Goal: Task Accomplishment & Management: Complete application form

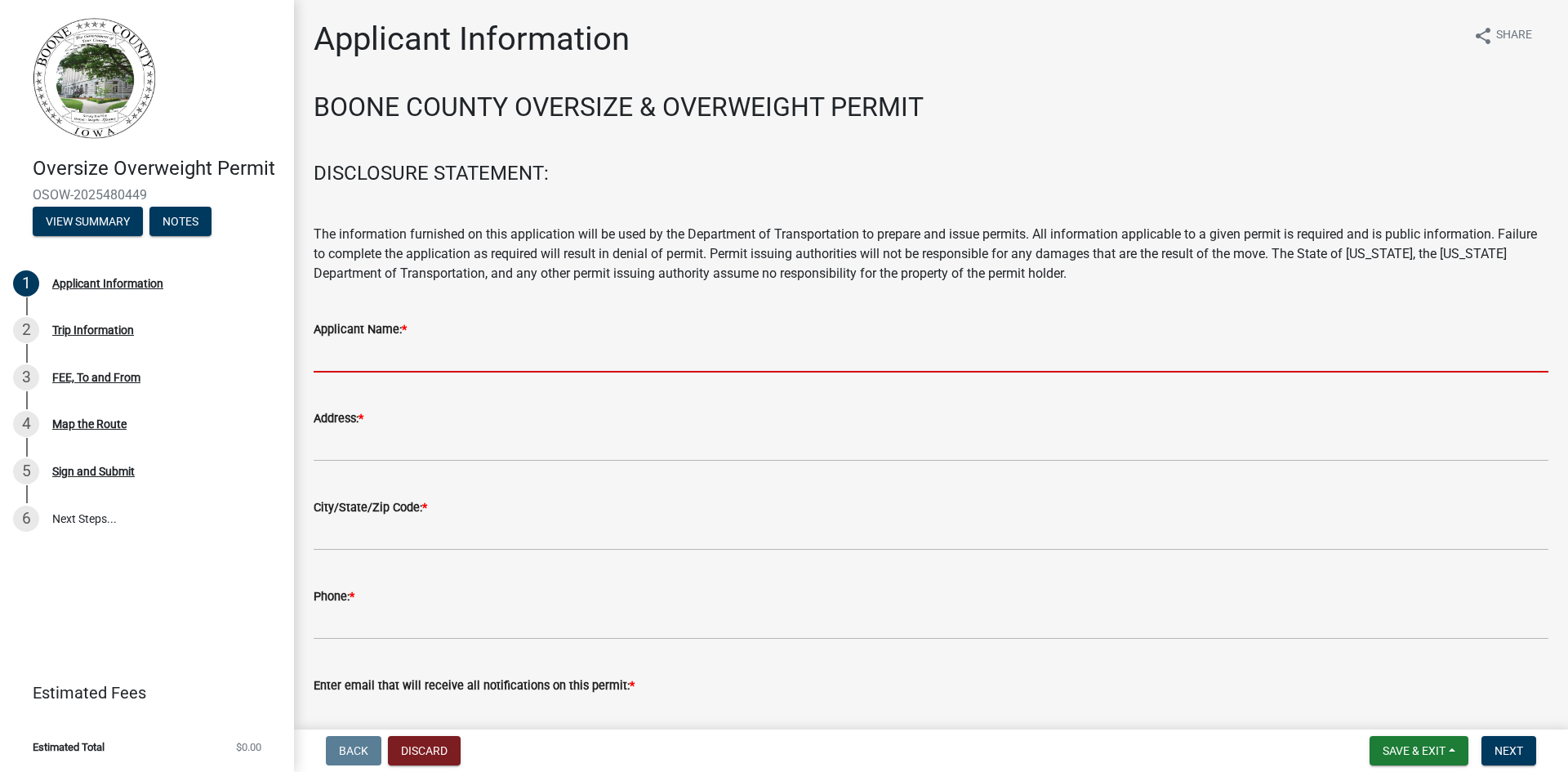
click at [450, 353] on input "Applicant Name: *" at bounding box center [932, 355] width 1235 height 33
type input "[PERSON_NAME] [PERSON_NAME] & Rigging"
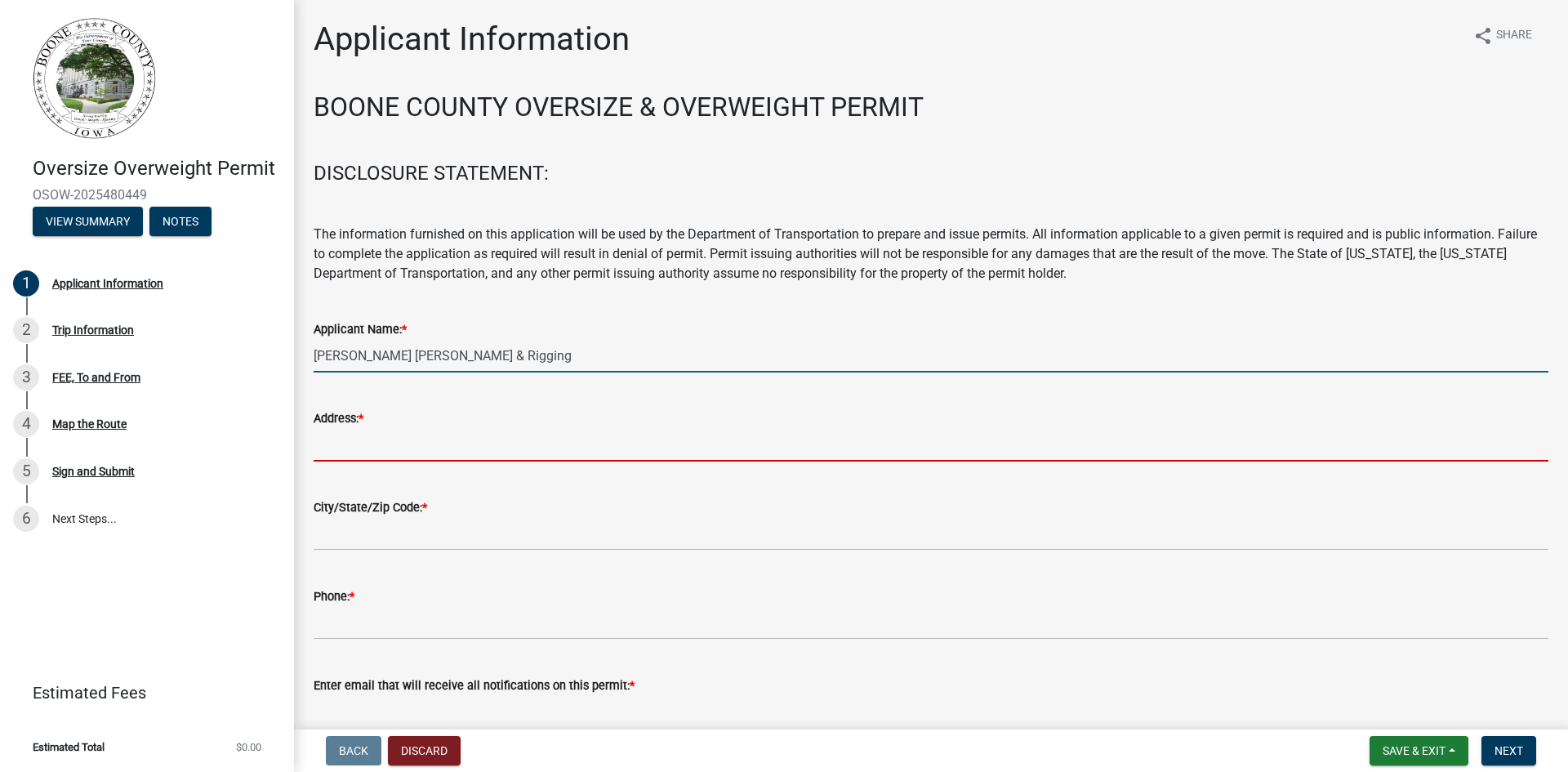
type input "4200 [PERSON_NAME] Dr"
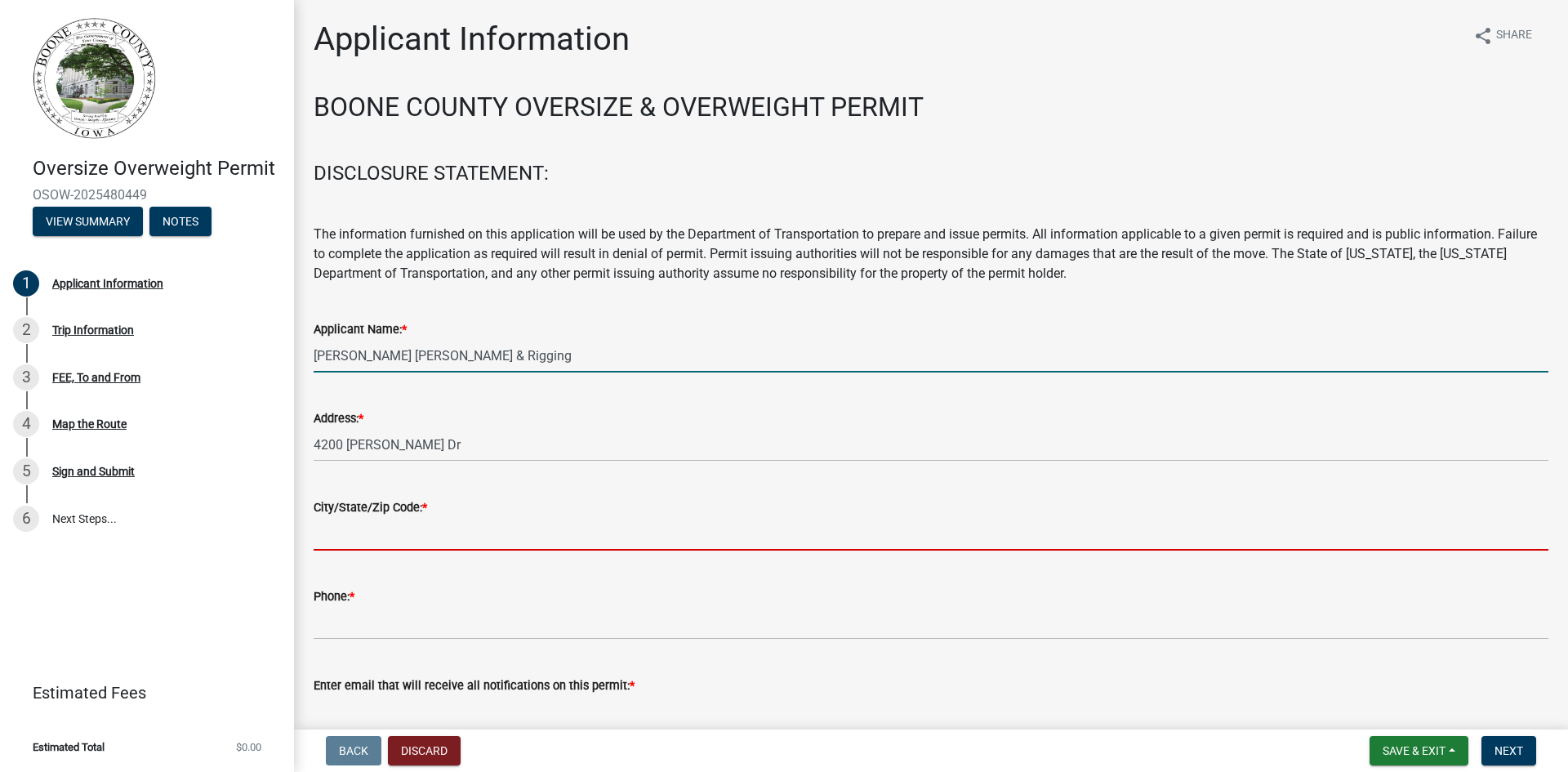
type input "[PERSON_NAME]"
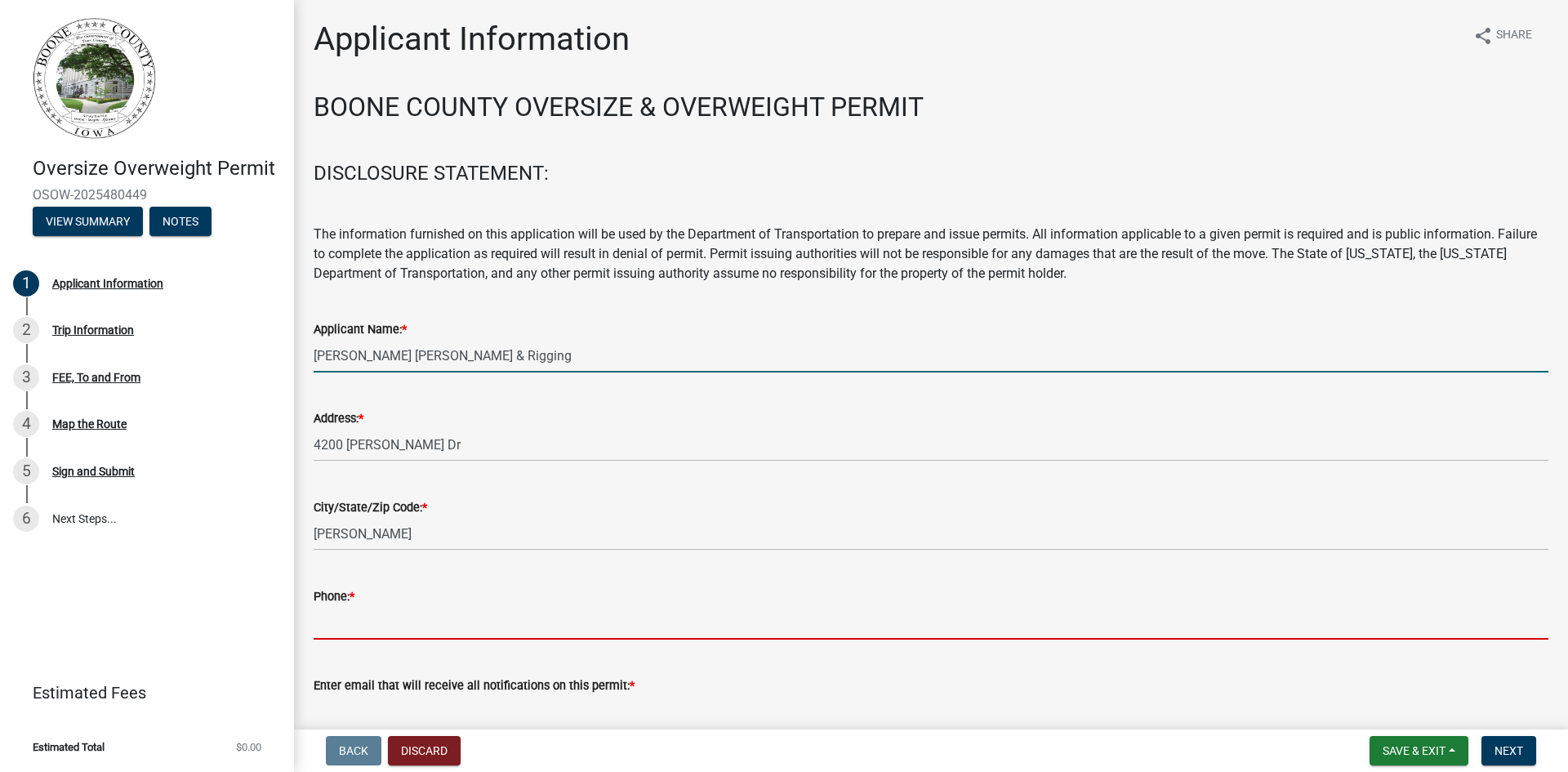
type input "5159865701"
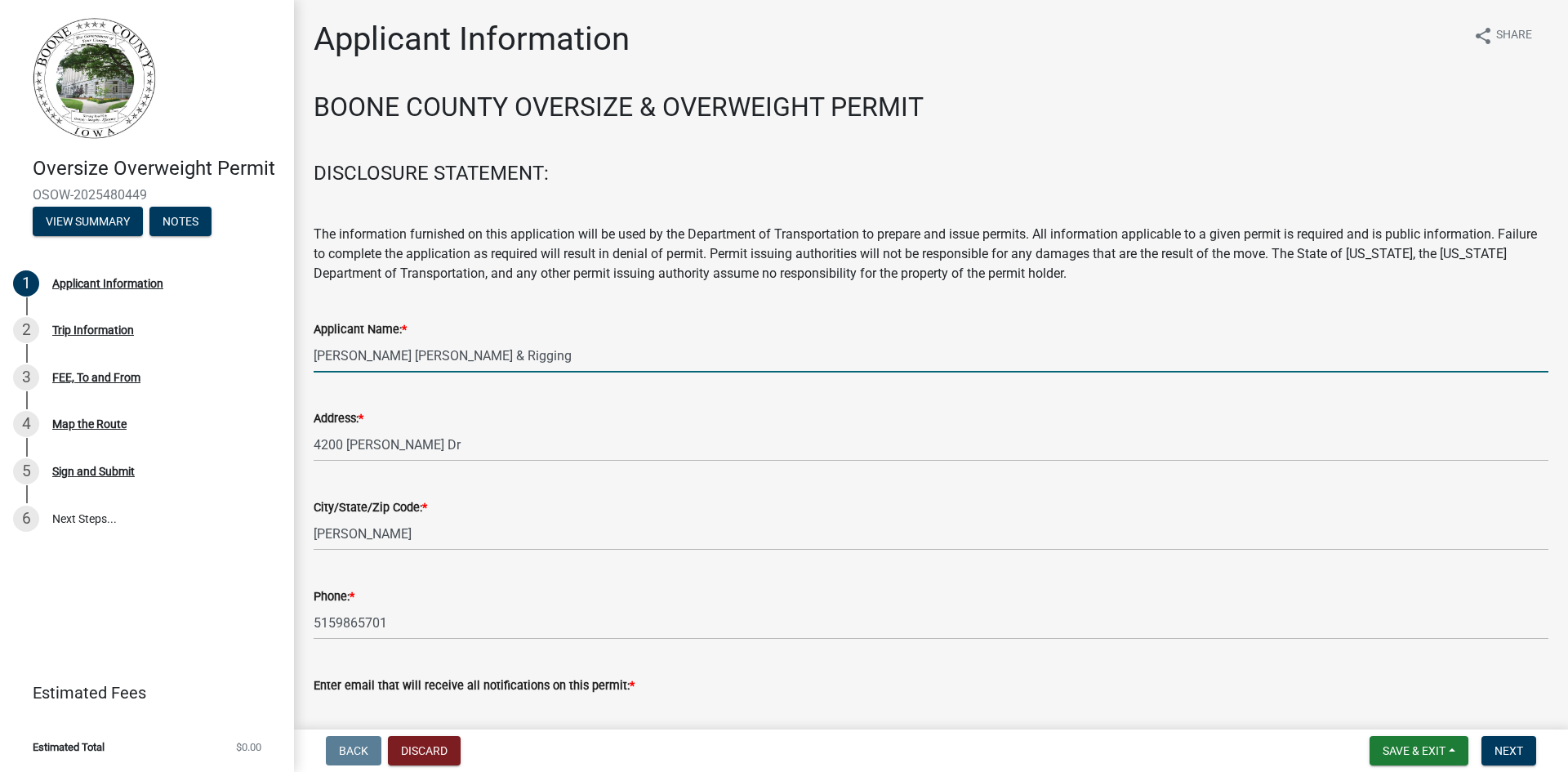
type input "[EMAIL_ADDRESS][DOMAIN_NAME]"
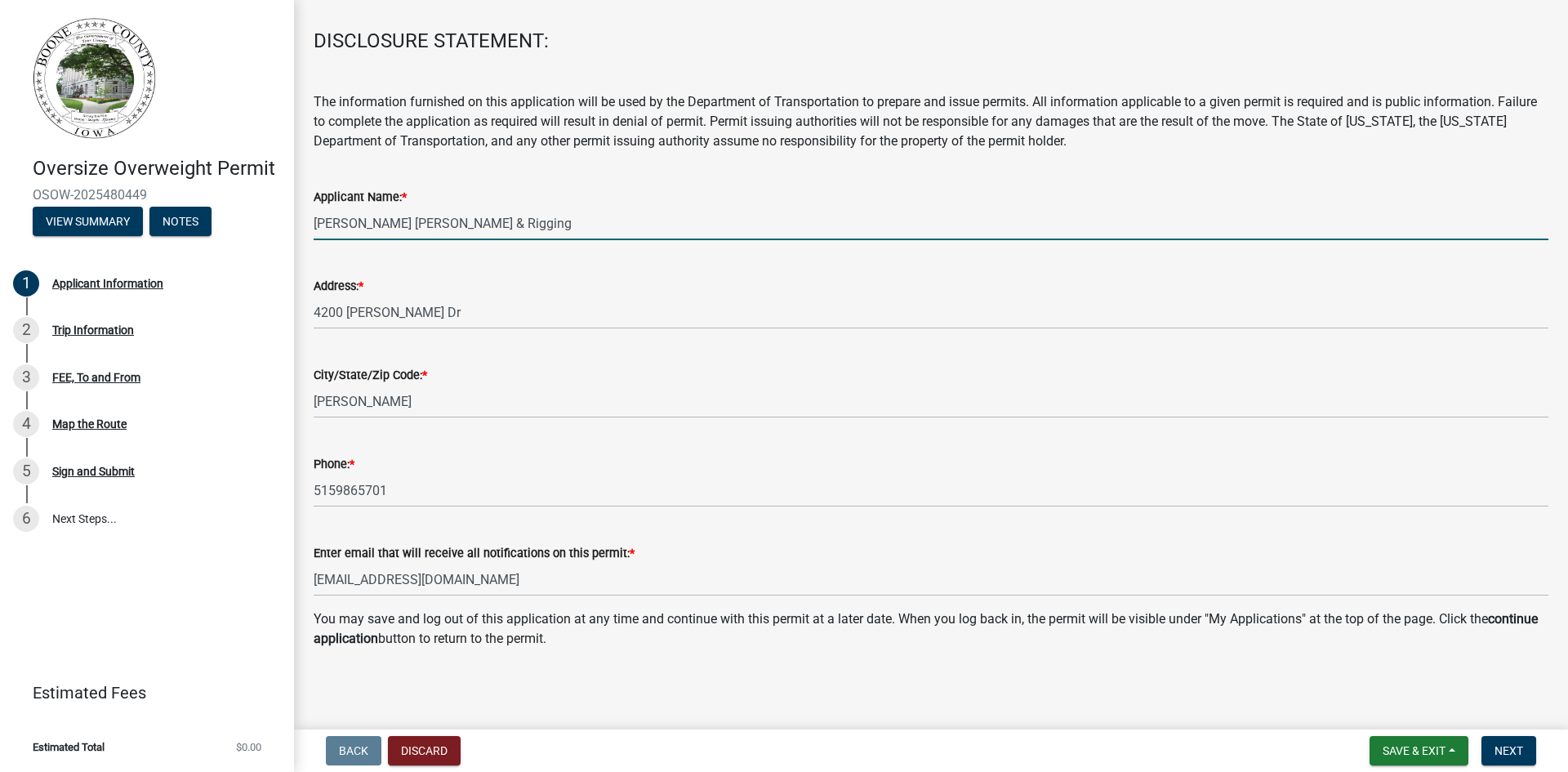
scroll to position [135, 0]
click at [1494, 749] on span "Next" at bounding box center [1508, 750] width 28 height 13
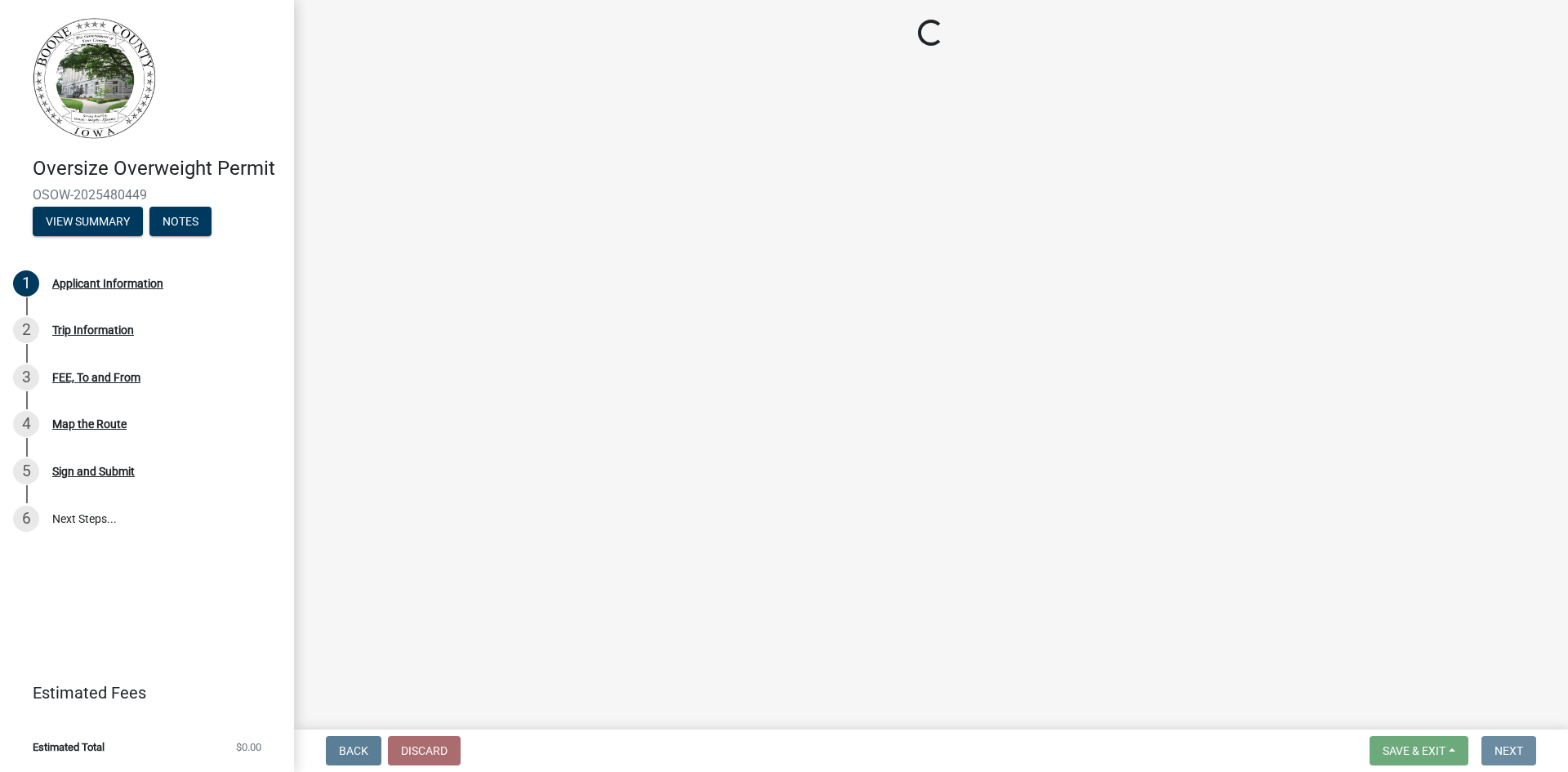
scroll to position [0, 0]
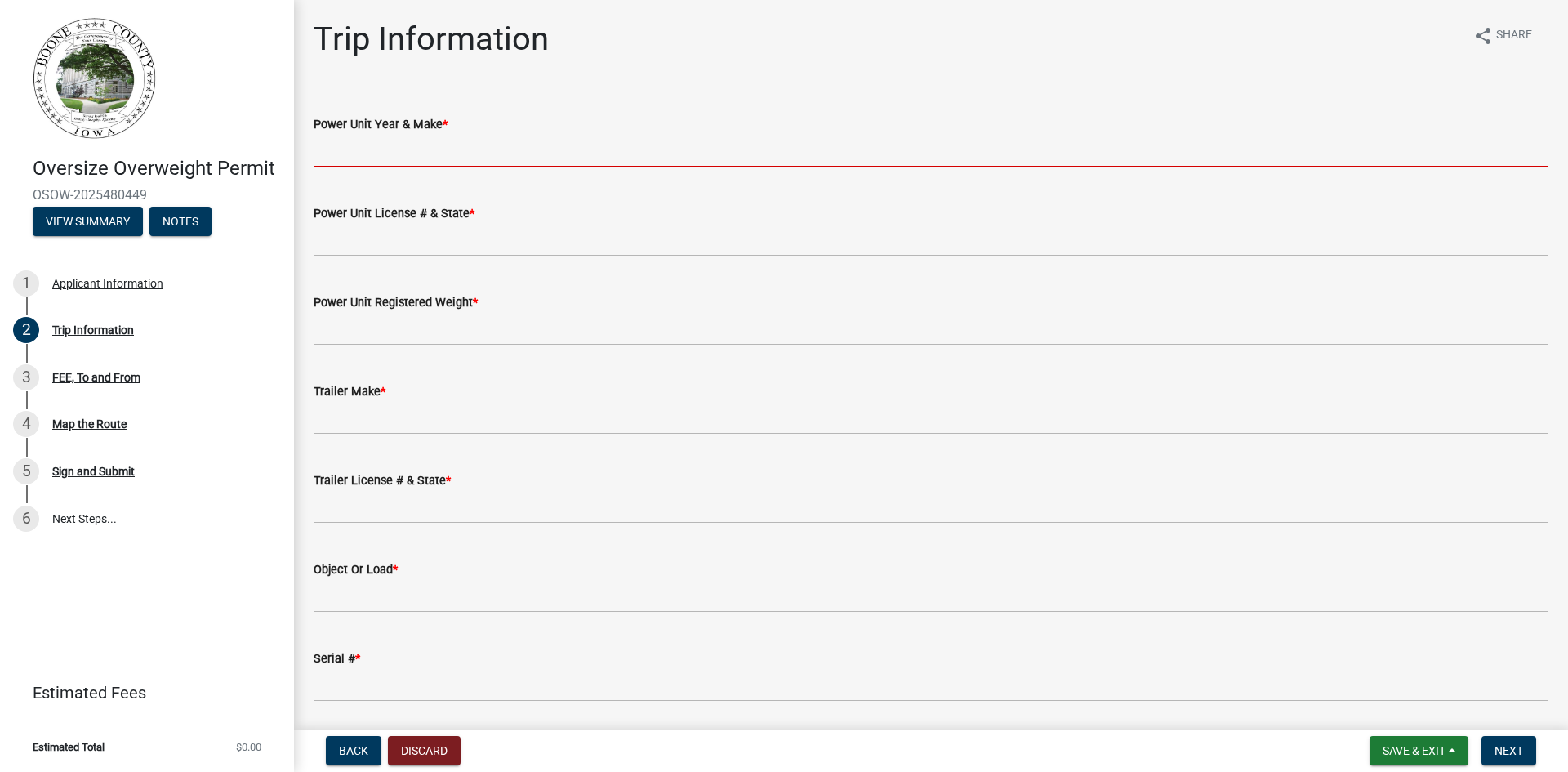
click at [524, 142] on input "Power Unit Year & Make *" at bounding box center [932, 150] width 1235 height 33
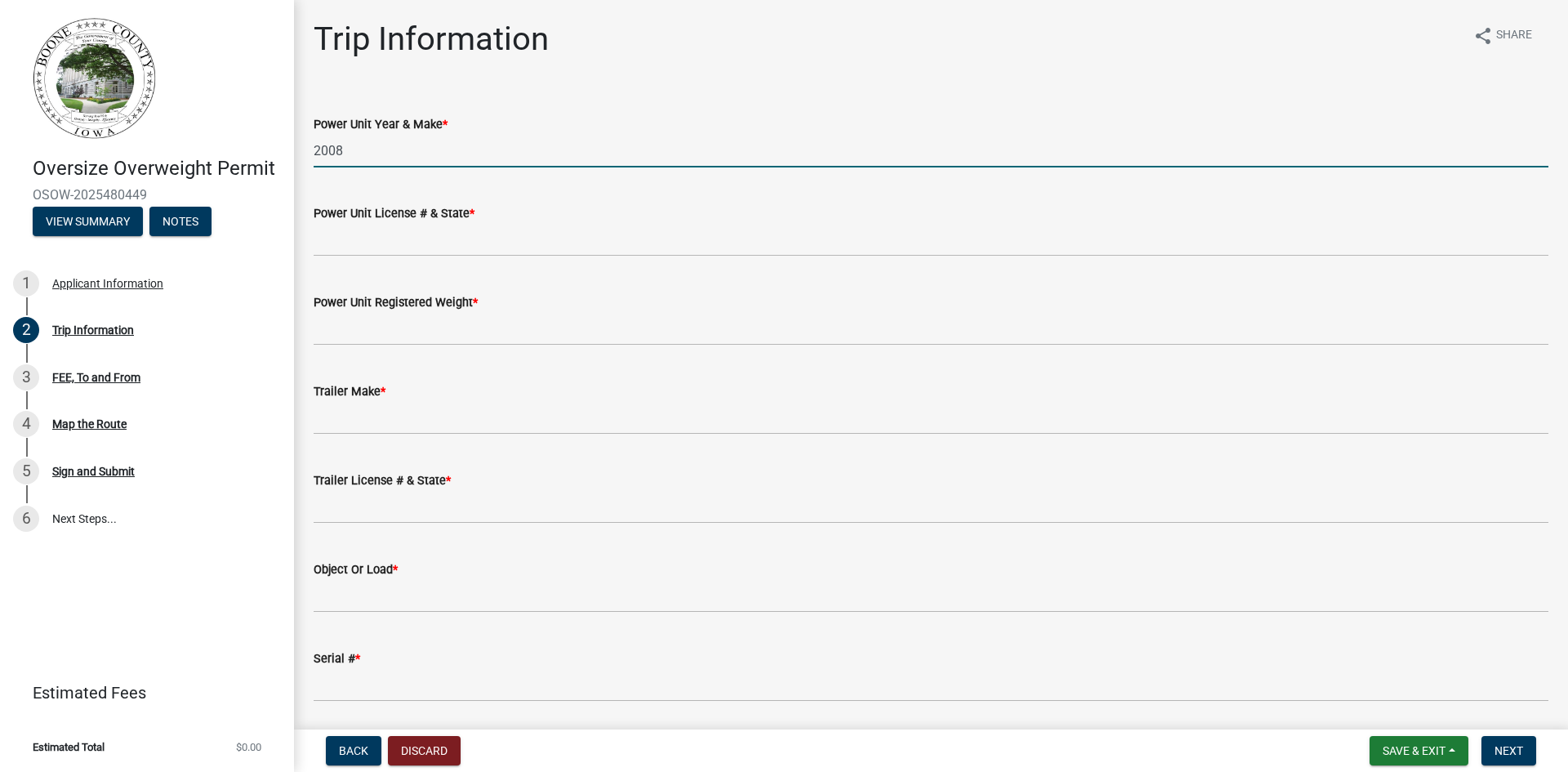
type input "2008"
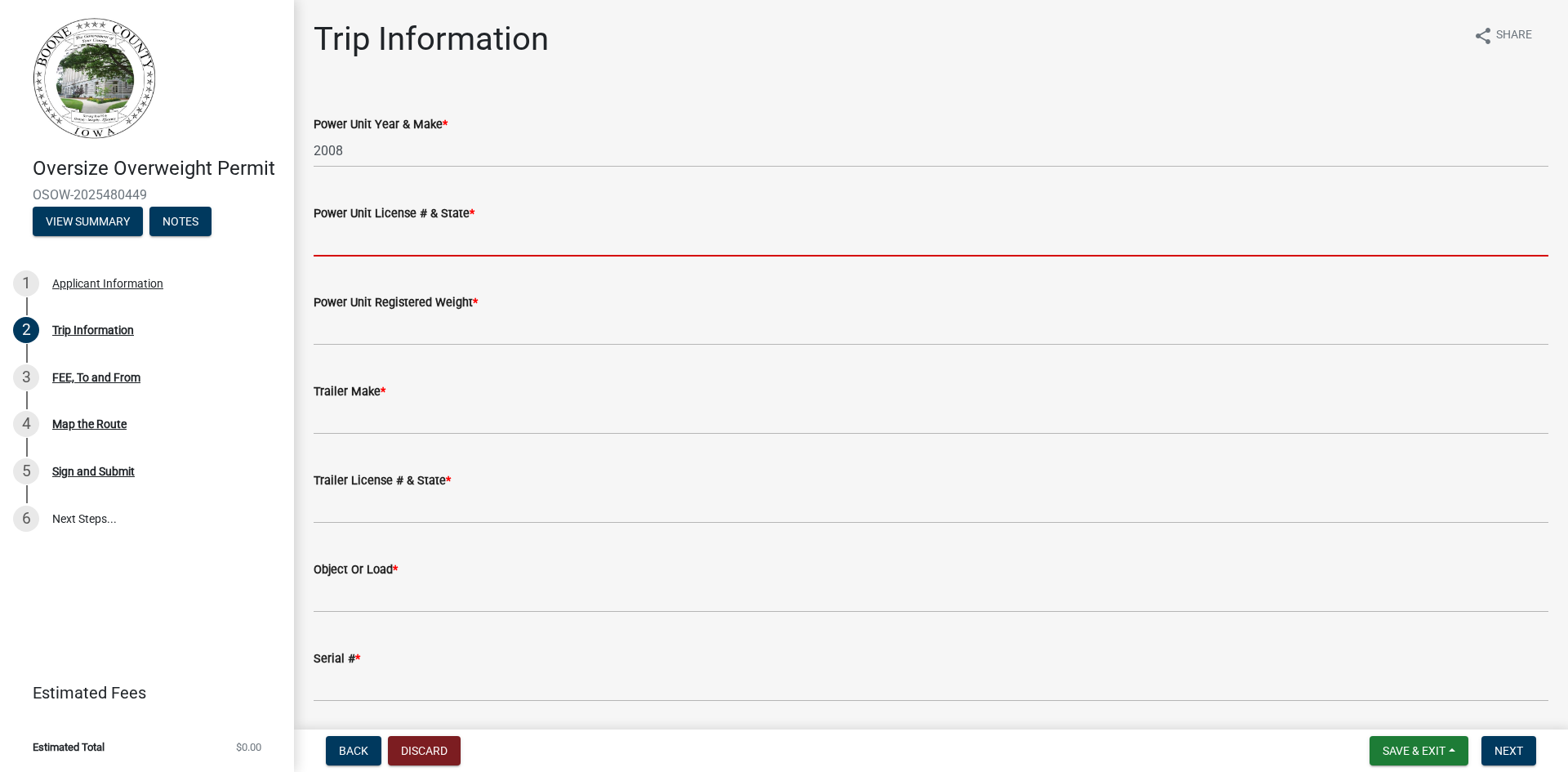
click at [403, 244] on input "Power Unit License # & State *" at bounding box center [932, 239] width 1235 height 33
type input "na"
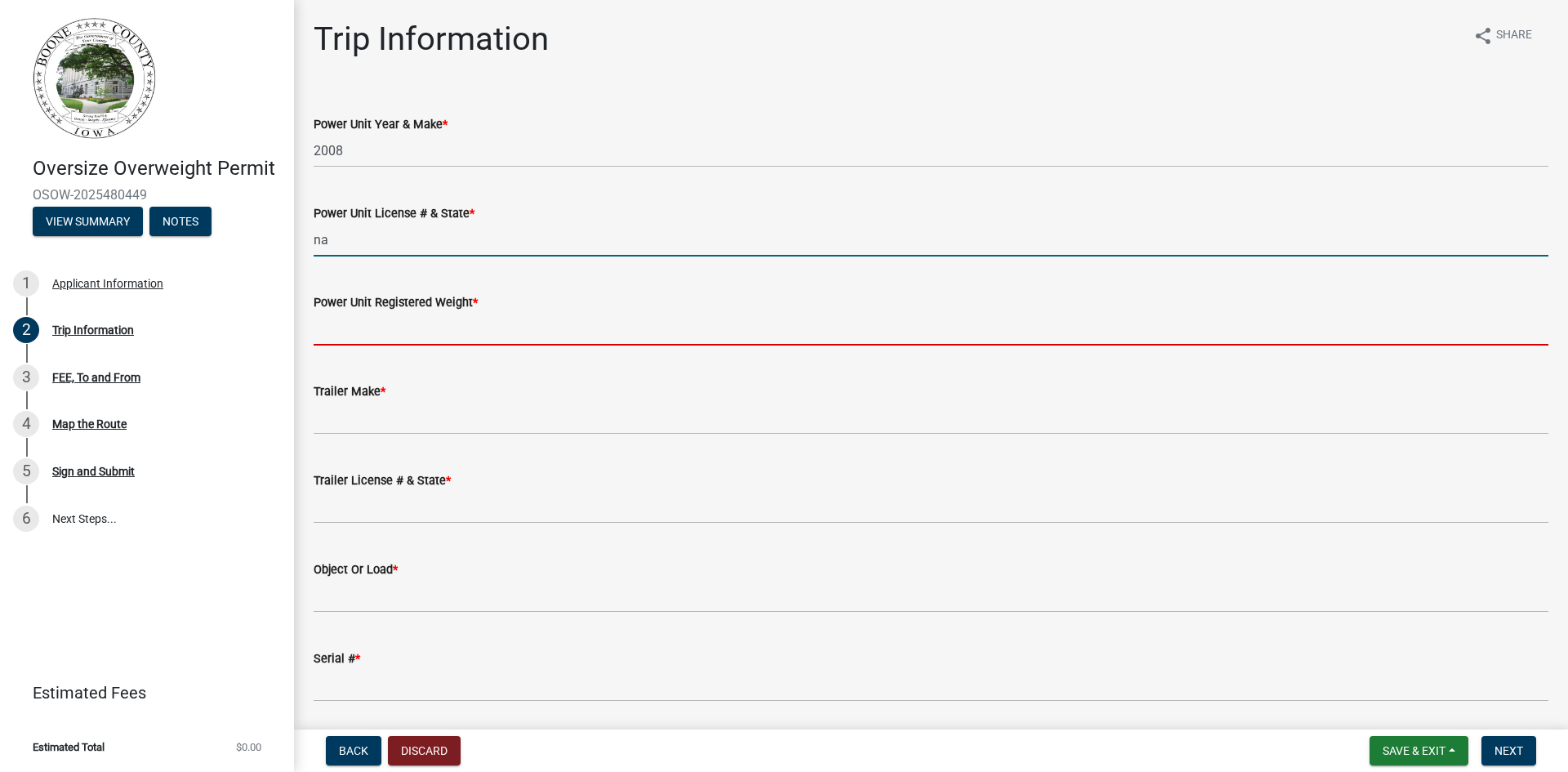
click at [423, 338] on input "Power Unit Registered Weight *" at bounding box center [932, 329] width 1235 height 33
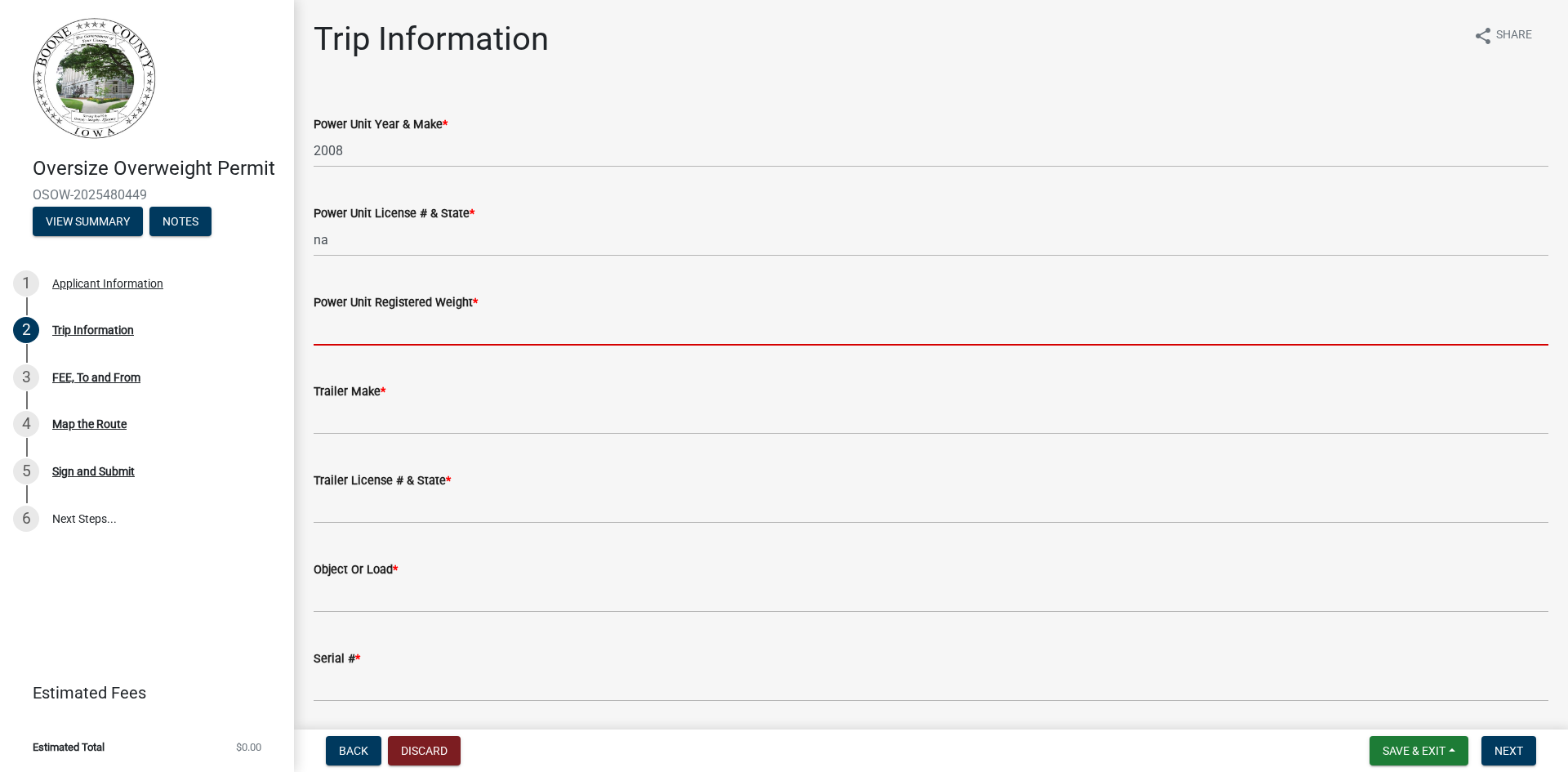
type input "na"
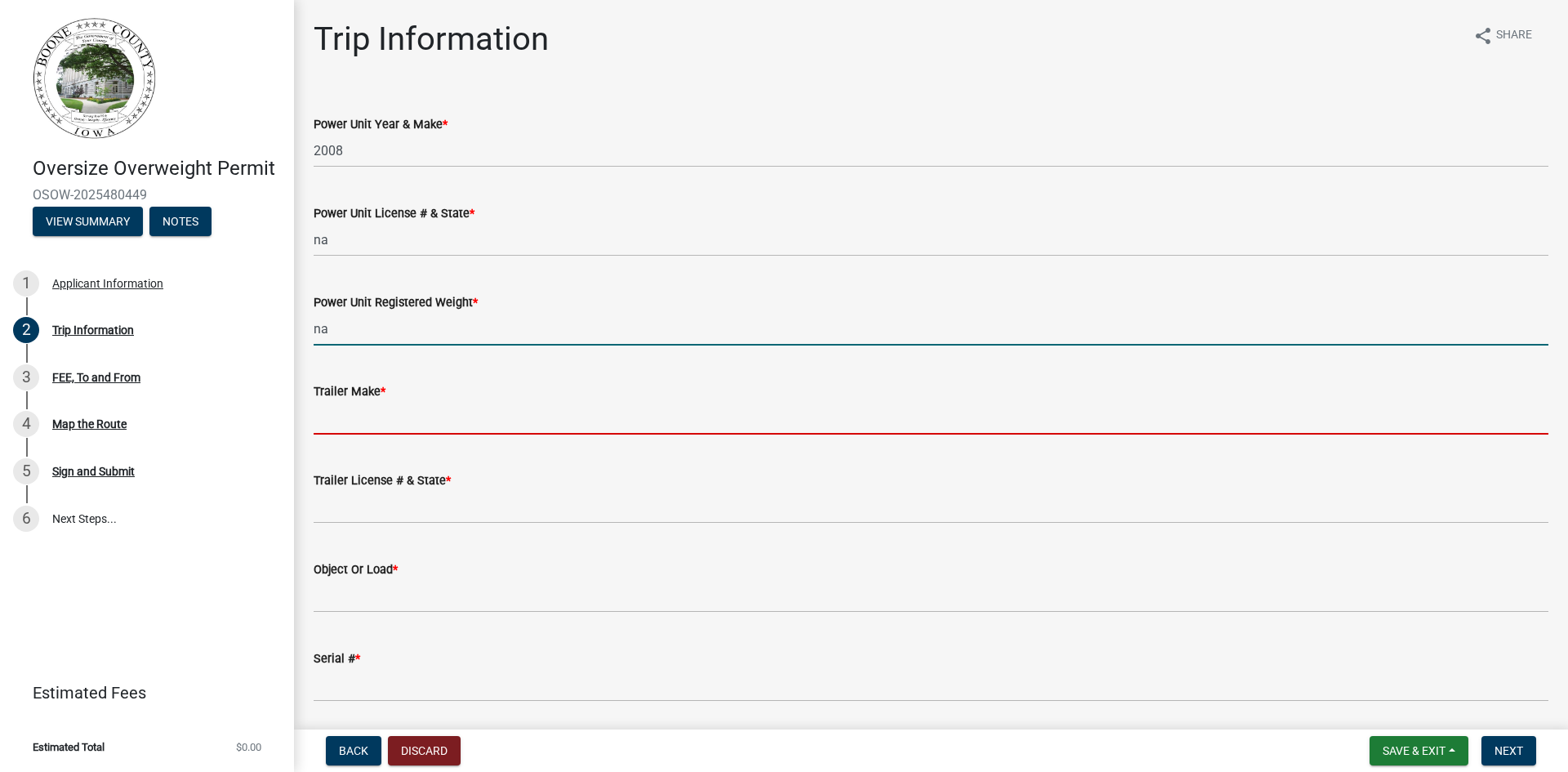
click at [434, 406] on input "Trailer Make *" at bounding box center [932, 417] width 1235 height 33
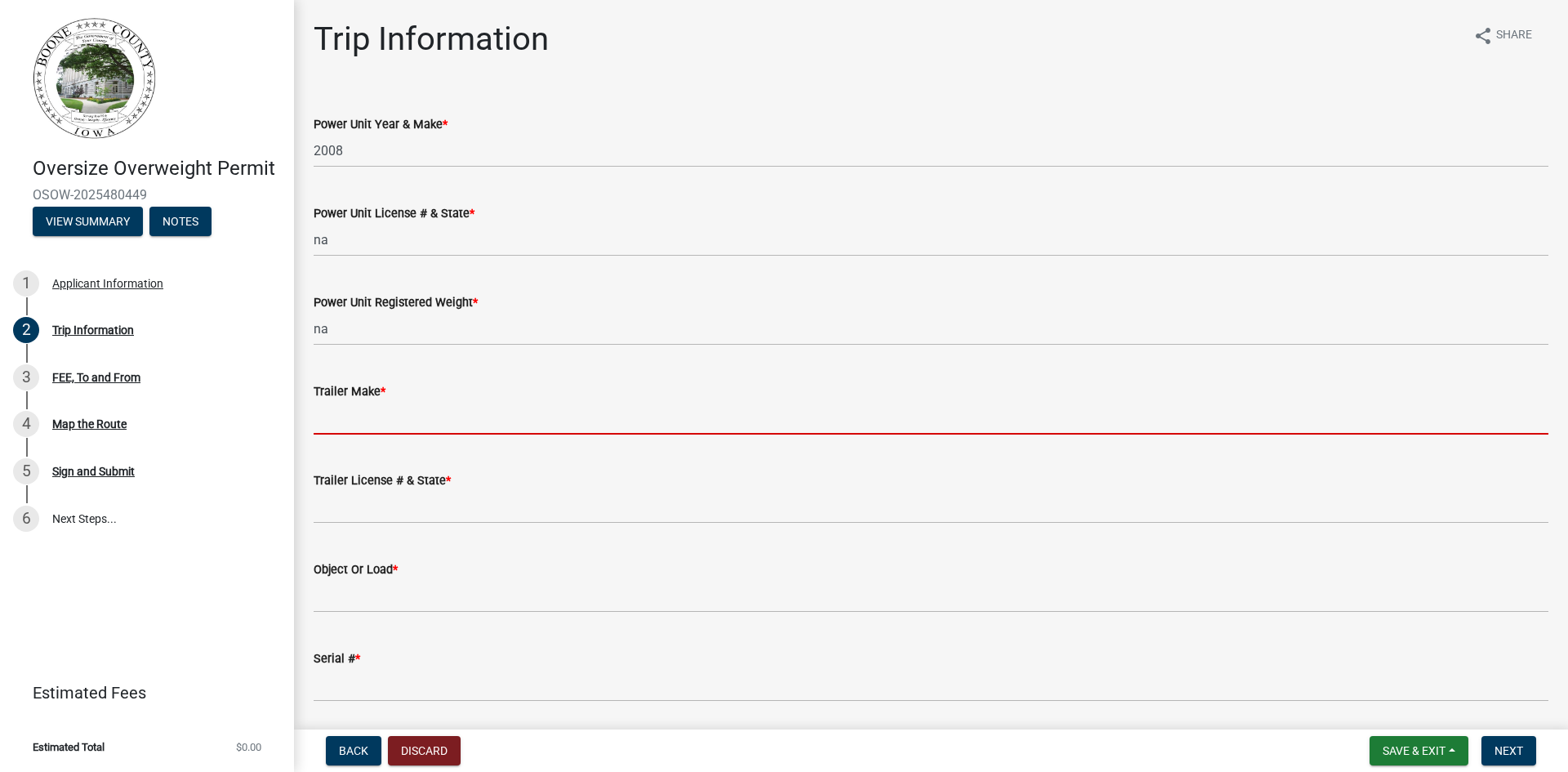
type input "na"
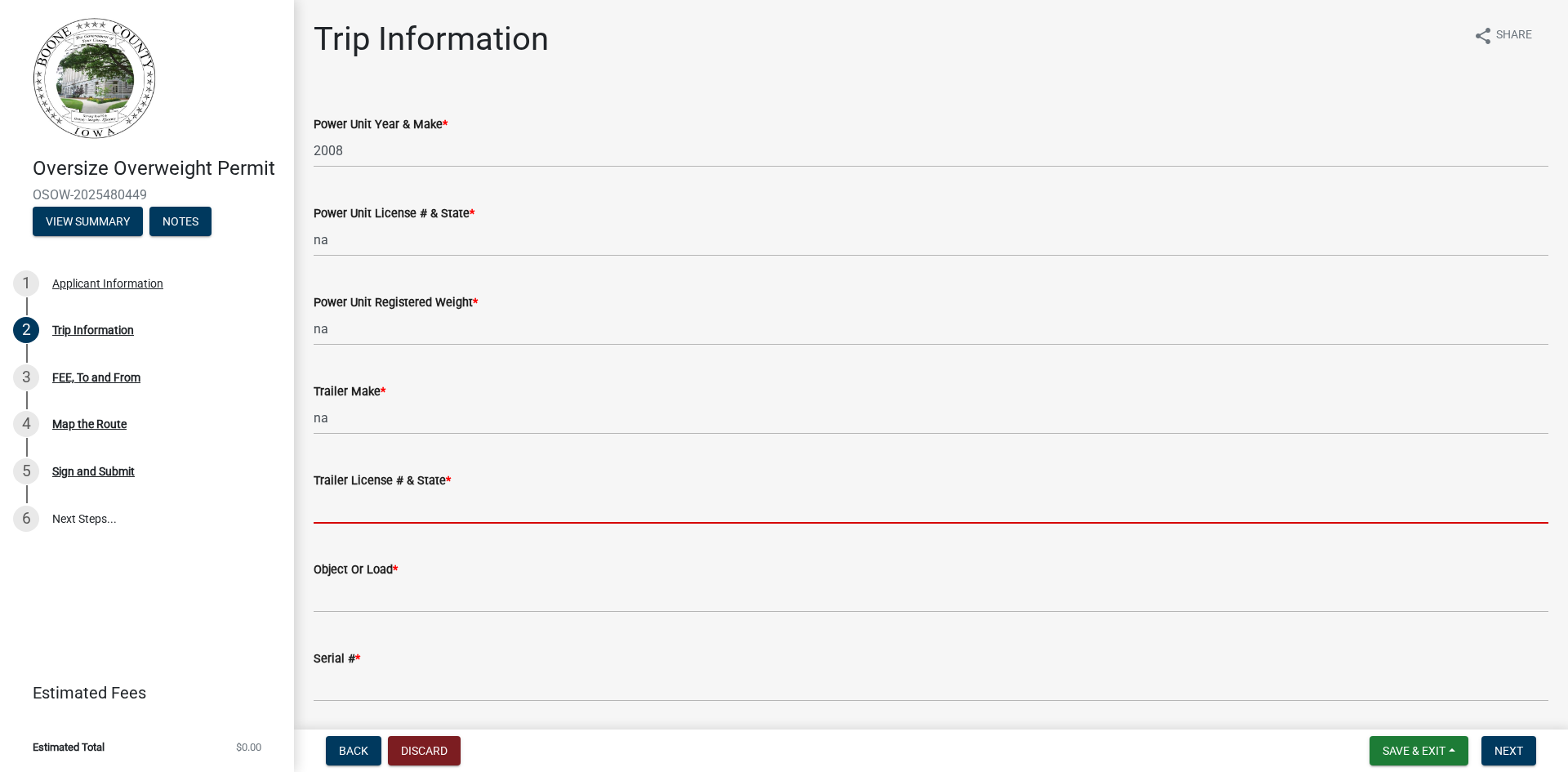
click at [423, 504] on input "Trailer License # & State *" at bounding box center [932, 506] width 1235 height 33
type input "na"
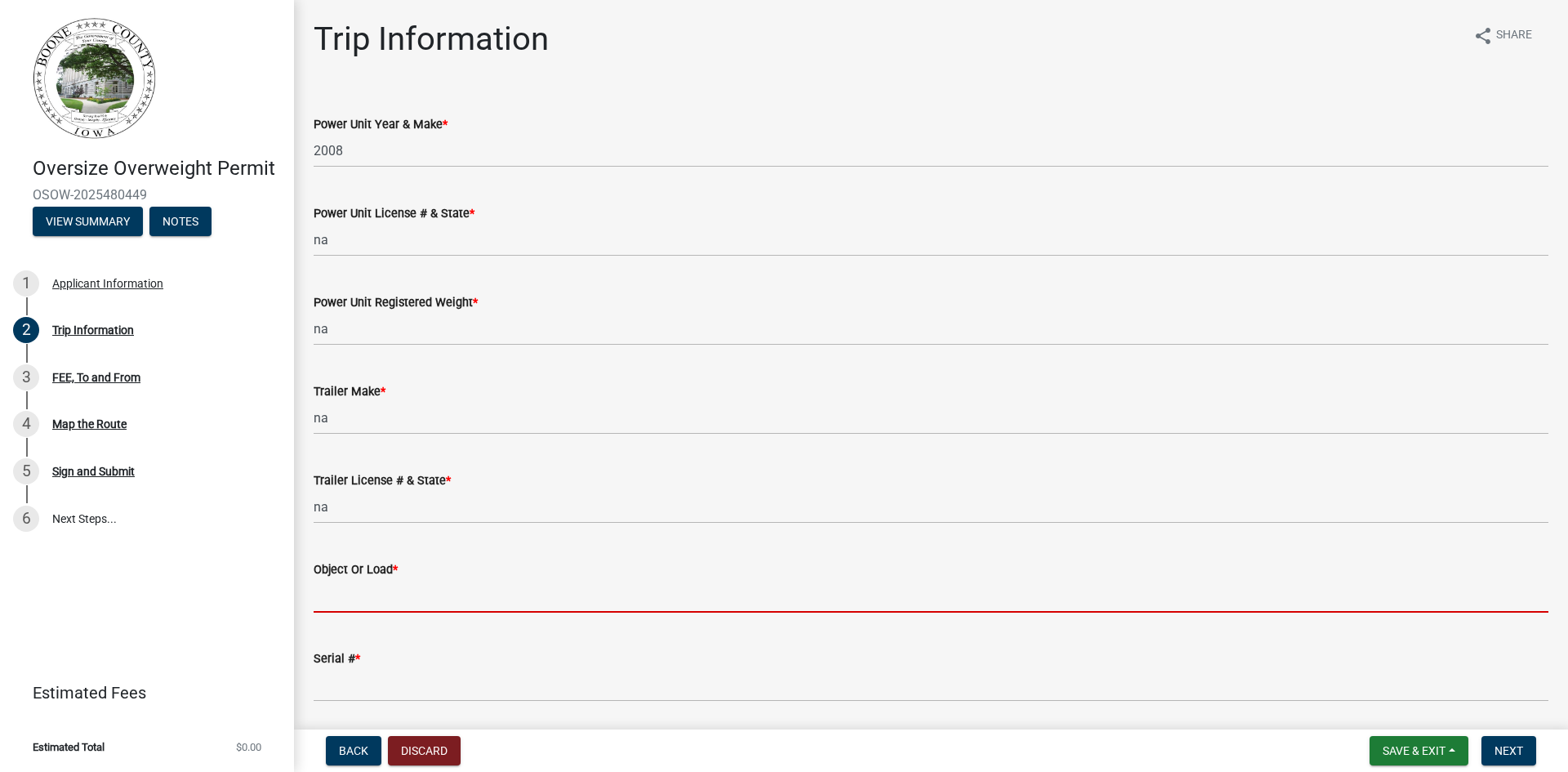
click at [393, 587] on input "Object Or Load *" at bounding box center [932, 595] width 1235 height 33
type input "self propelled mobile crane"
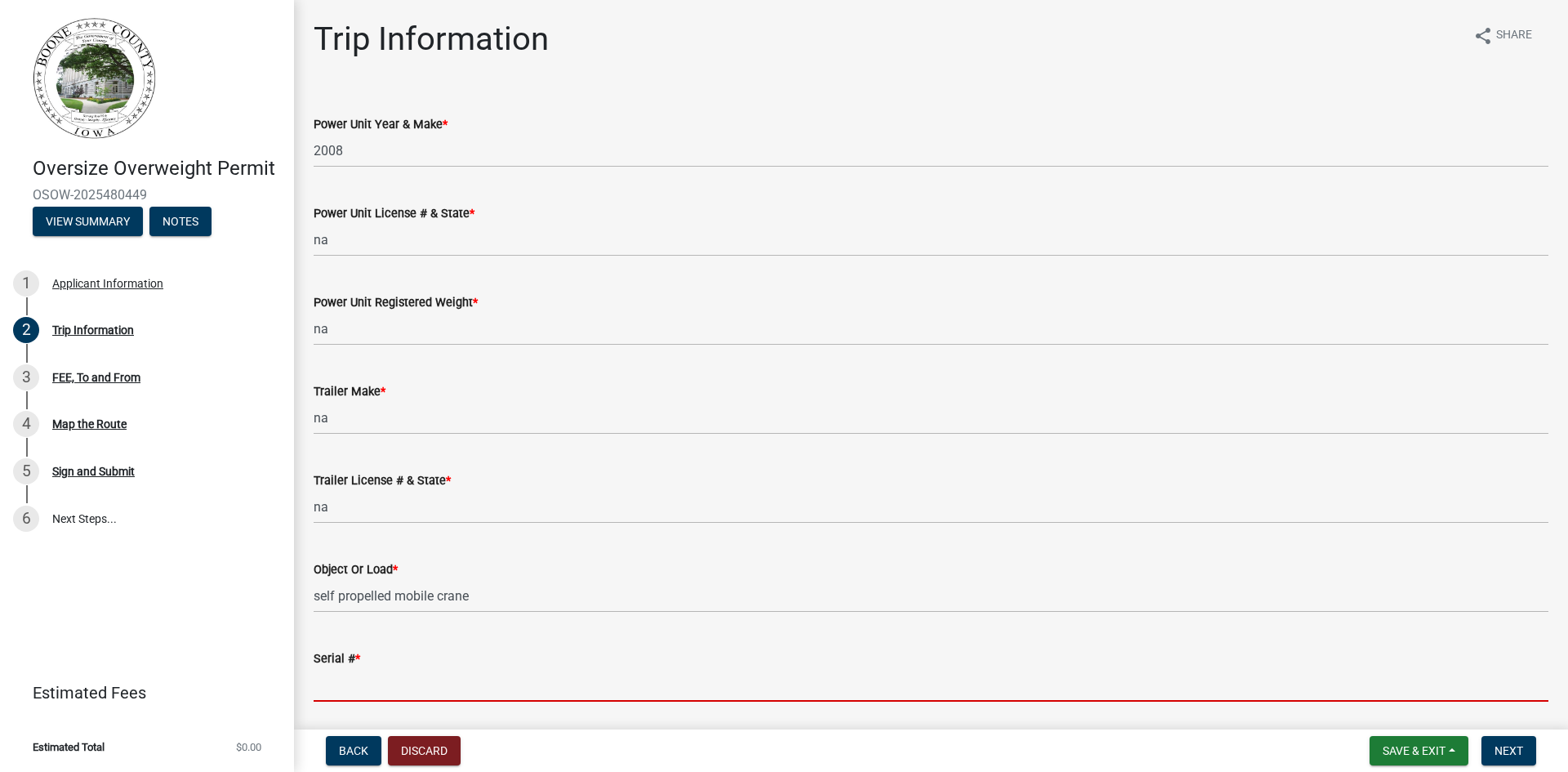
click at [399, 682] on input "Serial # *" at bounding box center [932, 685] width 1235 height 33
type input "L8J8 0226"
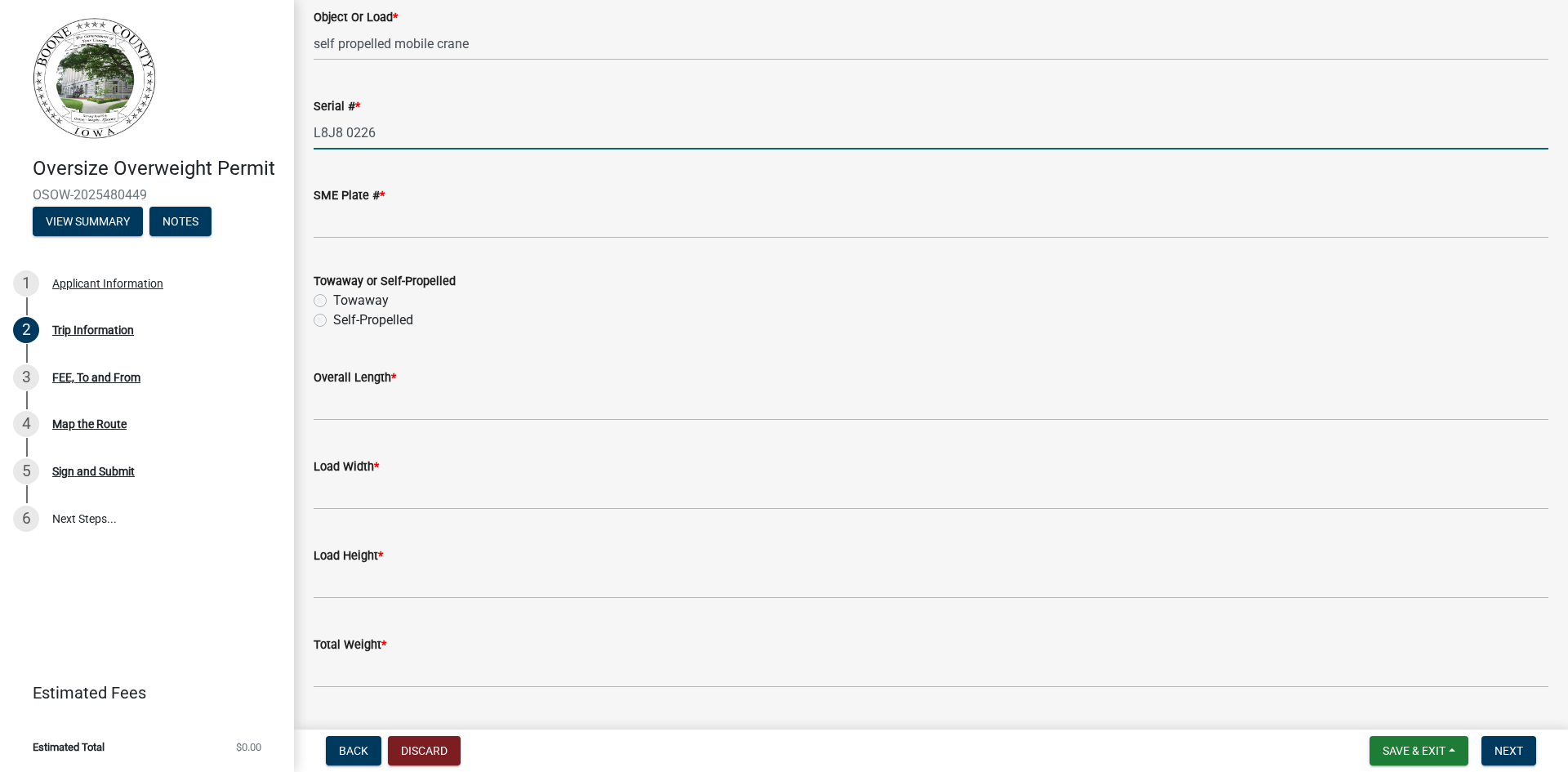
scroll to position [571, 0]
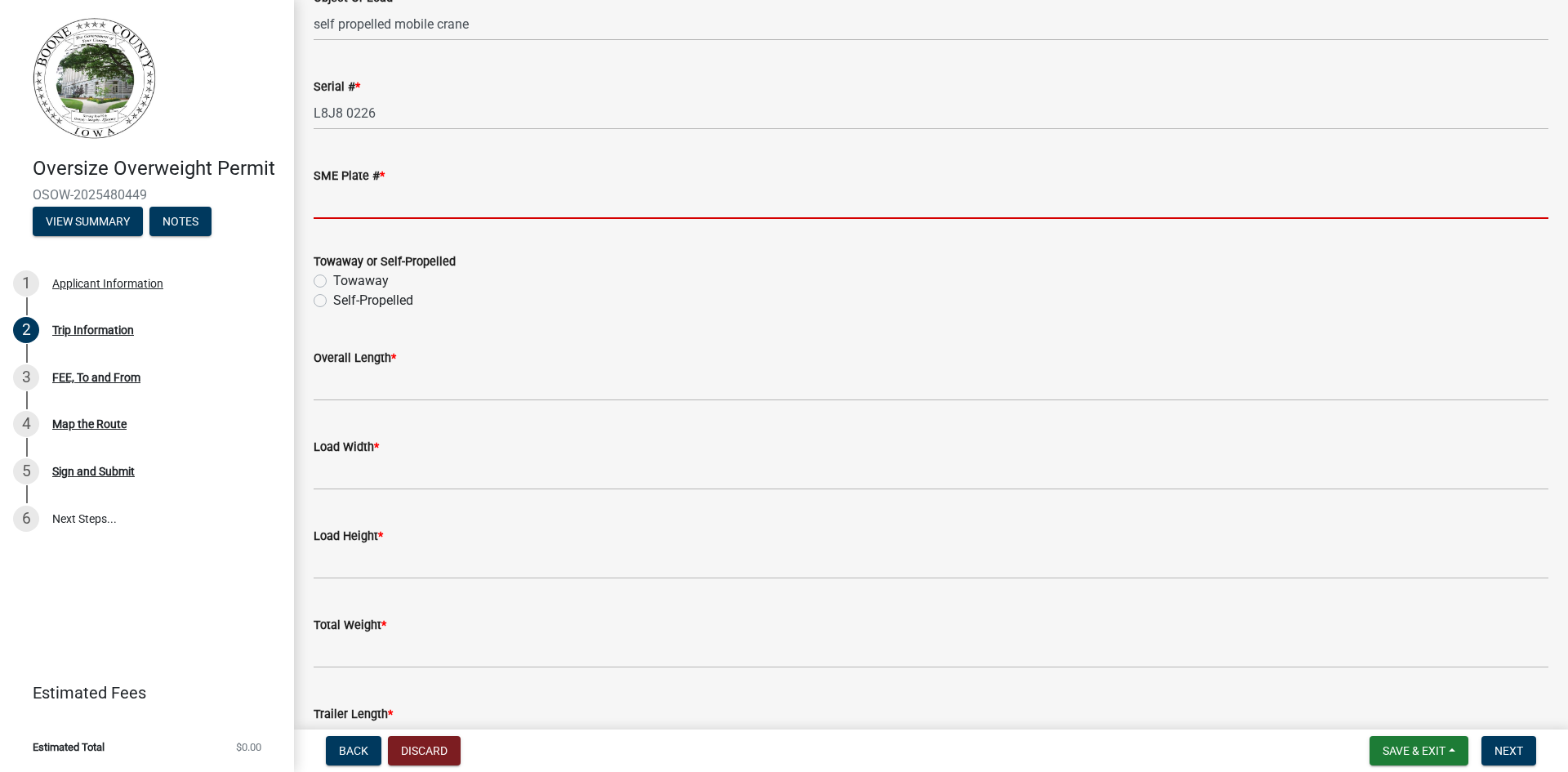
click at [458, 193] on input "SME Plate # *" at bounding box center [932, 202] width 1235 height 33
type input "na"
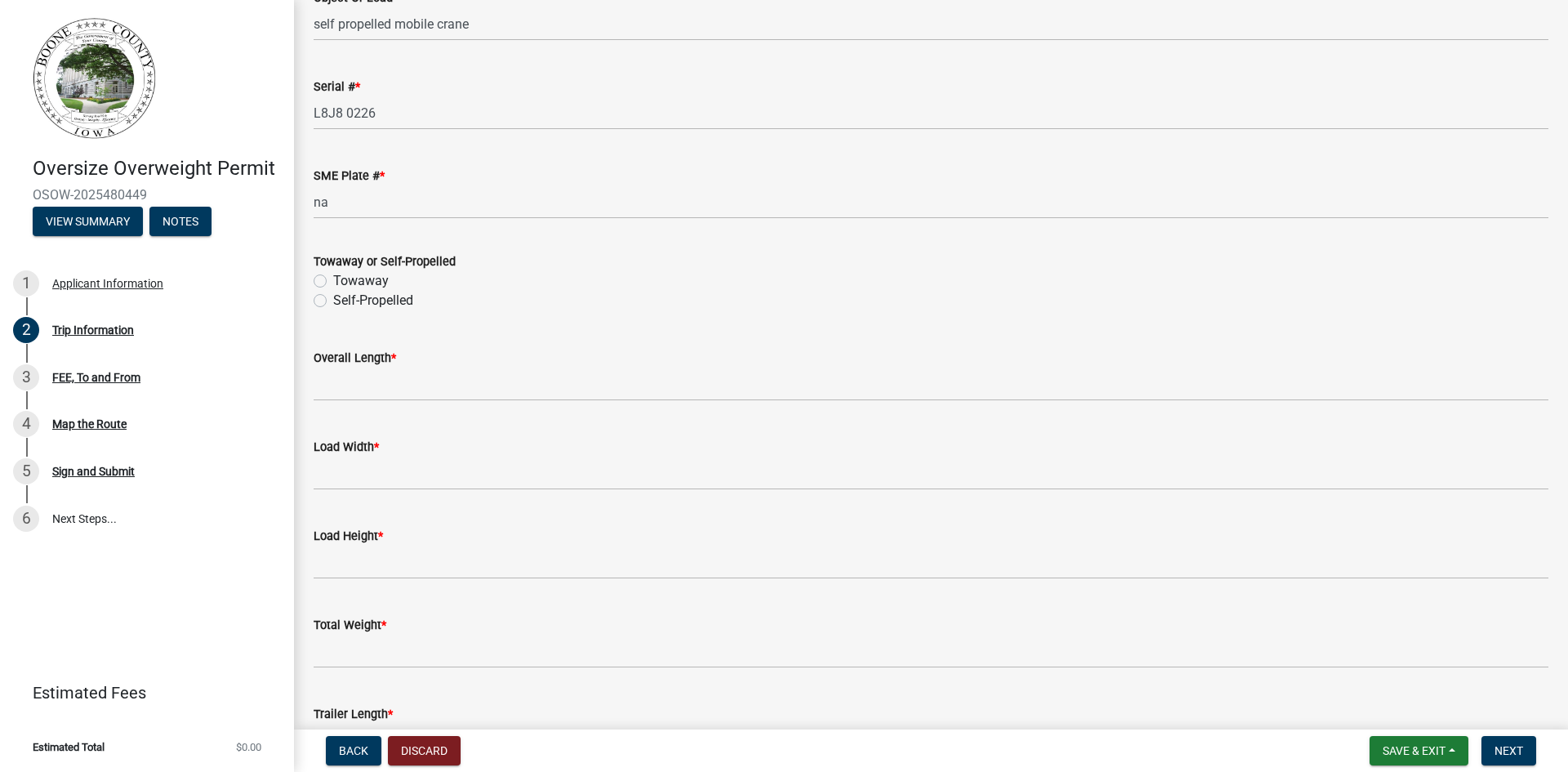
click at [333, 303] on label "Self-Propelled" at bounding box center [372, 300] width 80 height 20
click at [333, 301] on input "Self-Propelled" at bounding box center [338, 296] width 10 height 10
radio input "true"
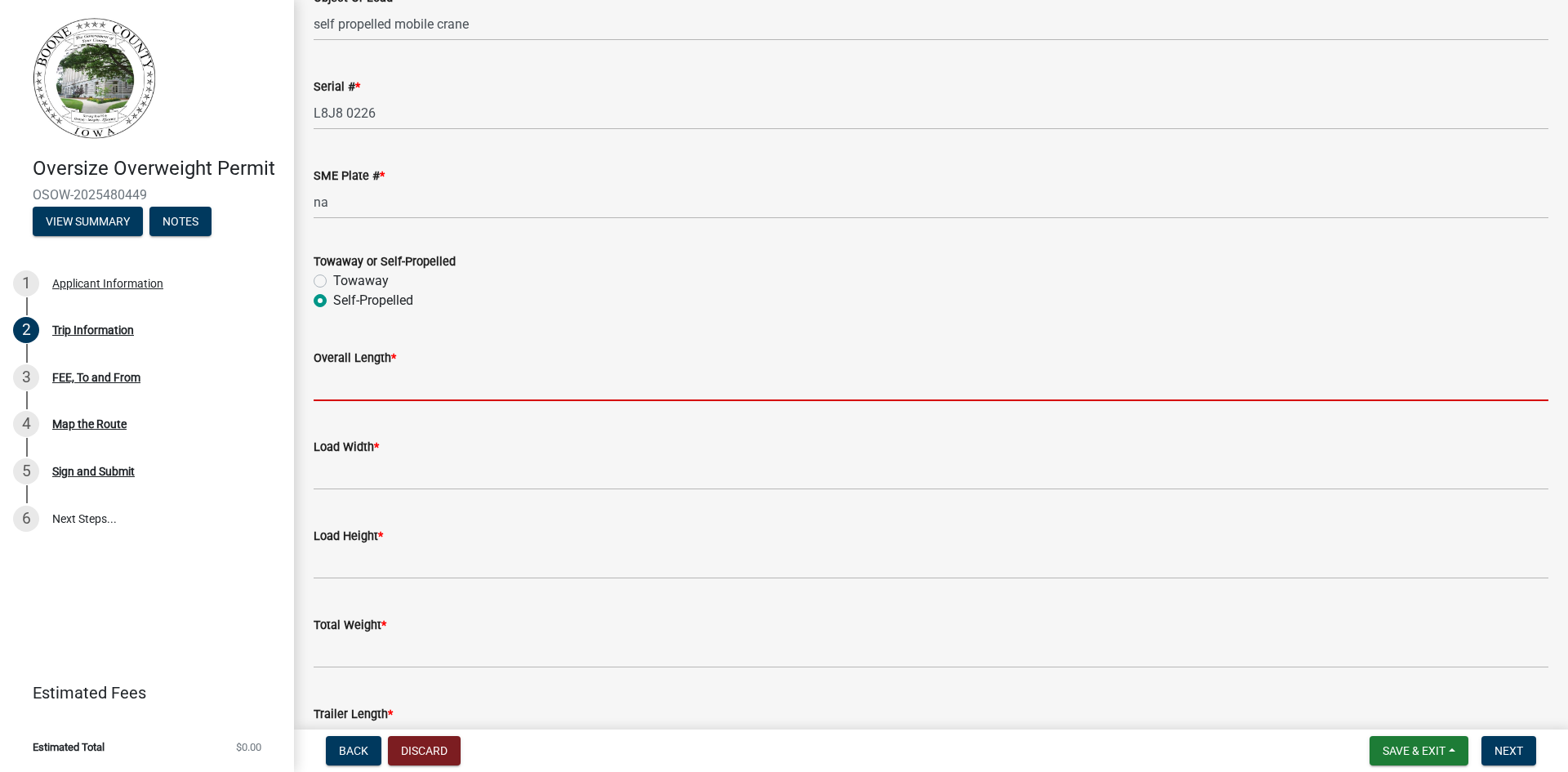
click at [349, 385] on input "Overall Length *" at bounding box center [932, 383] width 1235 height 33
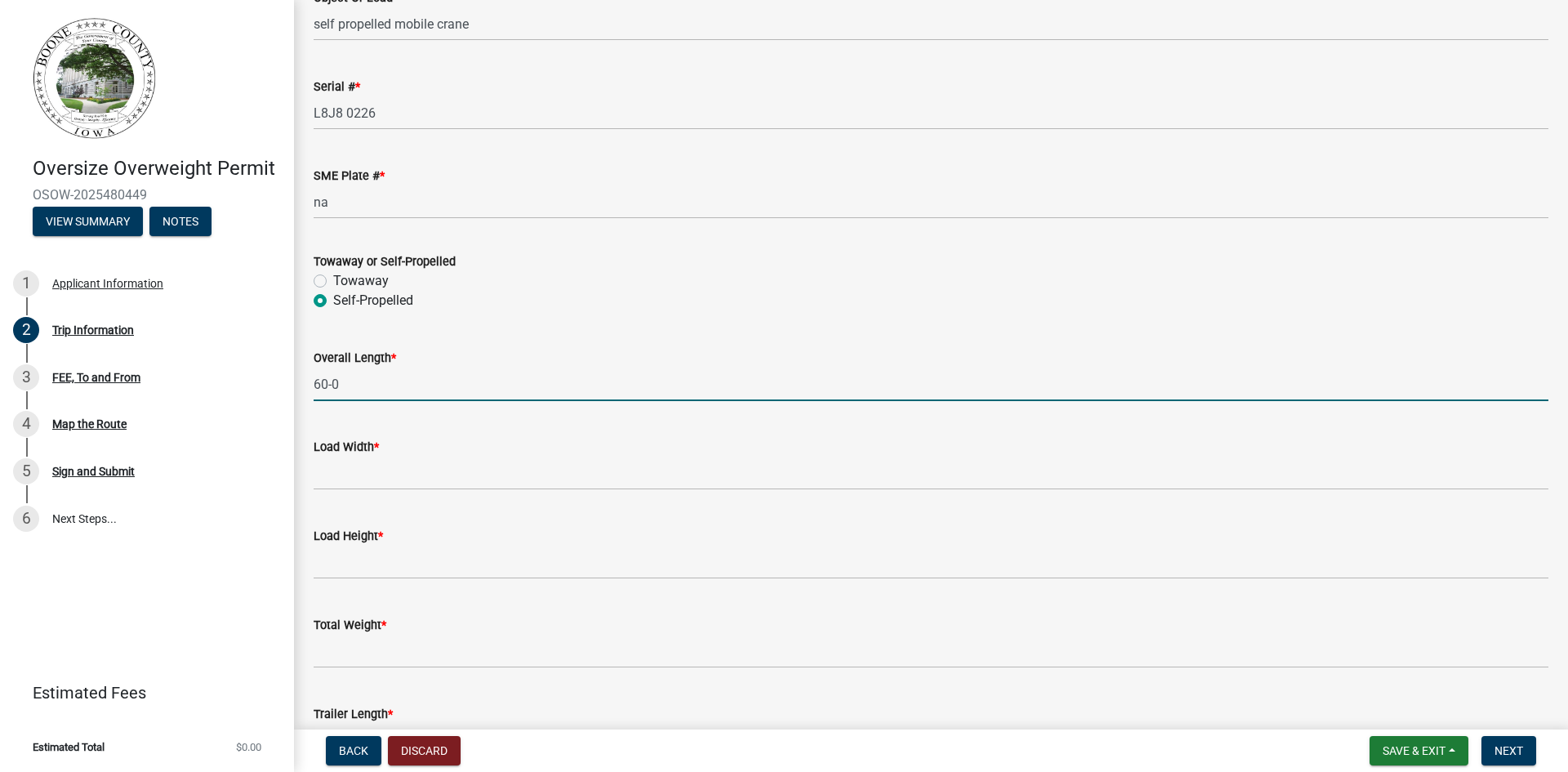
type input "60-0"
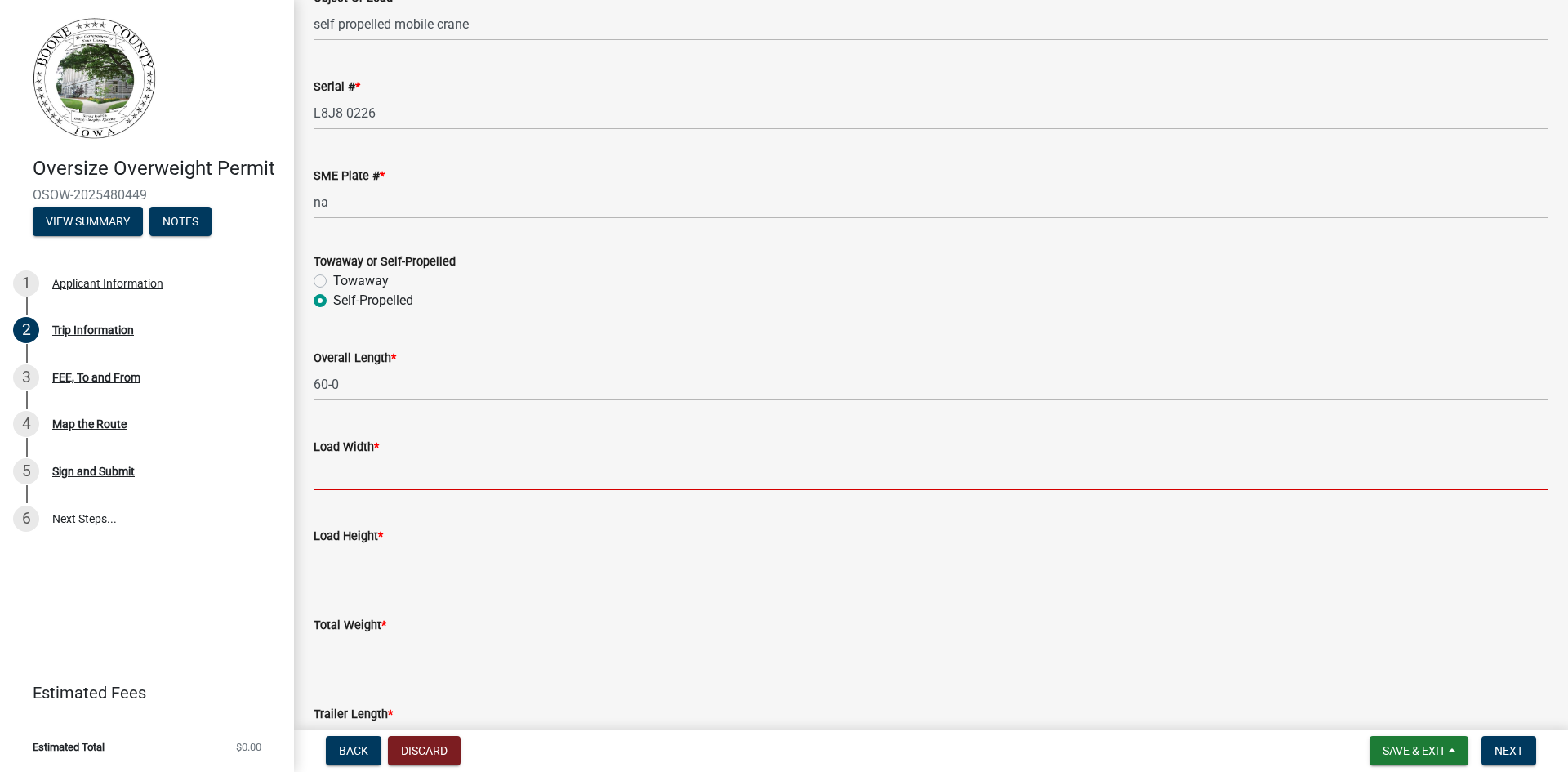
click at [363, 474] on input "[PERSON_NAME] *" at bounding box center [932, 473] width 1235 height 33
type input "8-6"
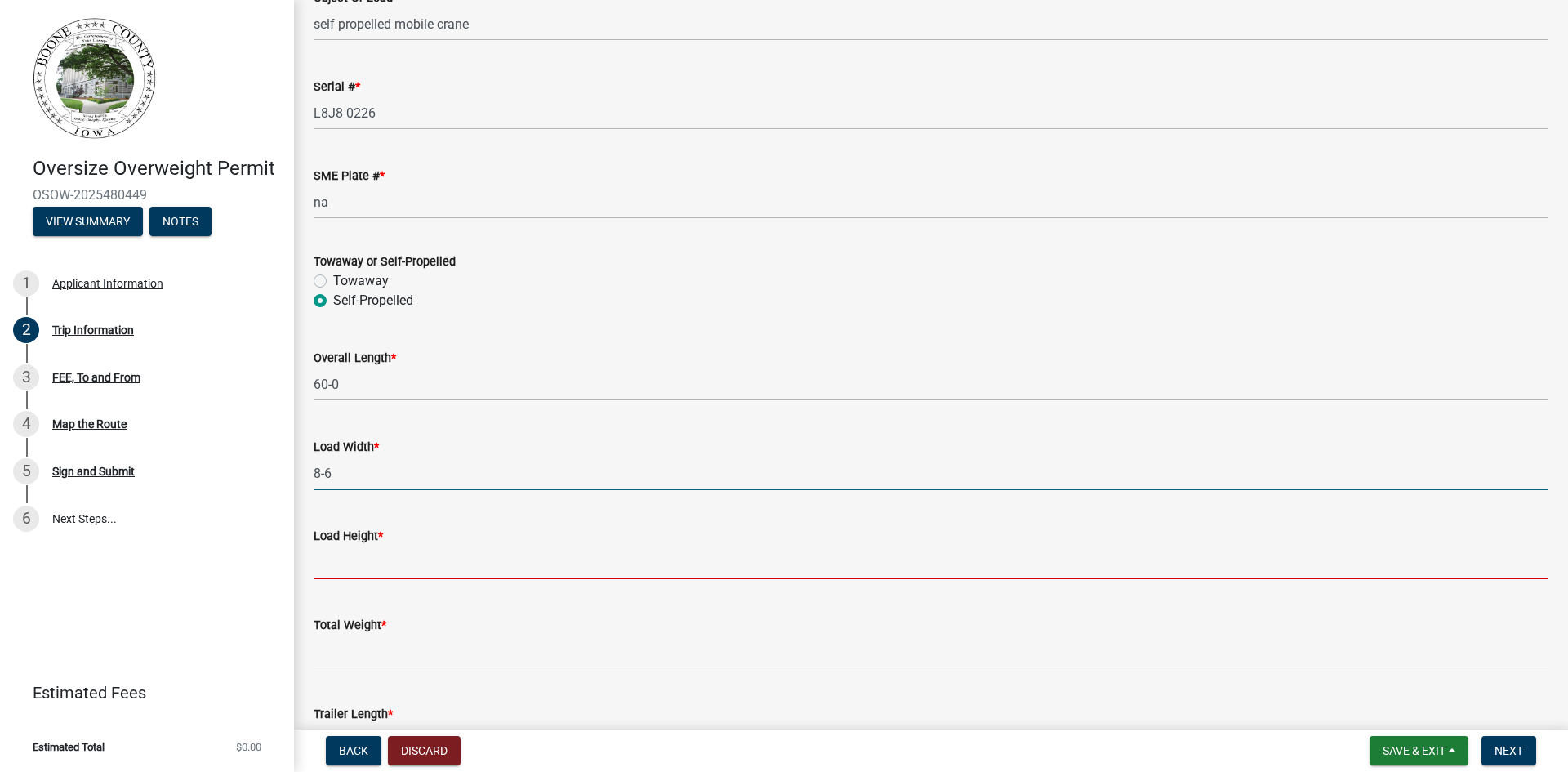
click at [359, 571] on input "Load Height *" at bounding box center [932, 562] width 1235 height 33
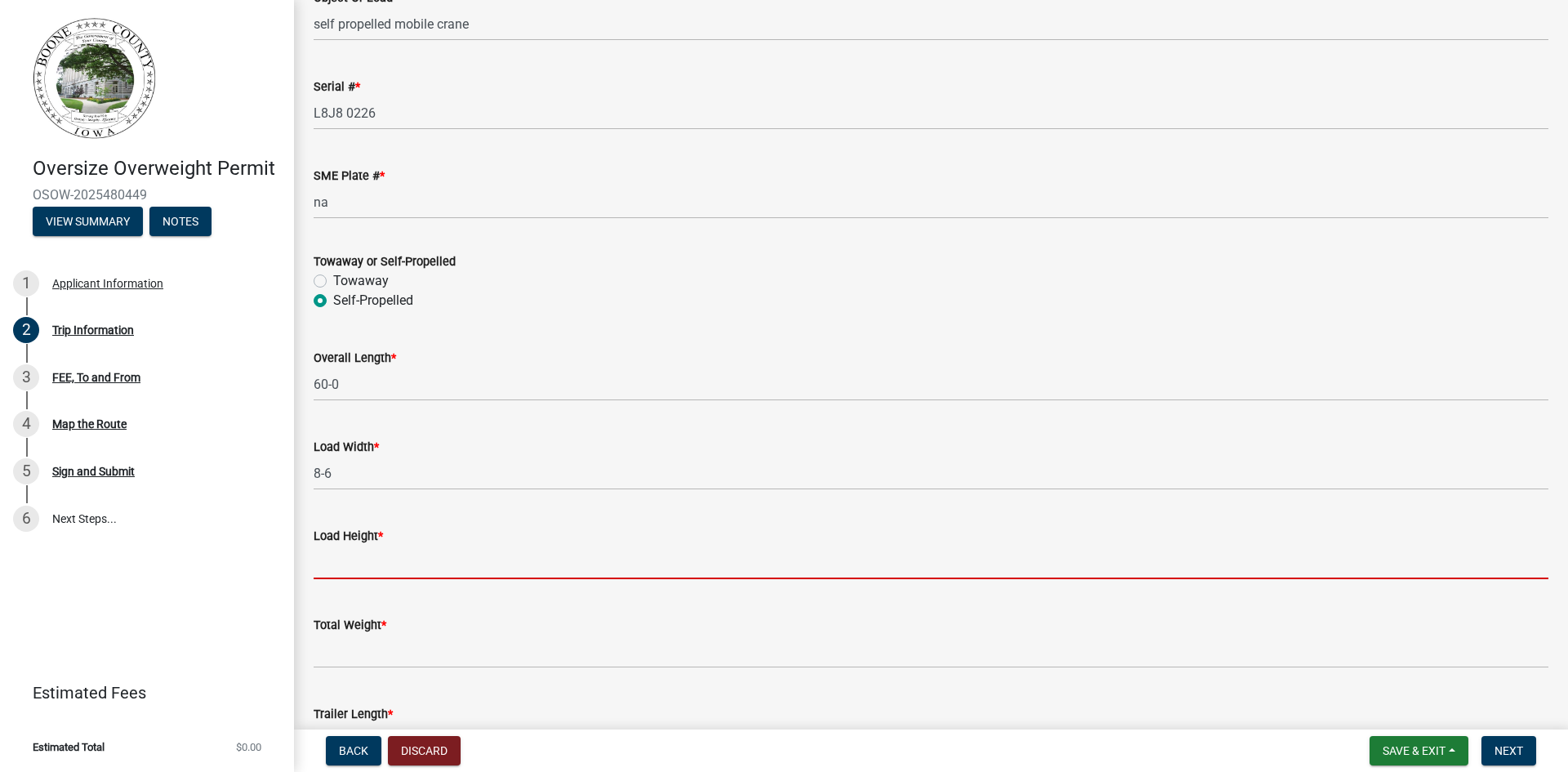
type input "13-6"
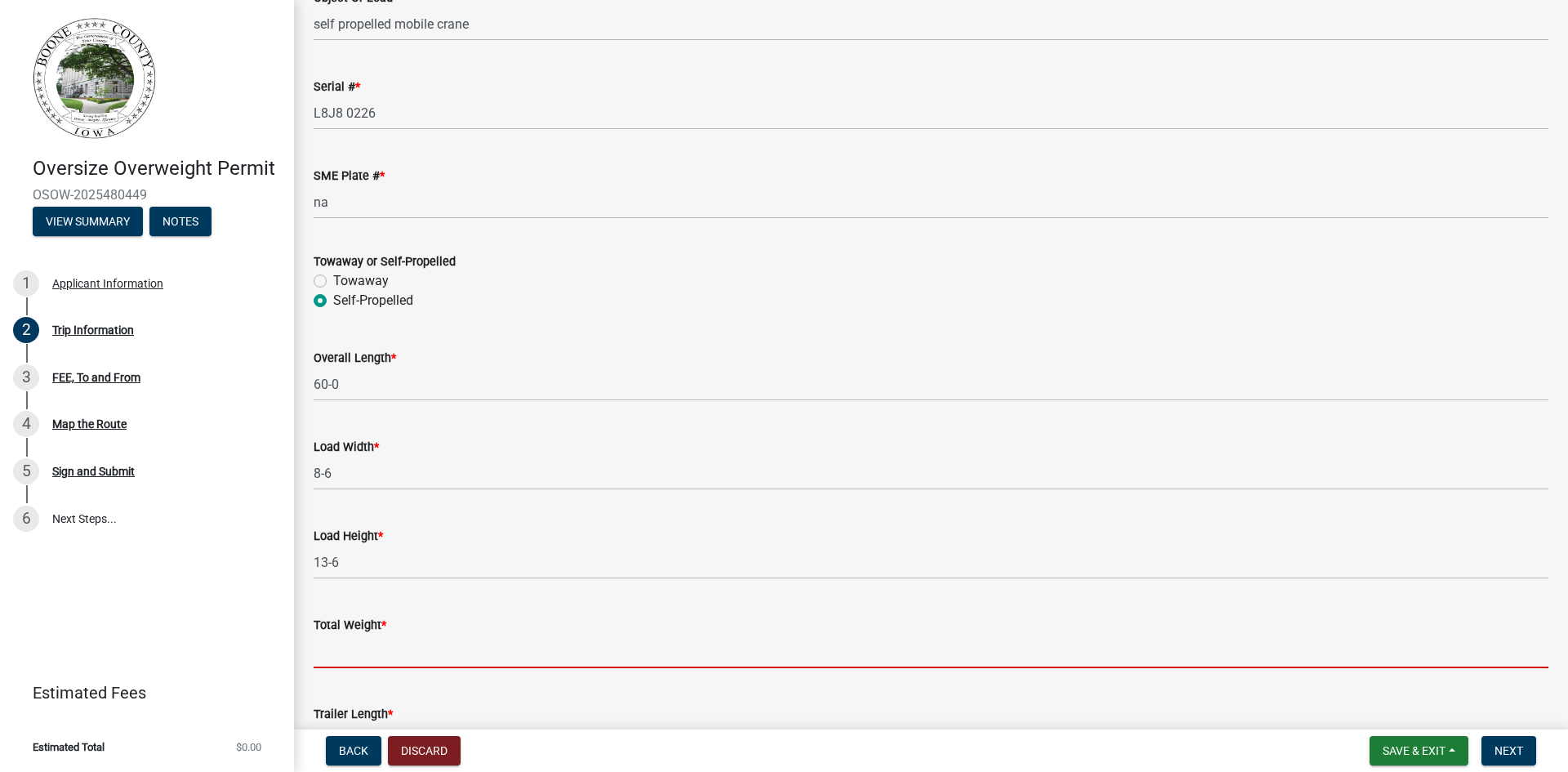
click at [379, 650] on input "Total Weight *" at bounding box center [932, 651] width 1235 height 33
type input "87000"
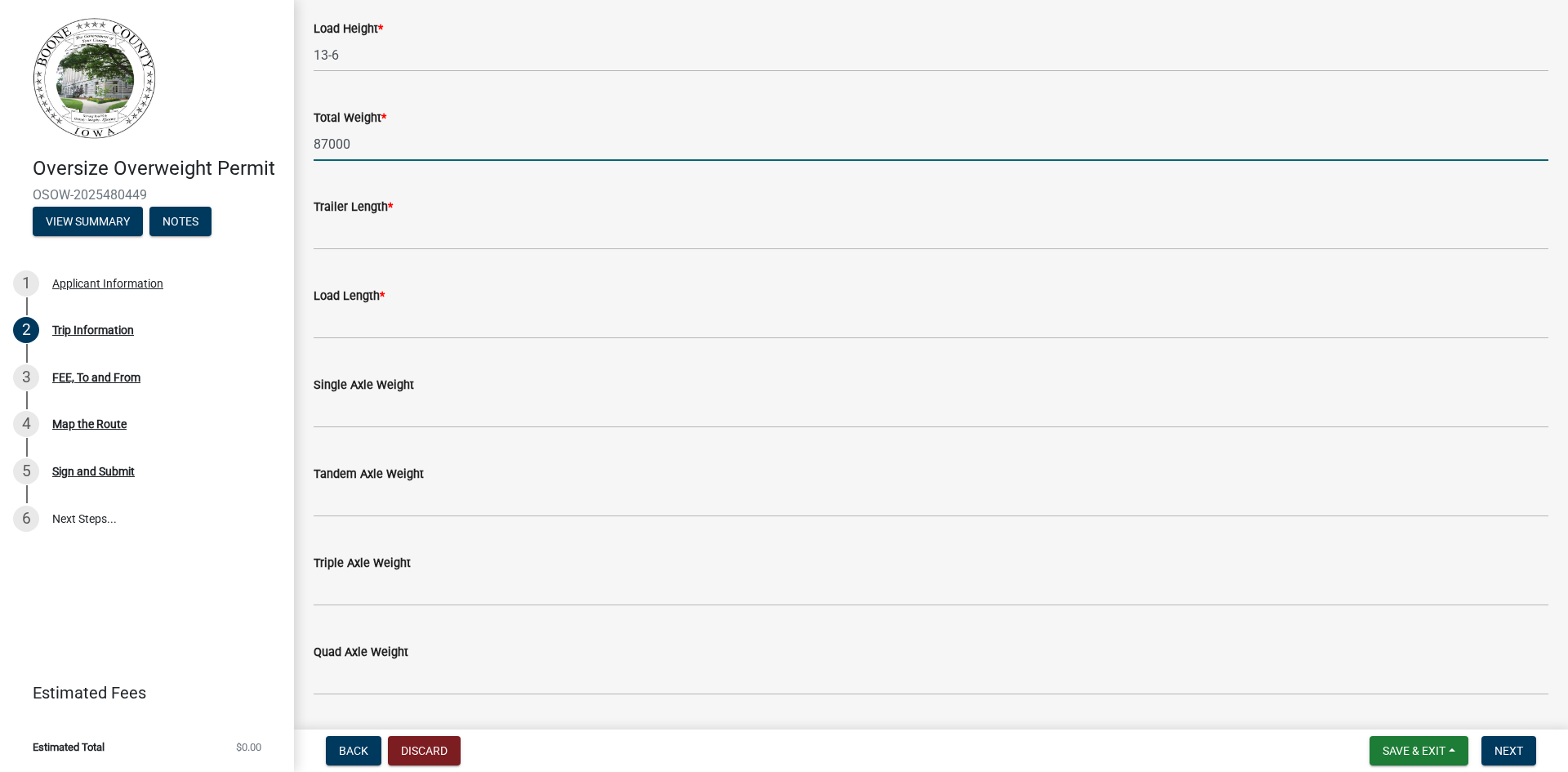
scroll to position [1143, 0]
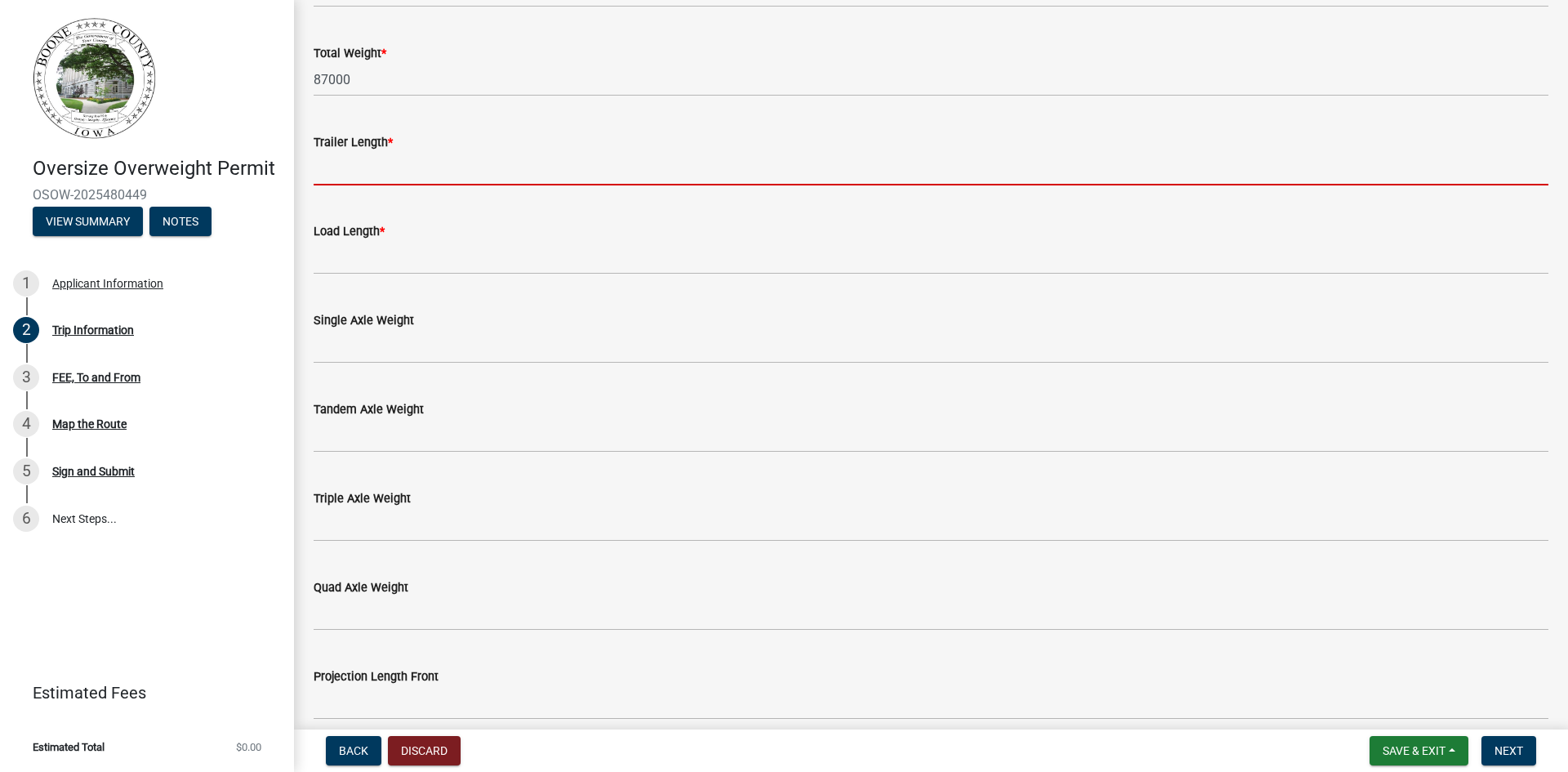
click at [505, 170] on input "Trailer Length *" at bounding box center [932, 168] width 1235 height 33
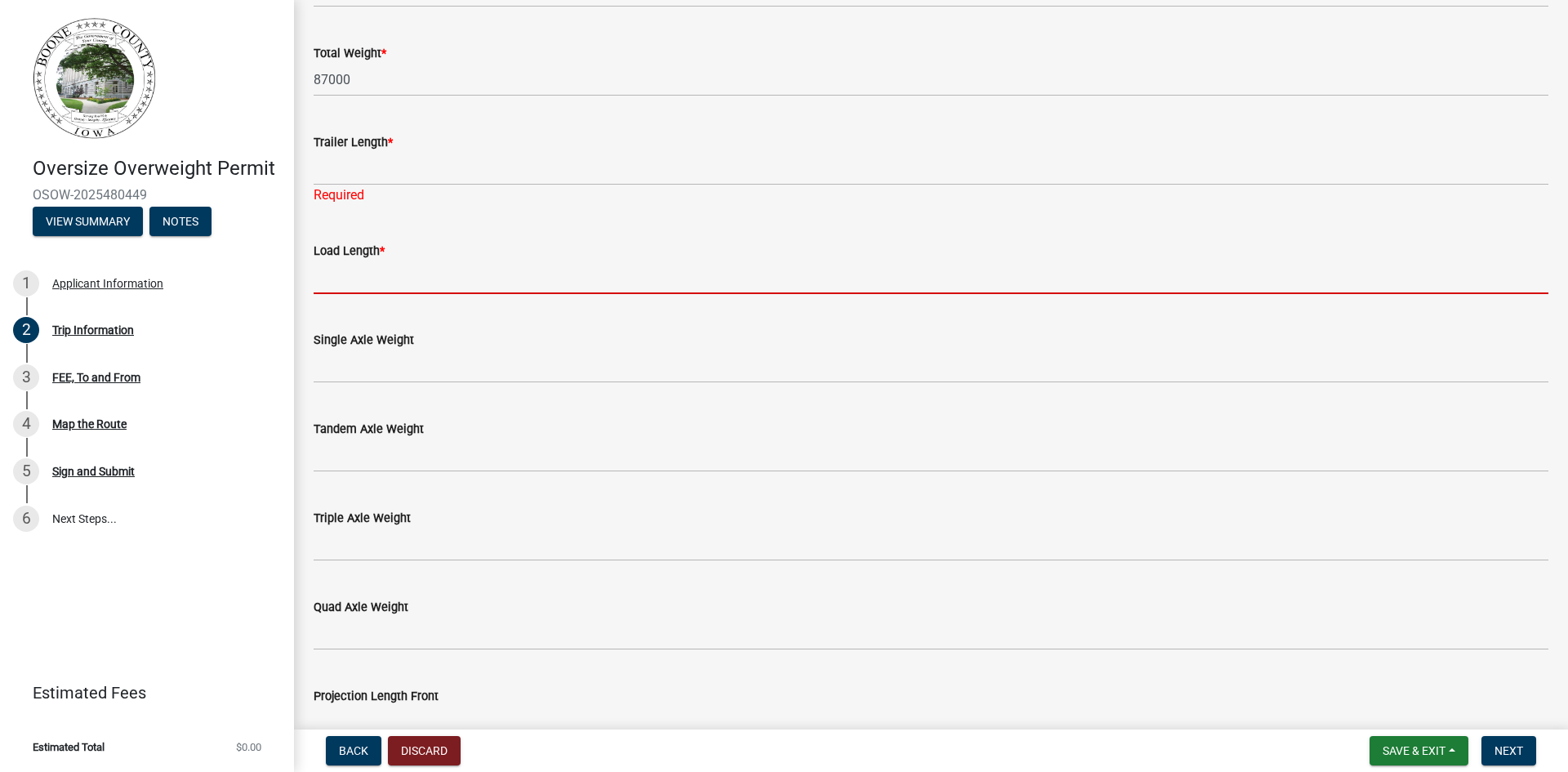
click at [405, 260] on form "Load Length *" at bounding box center [932, 268] width 1235 height 53
type input "na"
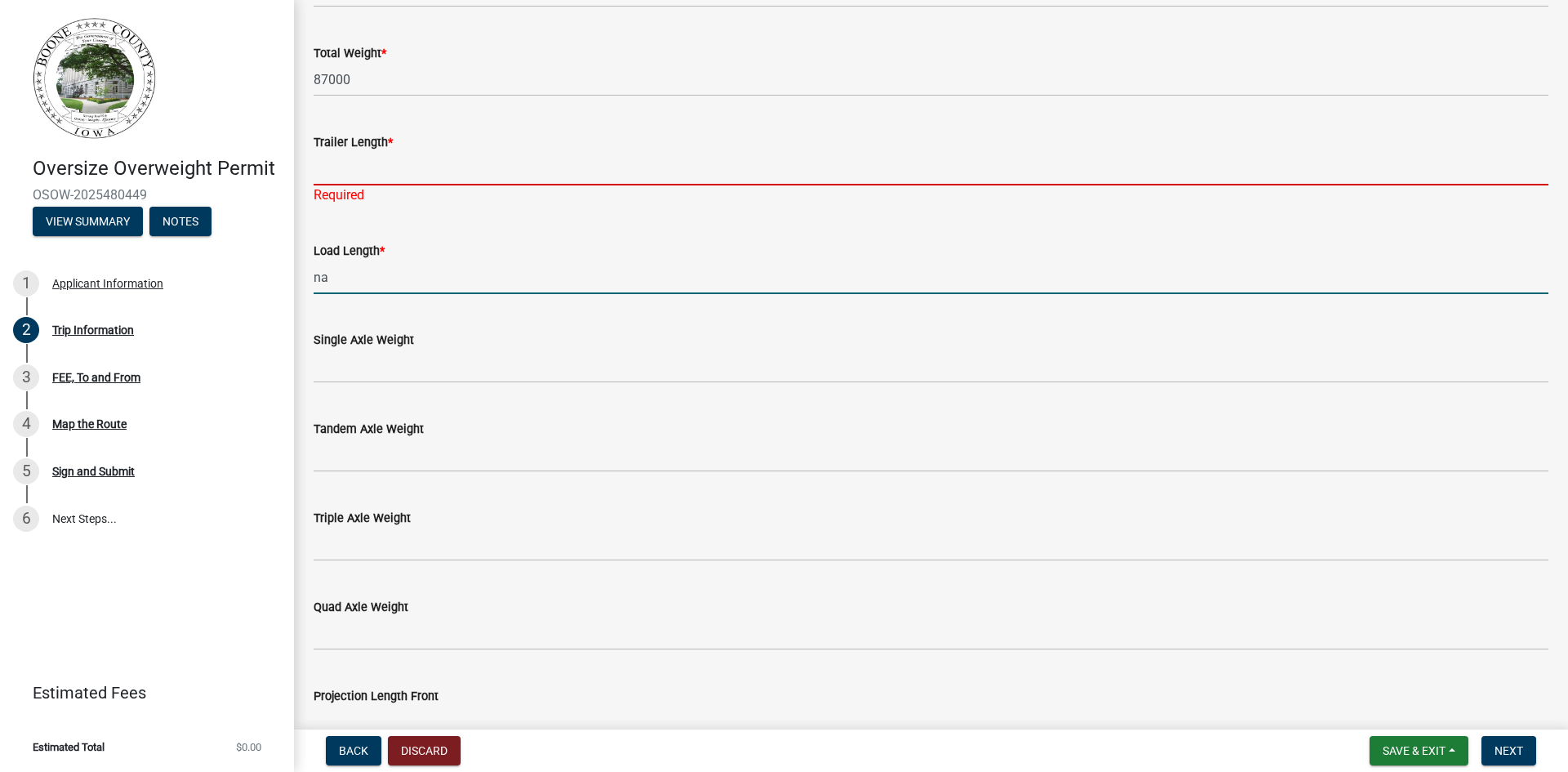
click at [360, 159] on input "Trailer Length *" at bounding box center [932, 168] width 1235 height 33
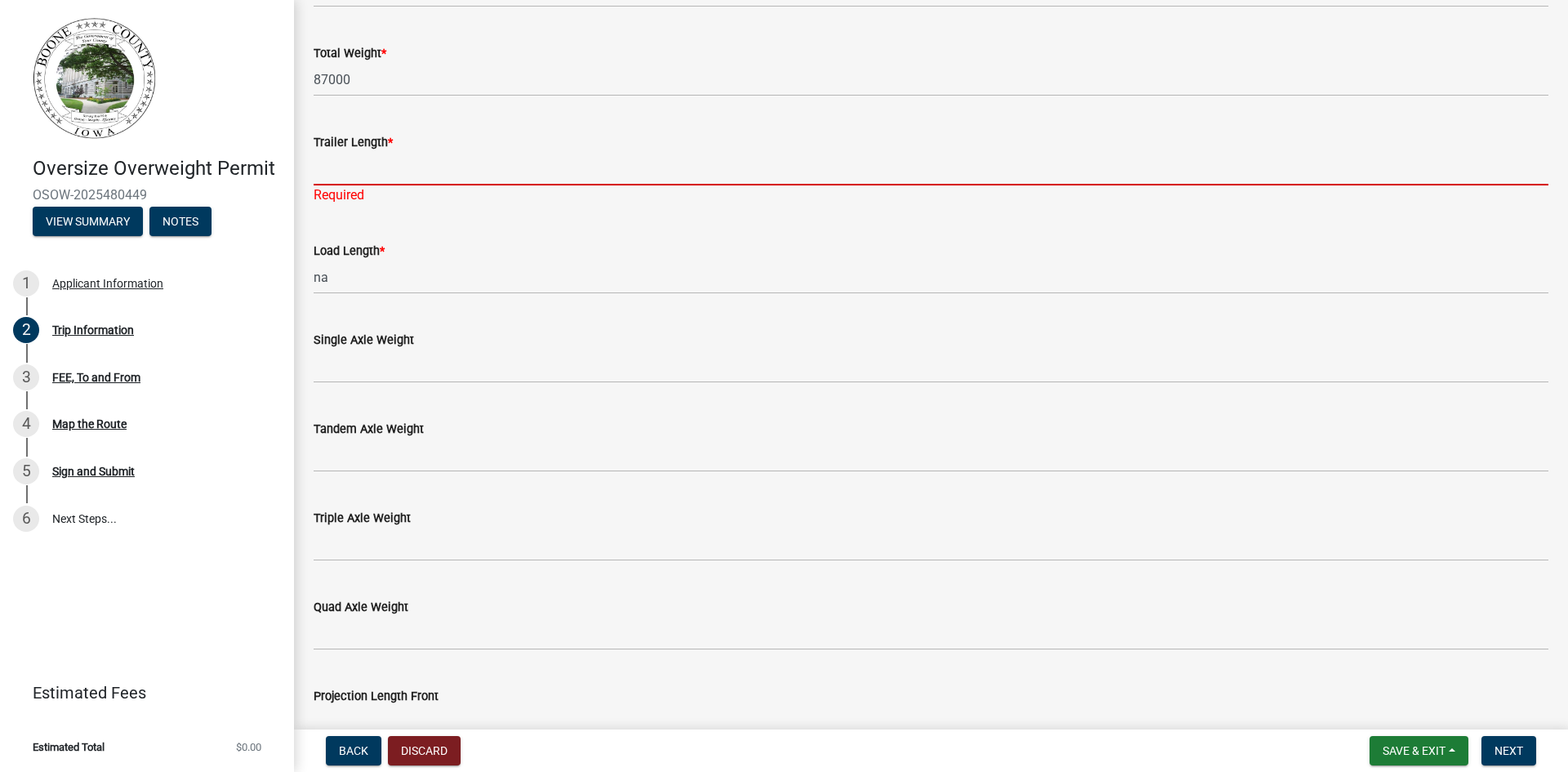
click at [352, 162] on input "Trailer Length *" at bounding box center [932, 168] width 1235 height 33
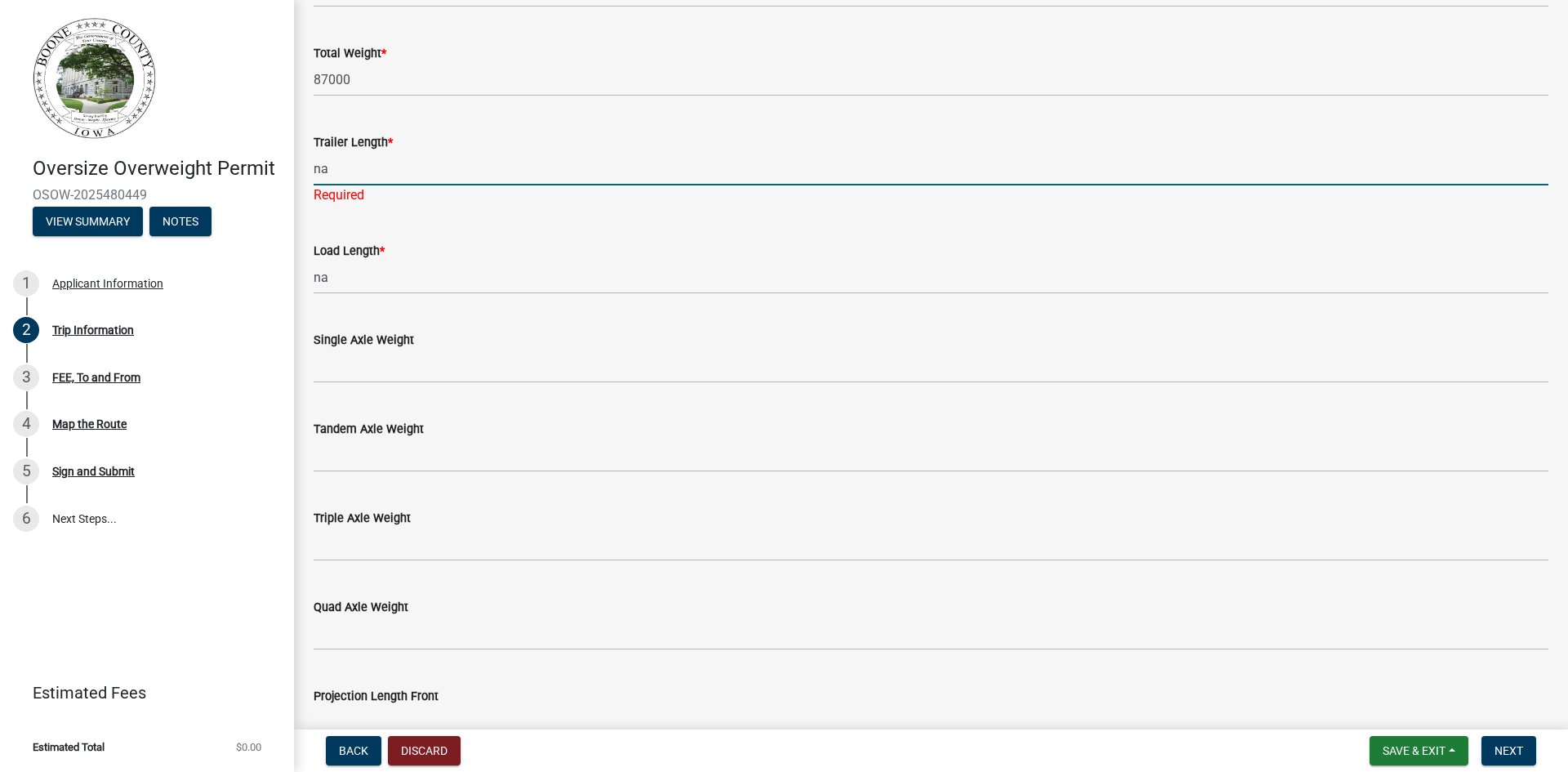
type input "na"
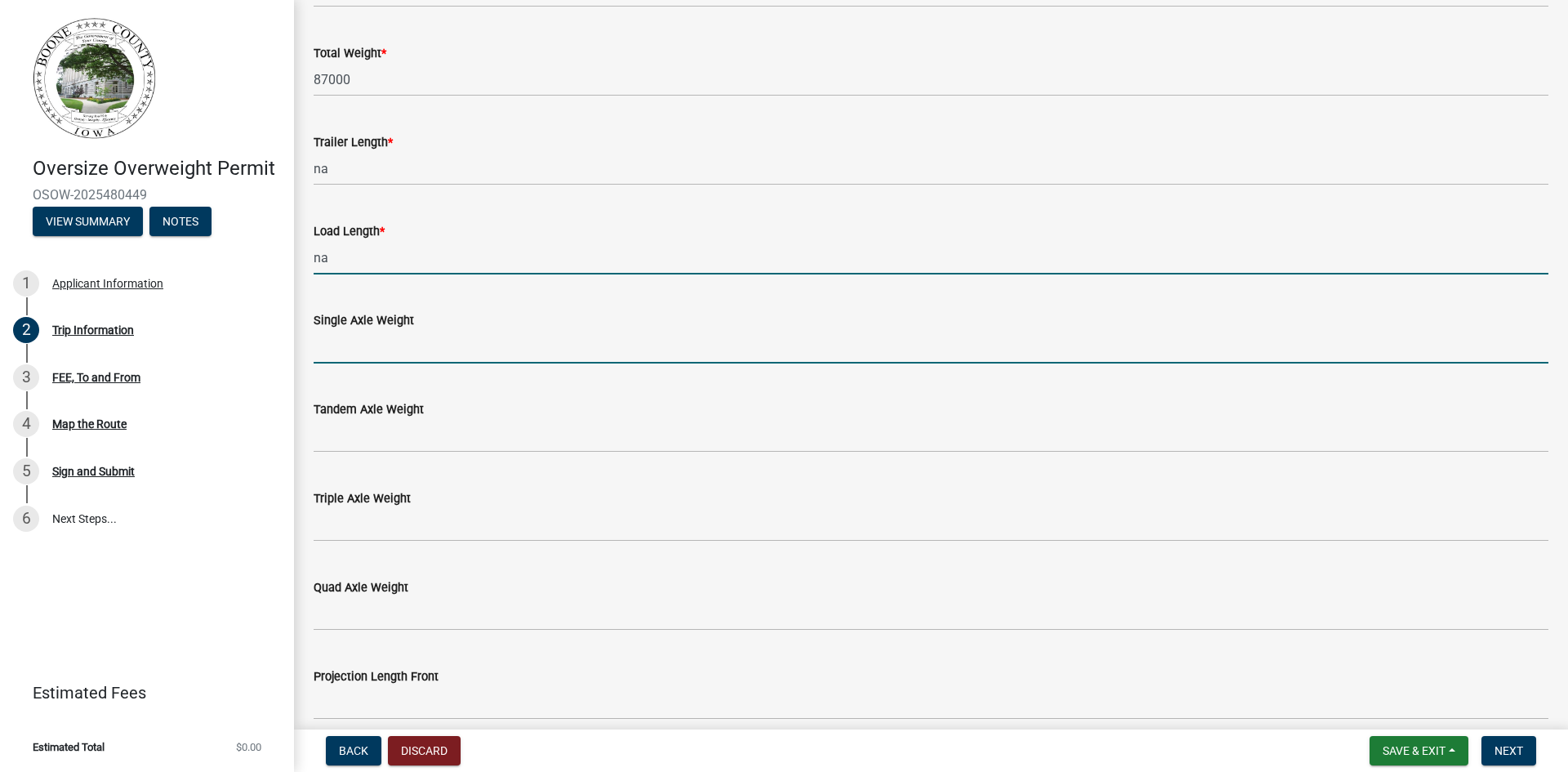
click at [370, 347] on input "Single Axle Weight" at bounding box center [932, 347] width 1235 height 33
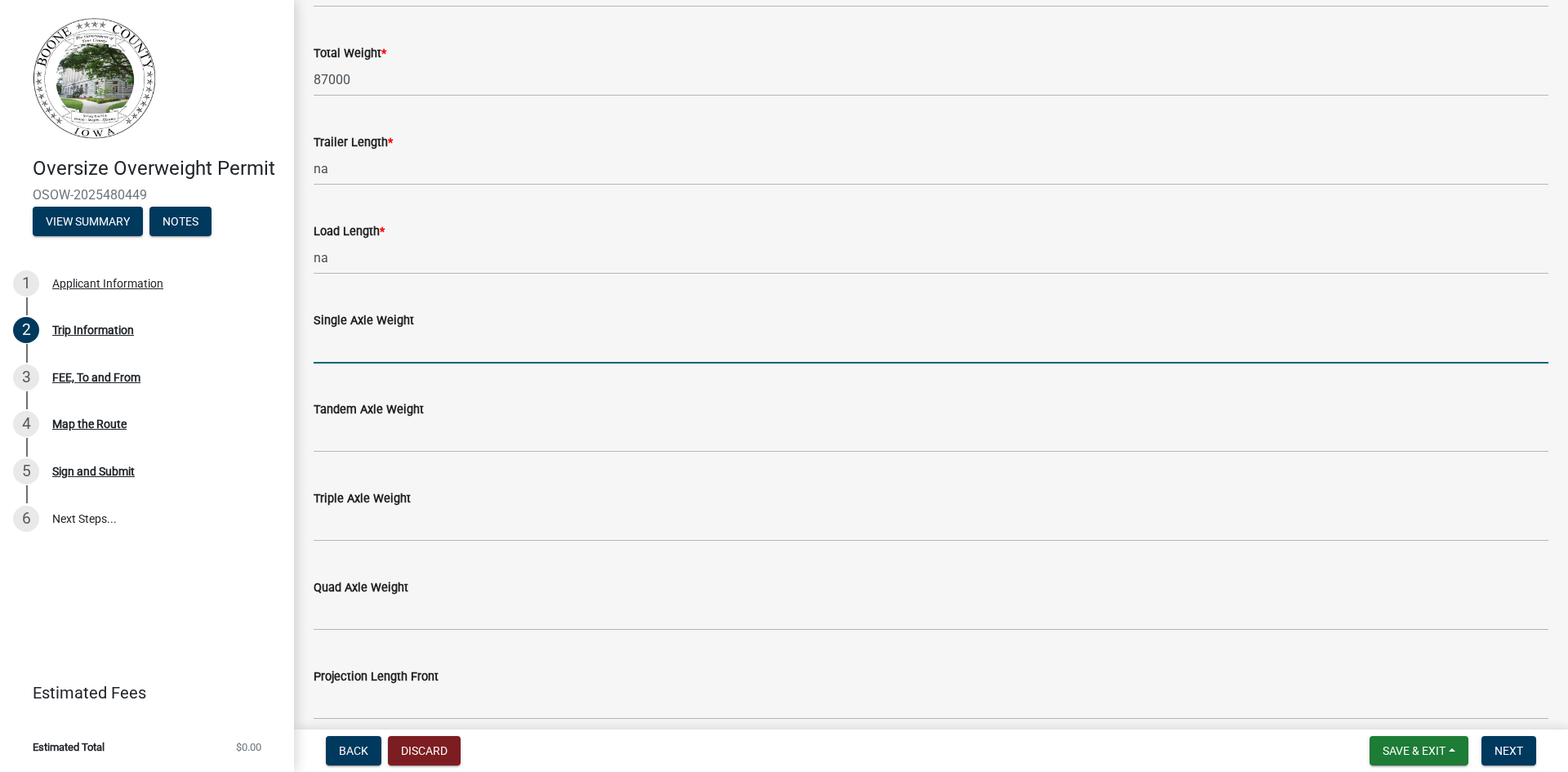
type input "20000"
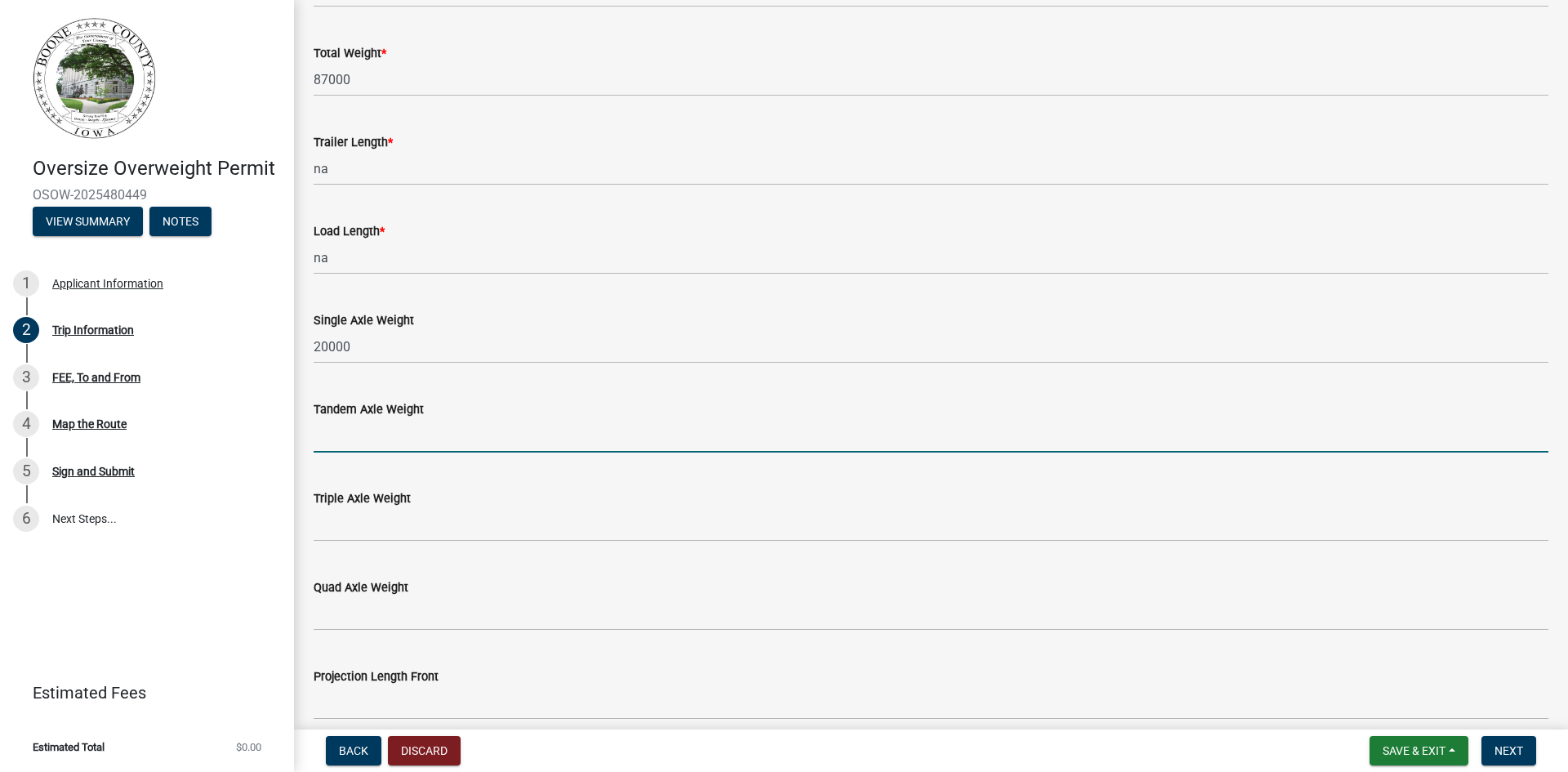
click at [379, 437] on input "Tandem Axle Weight" at bounding box center [932, 435] width 1235 height 33
type input "40000"
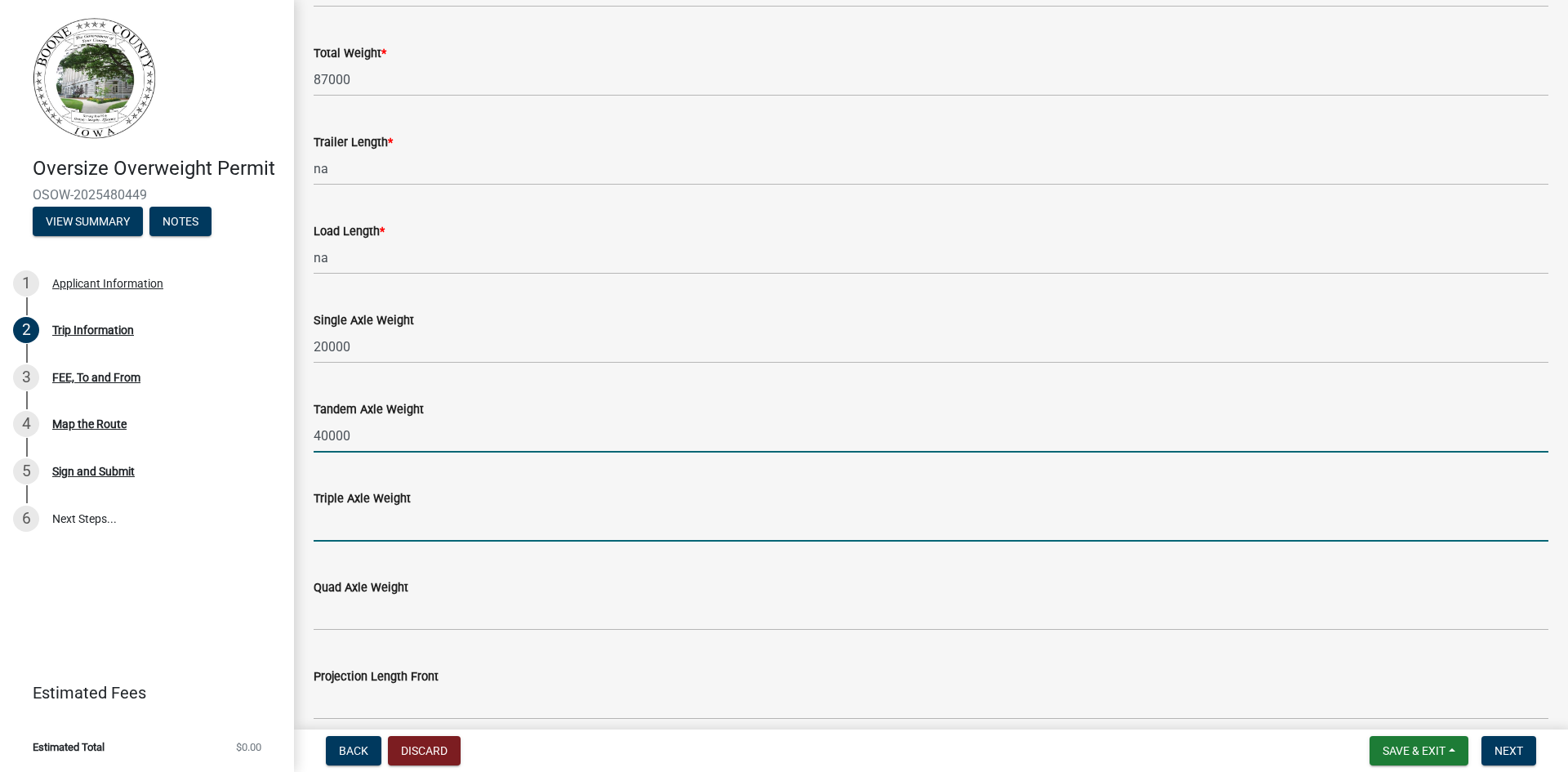
click at [338, 527] on input "Triple Axle Weight" at bounding box center [932, 524] width 1235 height 33
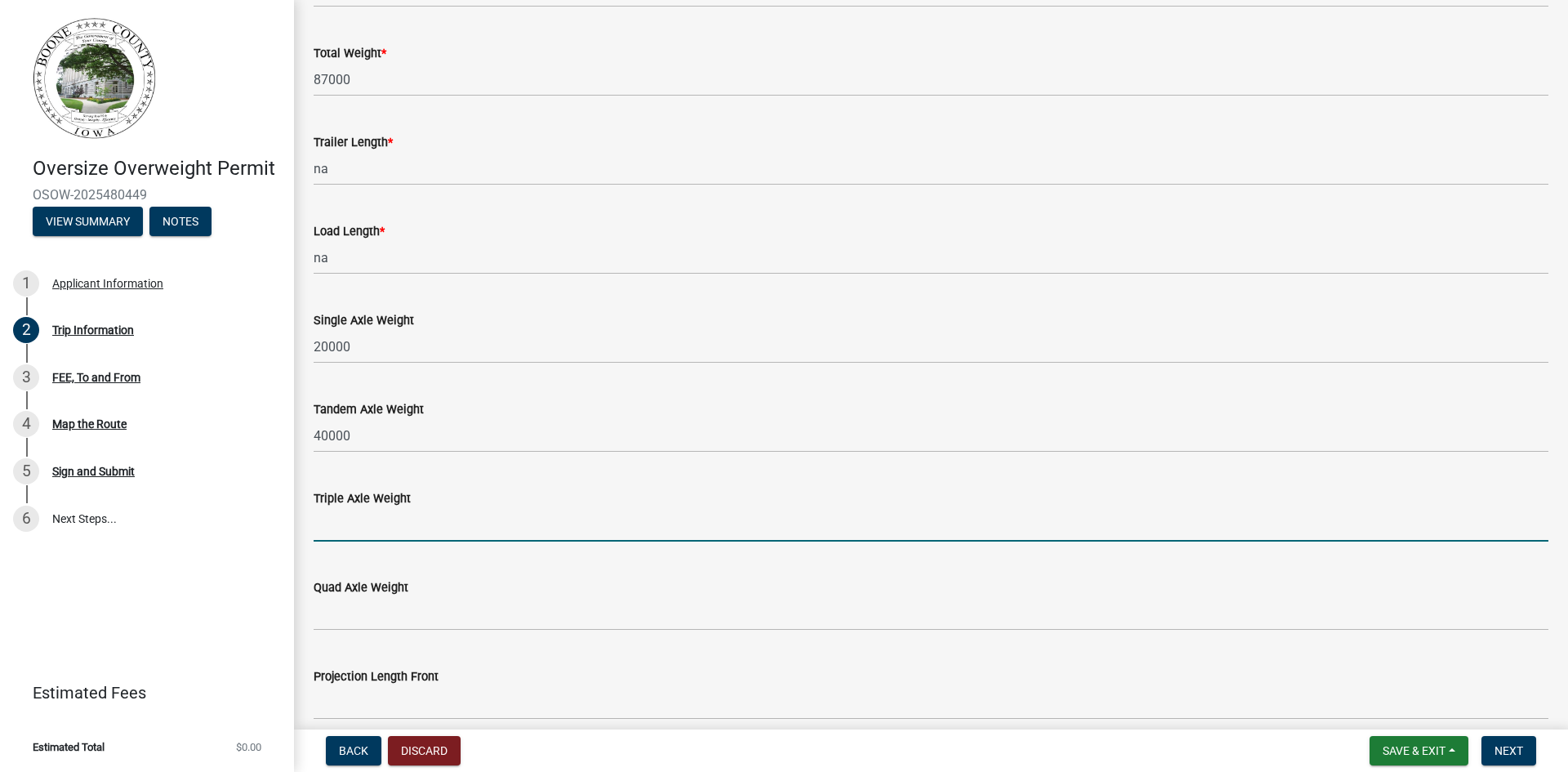
type input "60000"
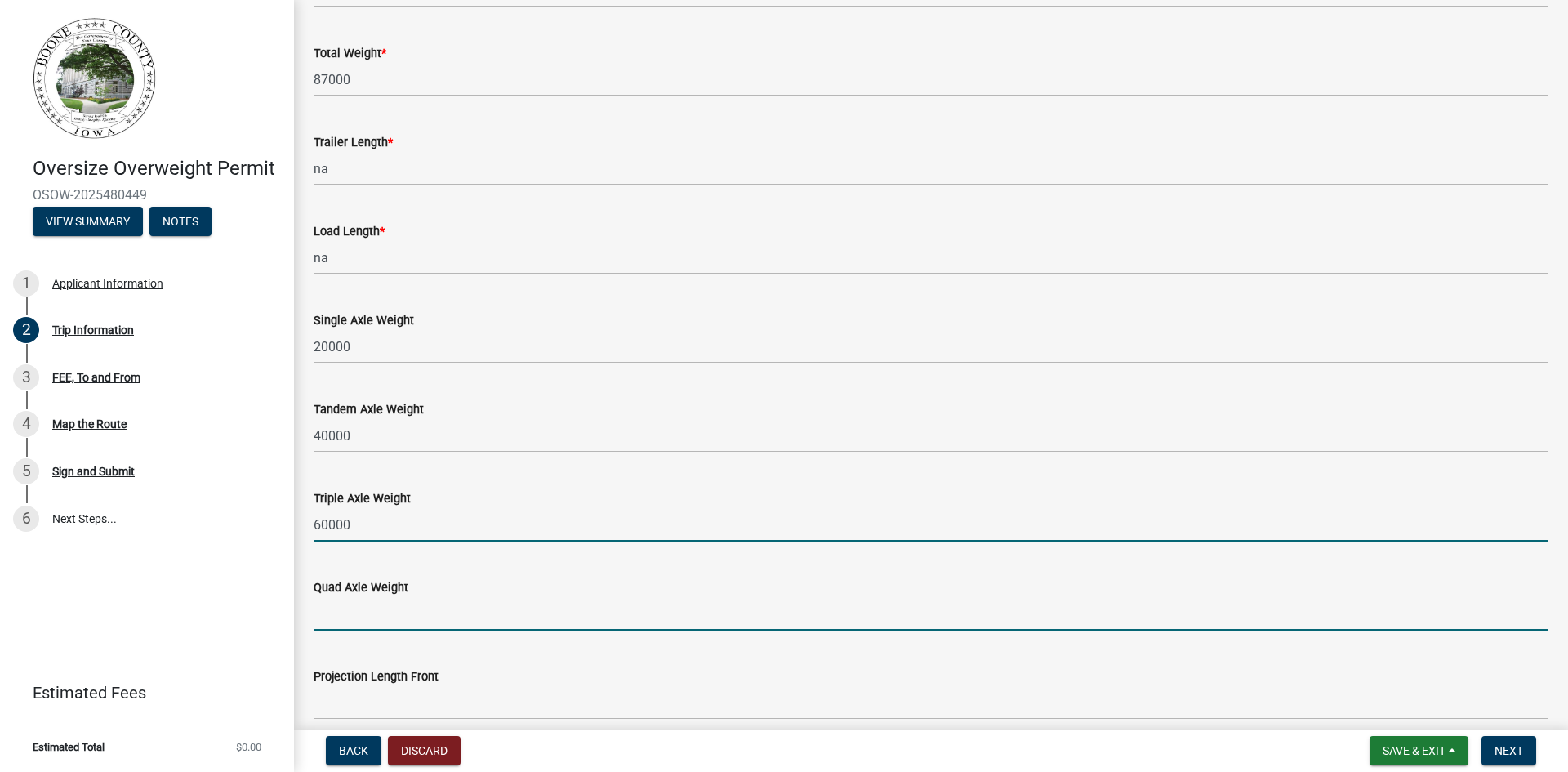
click at [348, 615] on input "Quad Axle Weight" at bounding box center [932, 613] width 1235 height 33
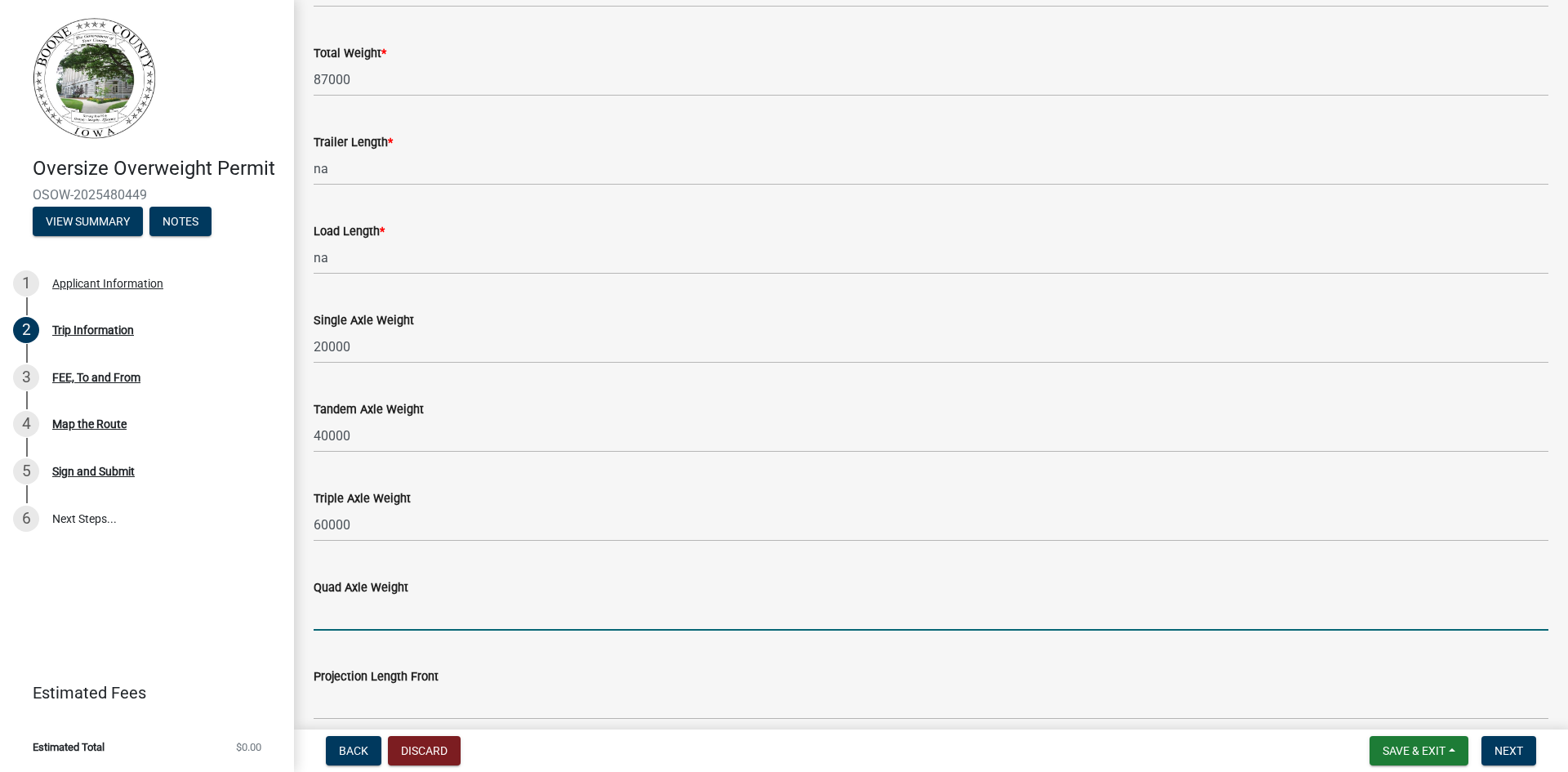
type input "80000"
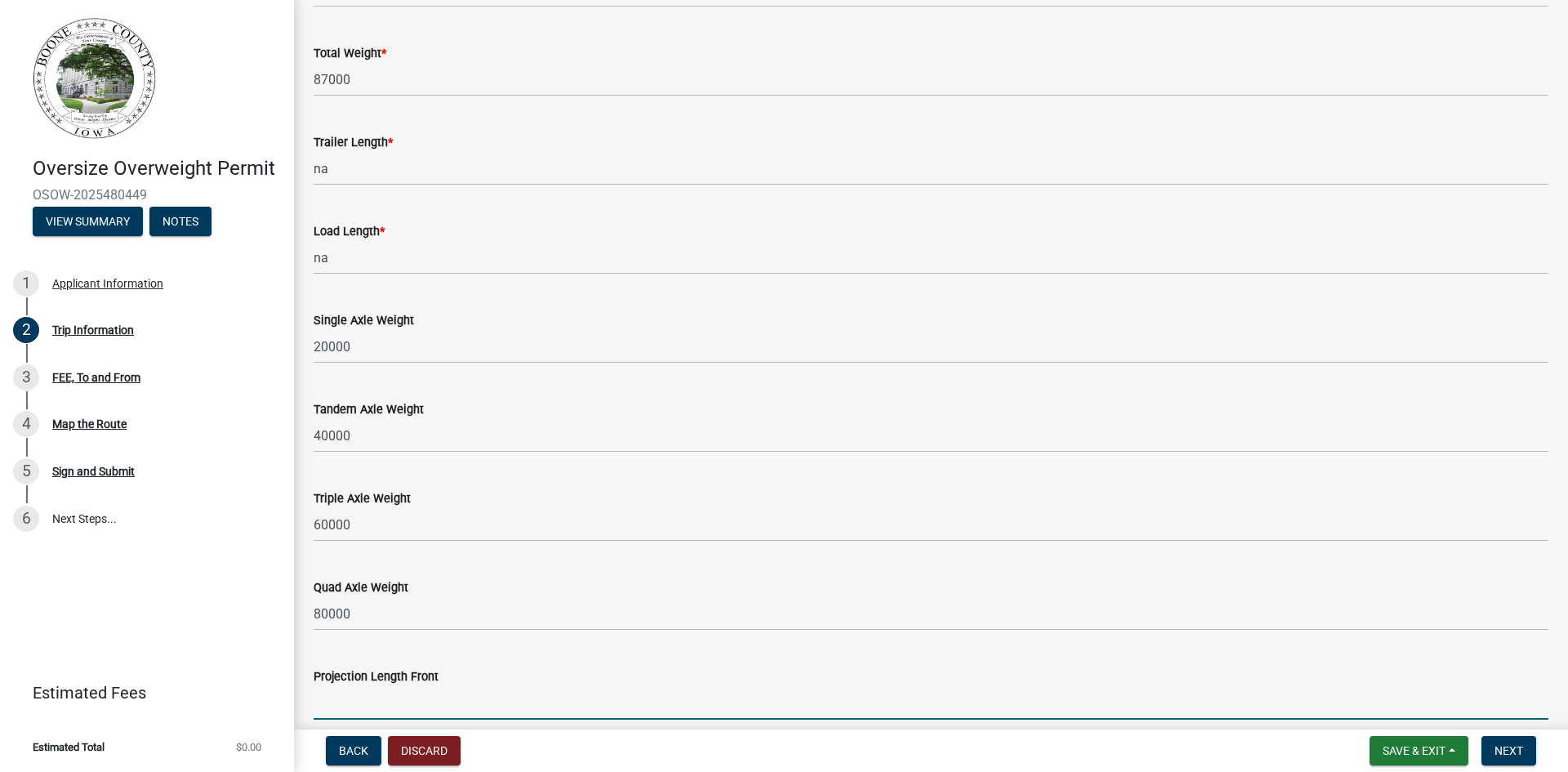
click at [405, 692] on input "Projection Length Front" at bounding box center [932, 703] width 1235 height 33
type input "10-0"
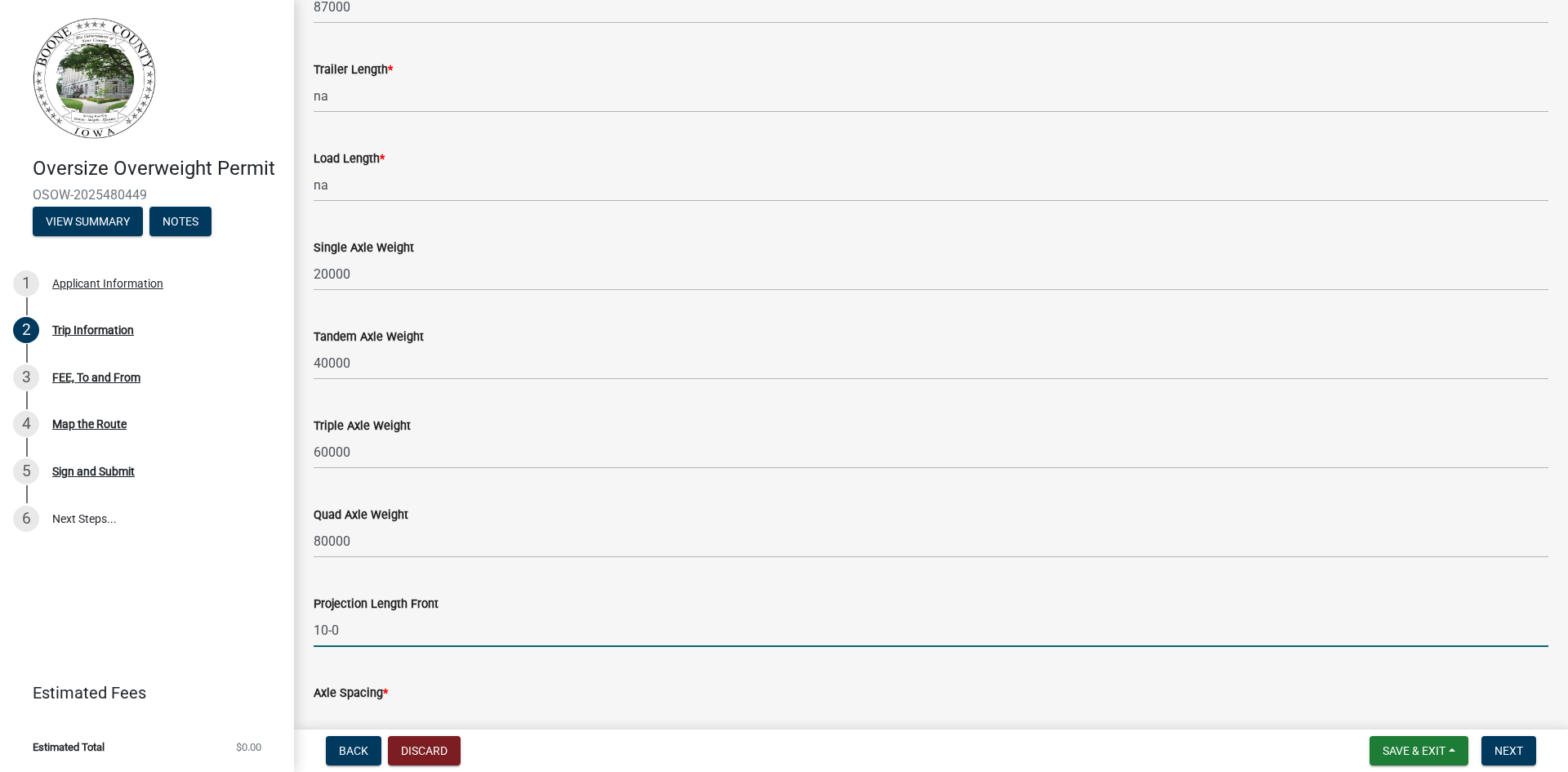
scroll to position [1395, 0]
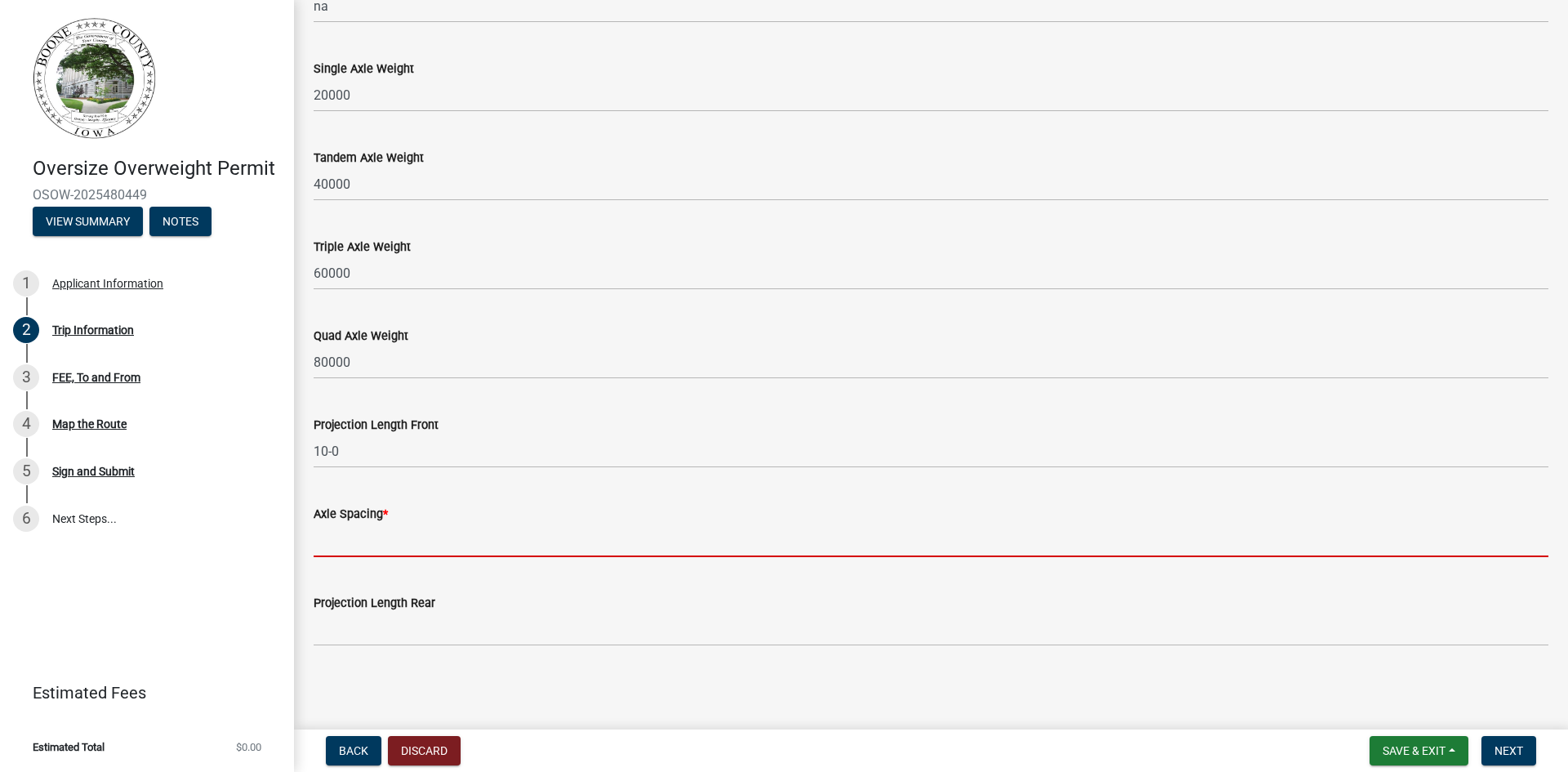
click at [389, 547] on input "Axle Spacing *" at bounding box center [932, 540] width 1235 height 33
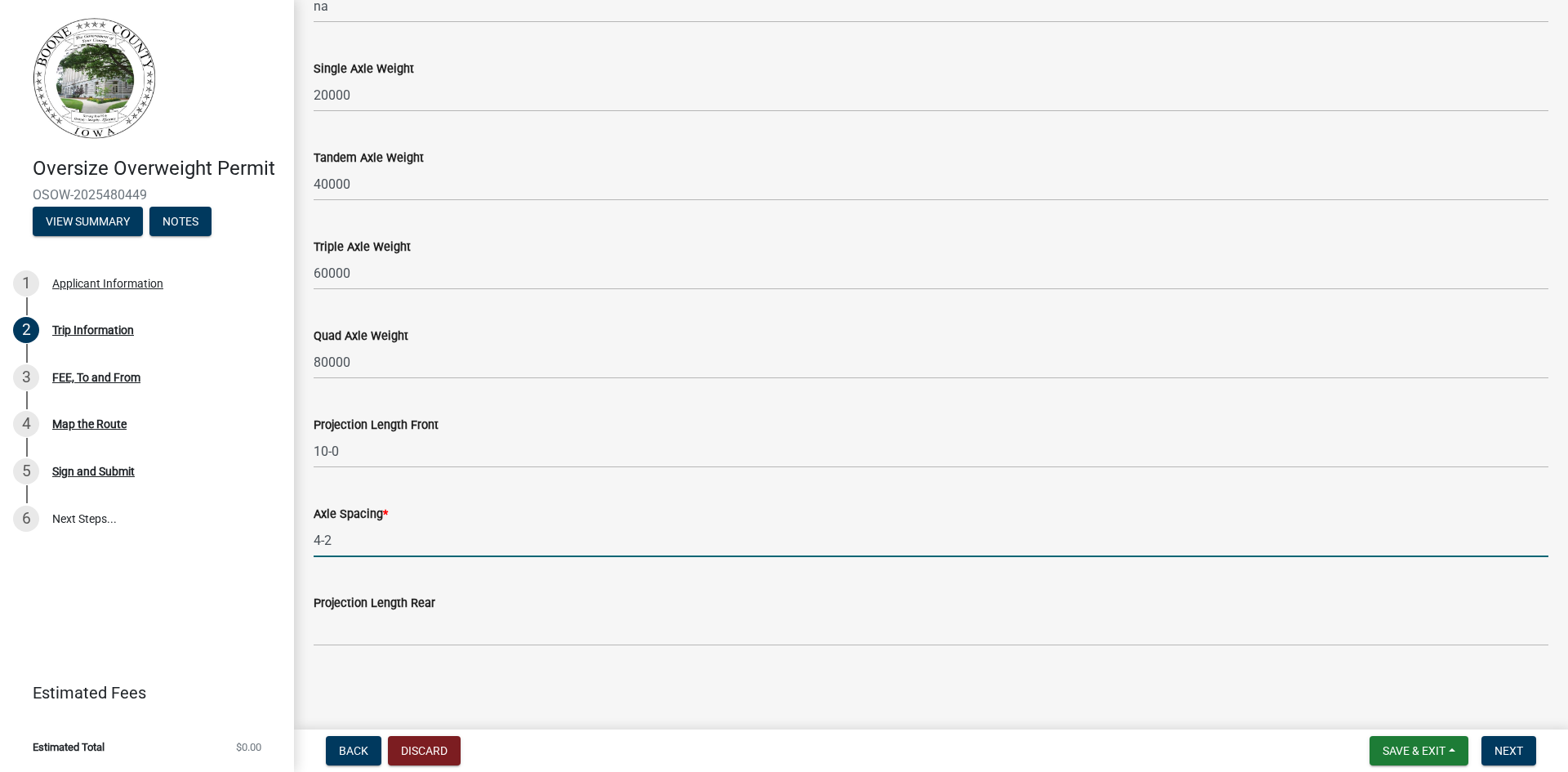
type input "4-2, 14-8, 5-0, 8-9"
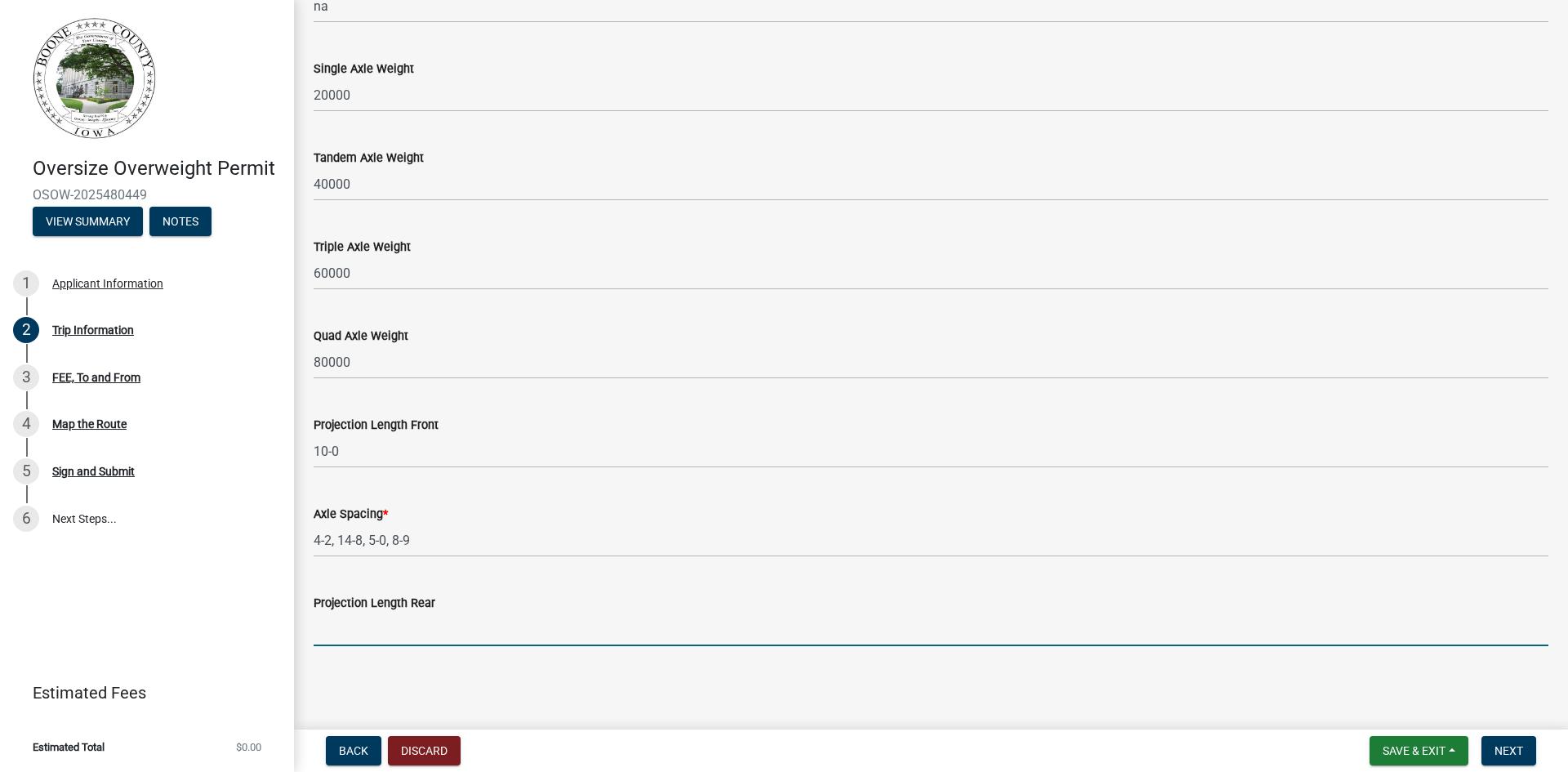
click at [390, 624] on input "Projection Length Rear" at bounding box center [932, 629] width 1235 height 33
type input "na"
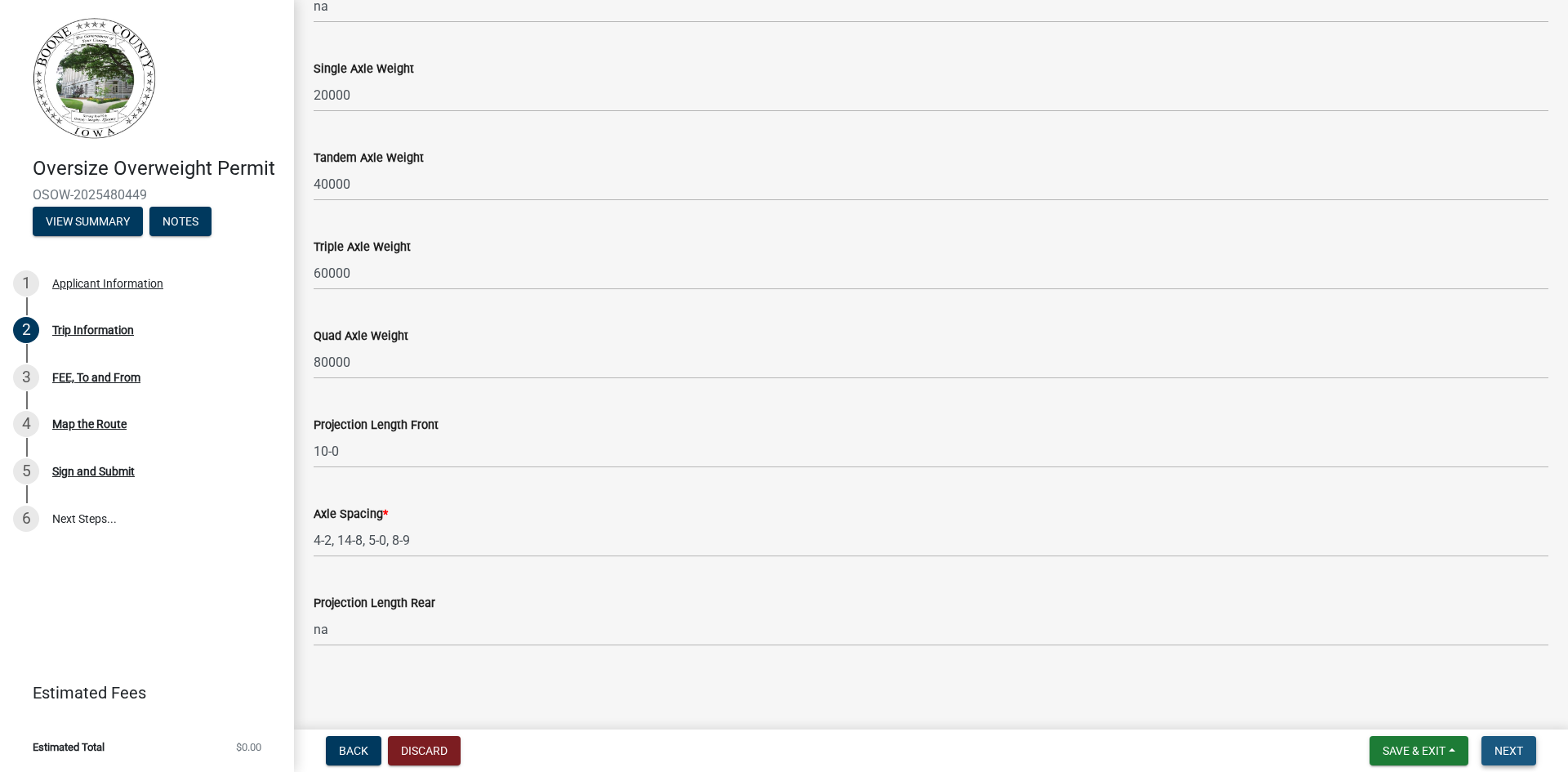
click at [1511, 751] on span "Next" at bounding box center [1508, 750] width 28 height 13
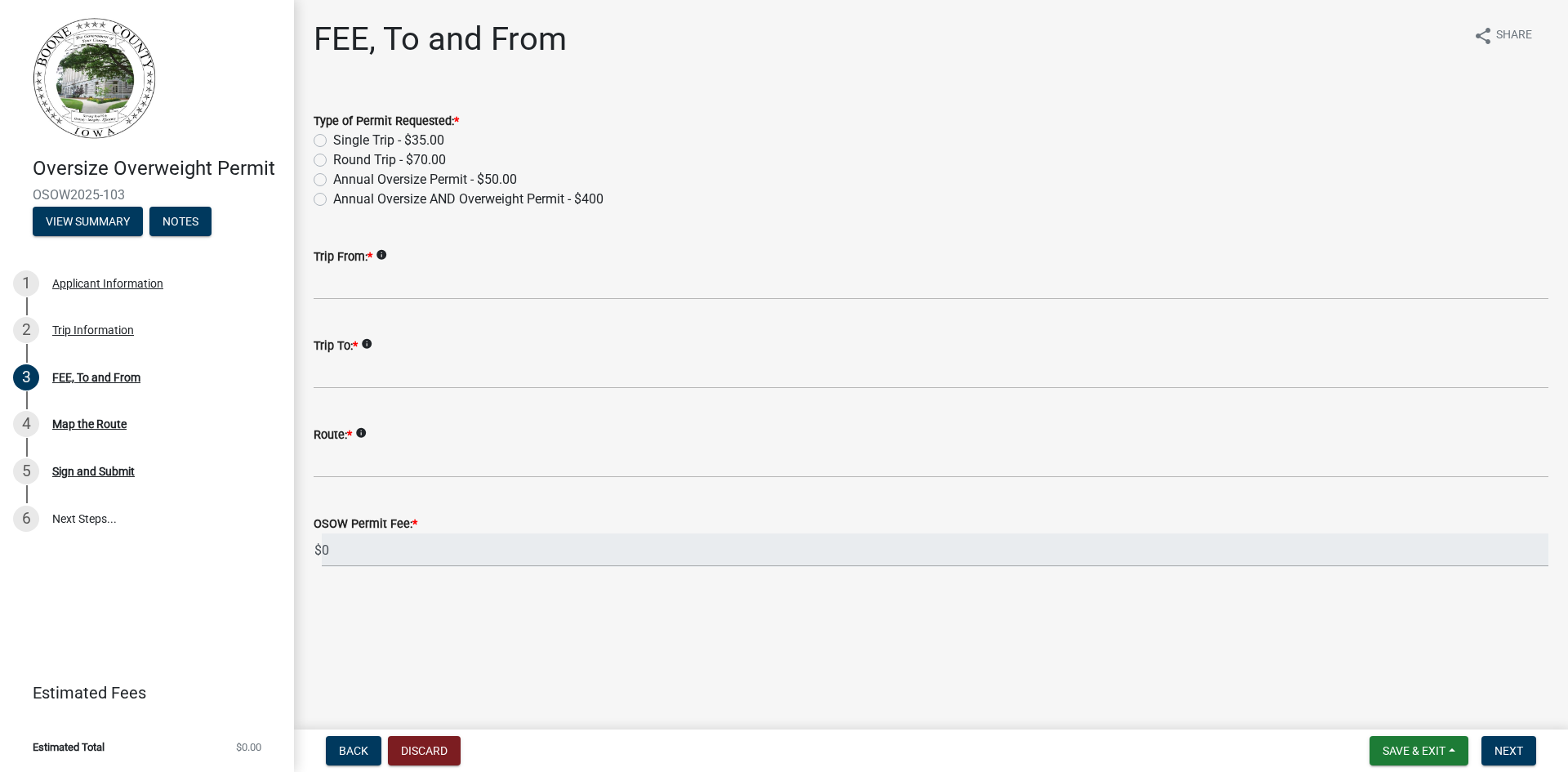
click at [333, 158] on label "Round Trip - $70.00" at bounding box center [389, 160] width 112 height 20
click at [333, 158] on input "Round Trip - $70.00" at bounding box center [338, 155] width 10 height 10
radio input "true"
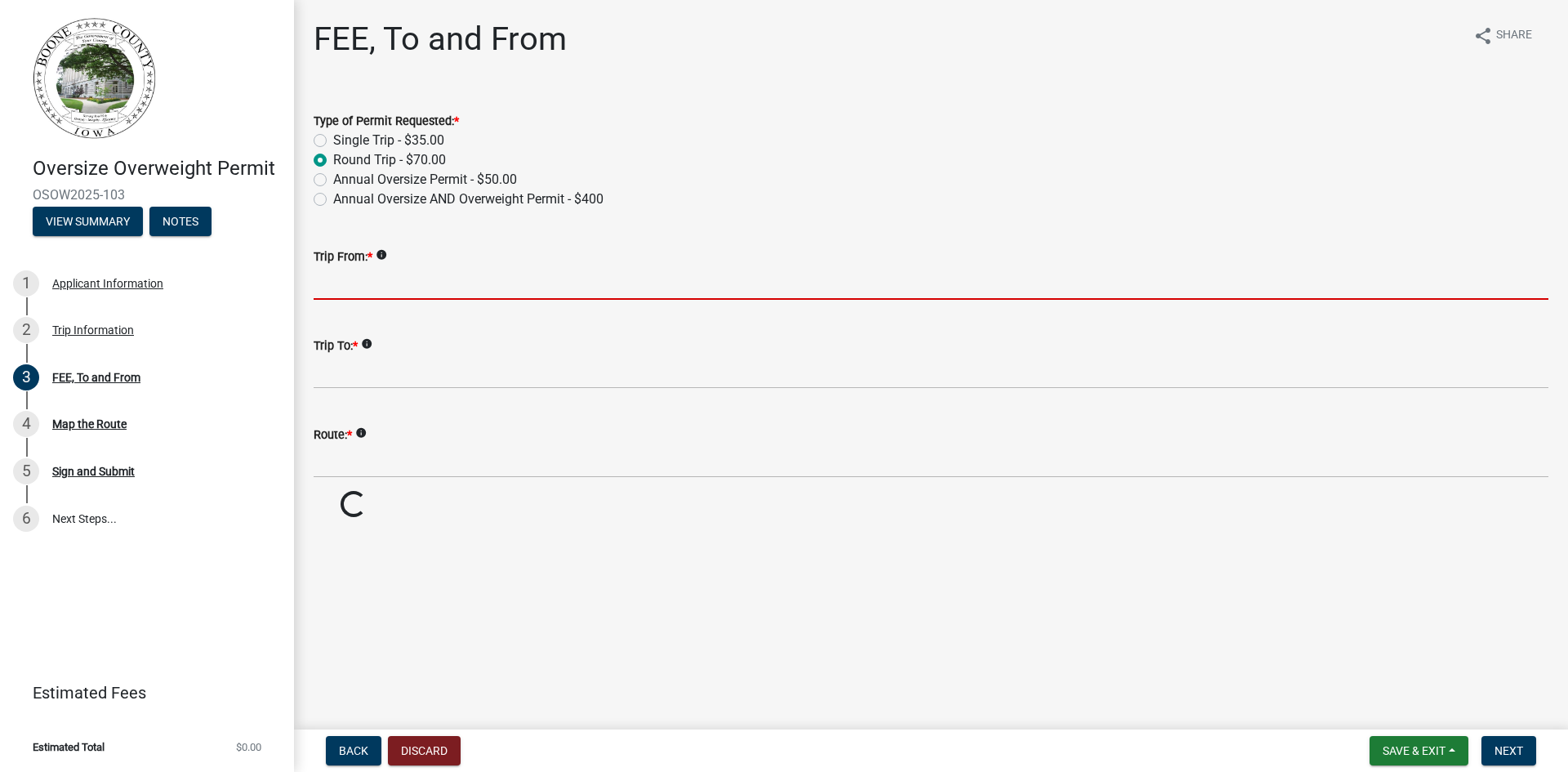
click at [392, 286] on input "Trip From: *" at bounding box center [932, 282] width 1235 height 33
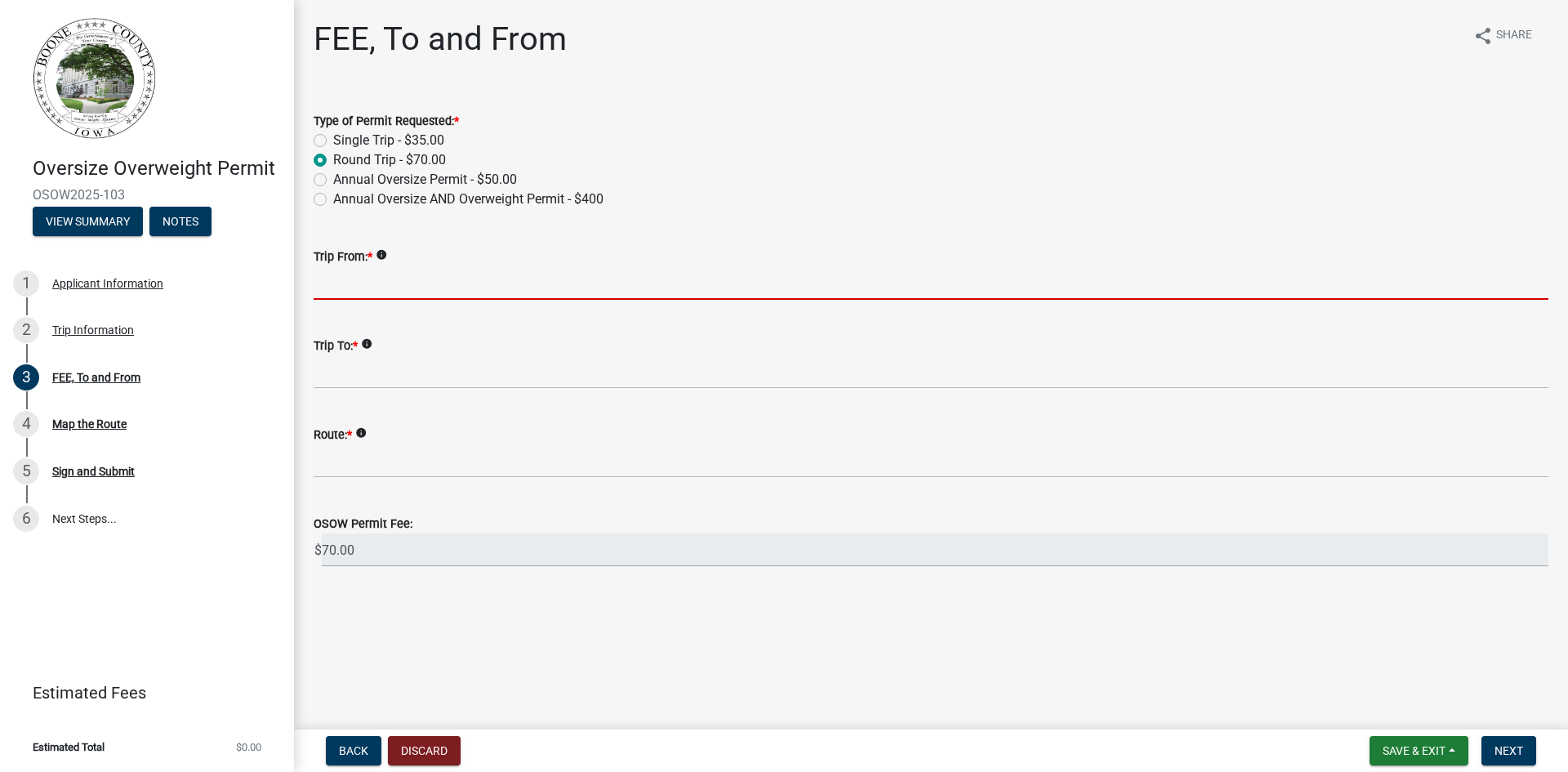
type input "US30"
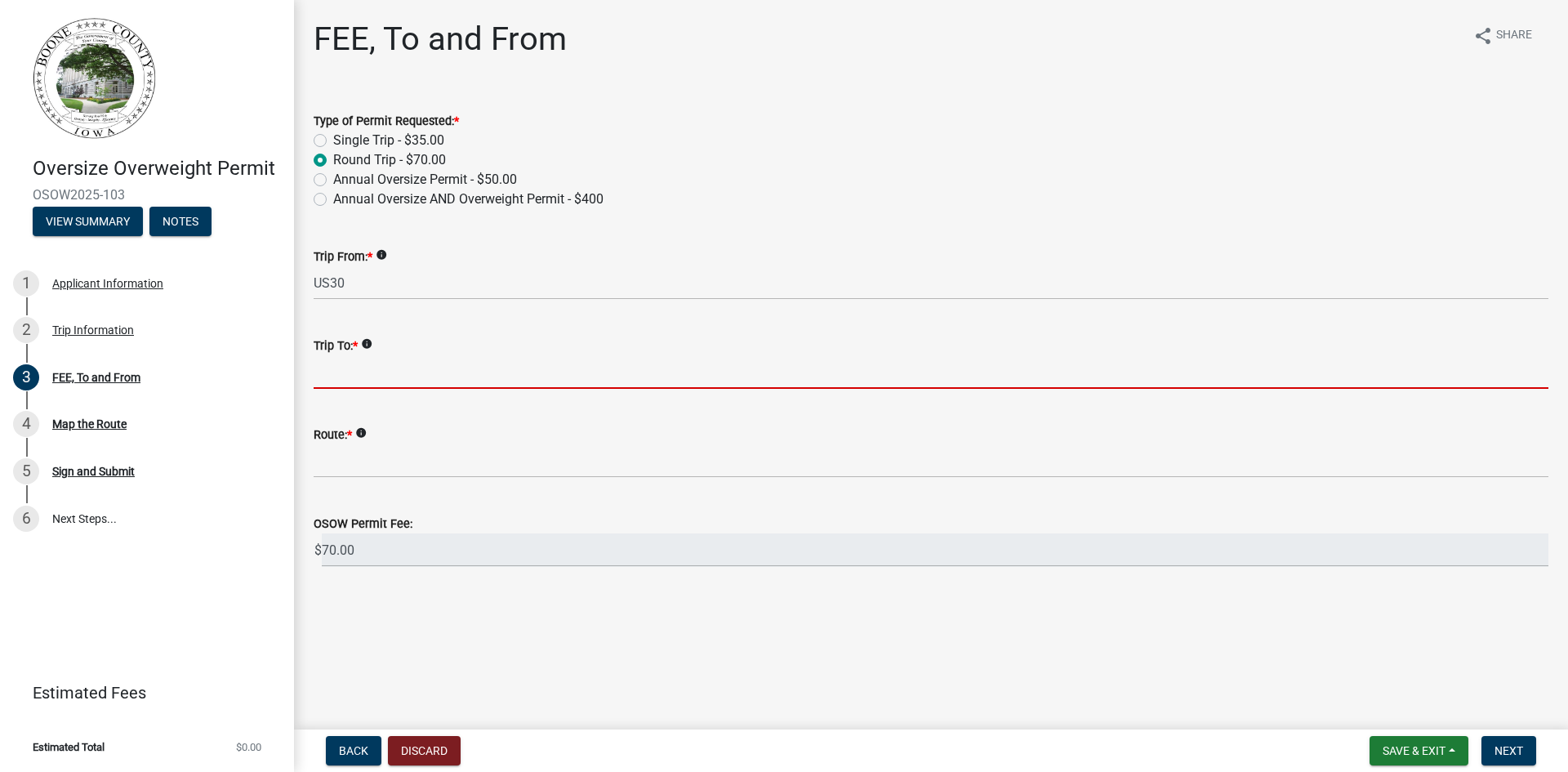
click at [393, 371] on input "Trip To: *" at bounding box center [932, 371] width 1235 height 33
type input "NNG, [STREET_ADDRESS][PERSON_NAME]"
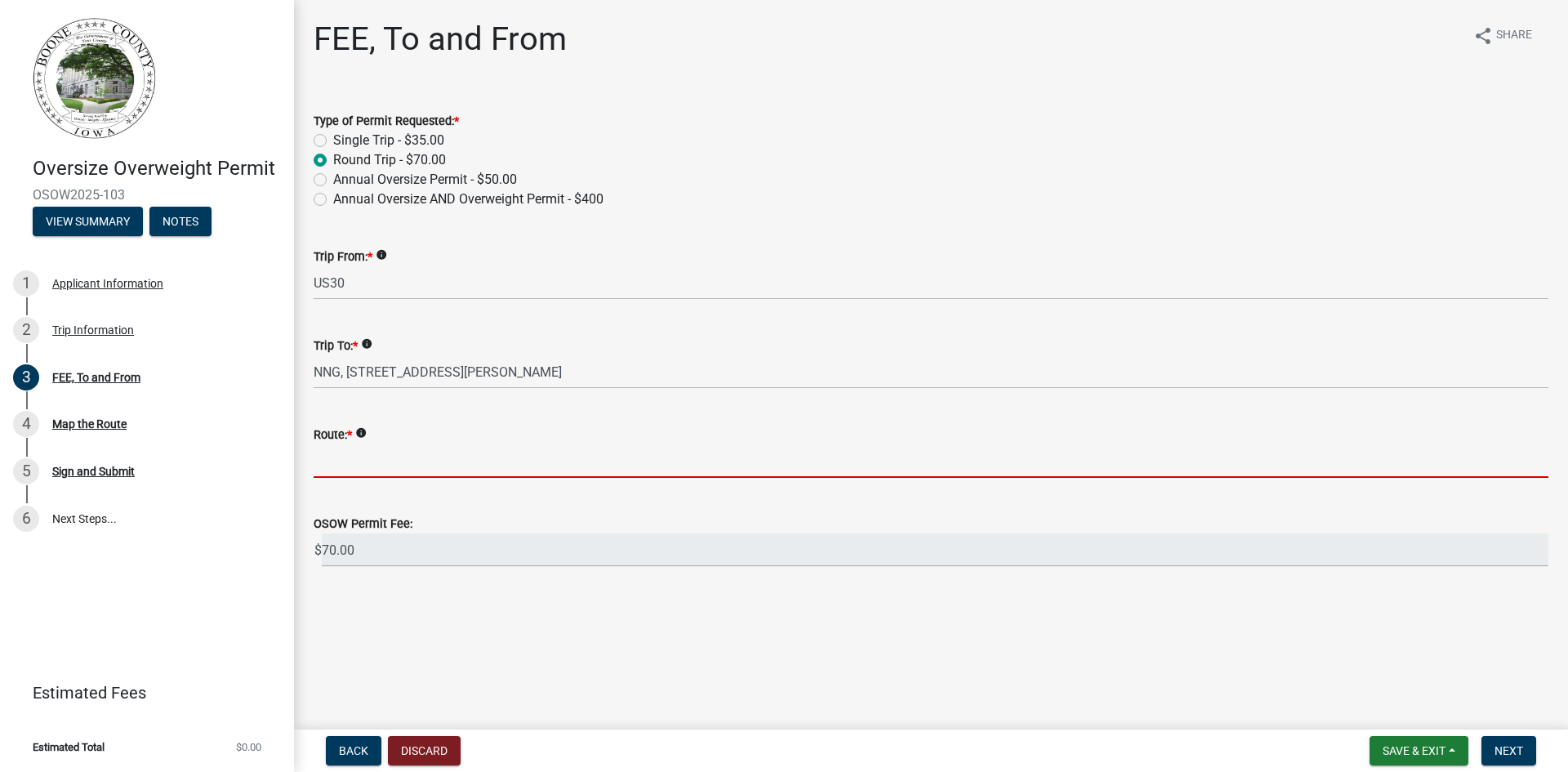
click at [399, 454] on input "Route: *" at bounding box center [932, 461] width 1235 height 33
click at [427, 457] on input "Route: *" at bounding box center [932, 461] width 1235 height 33
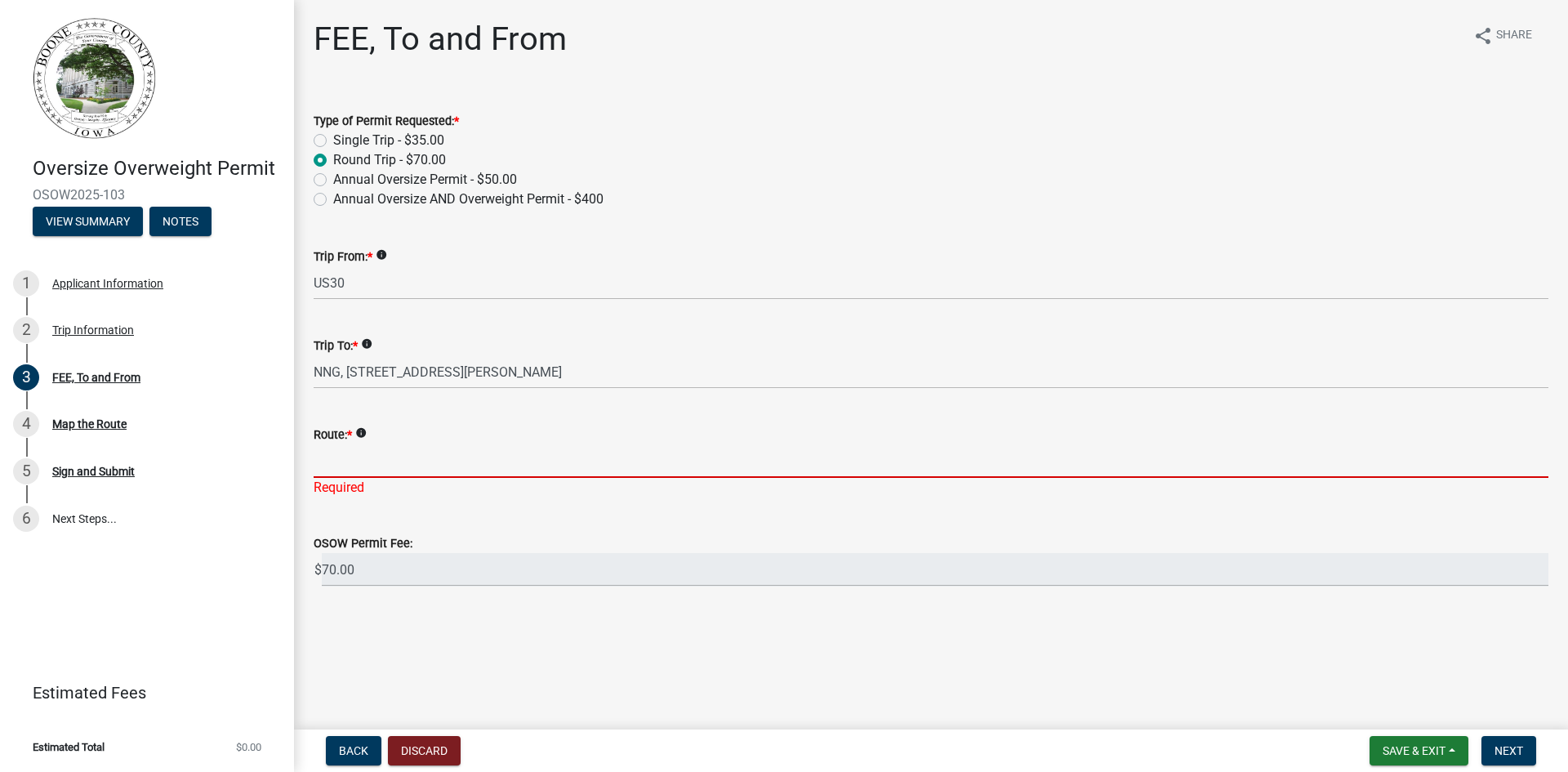
click at [473, 460] on input "Route: *" at bounding box center [932, 461] width 1235 height 33
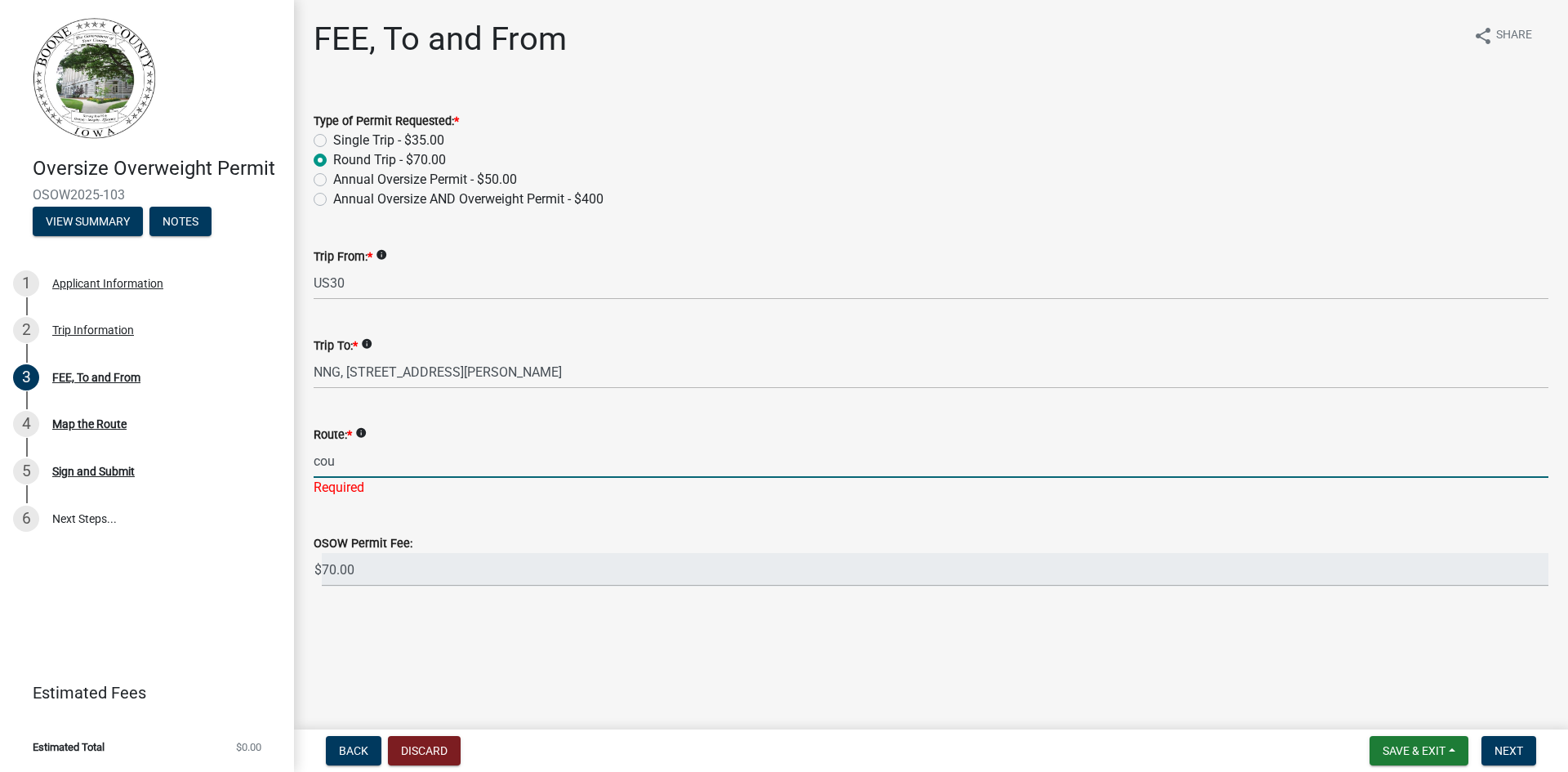
type input "[GEOGRAPHIC_DATA][STREET_ADDRESS]"
click at [1499, 751] on span "Next" at bounding box center [1508, 750] width 28 height 13
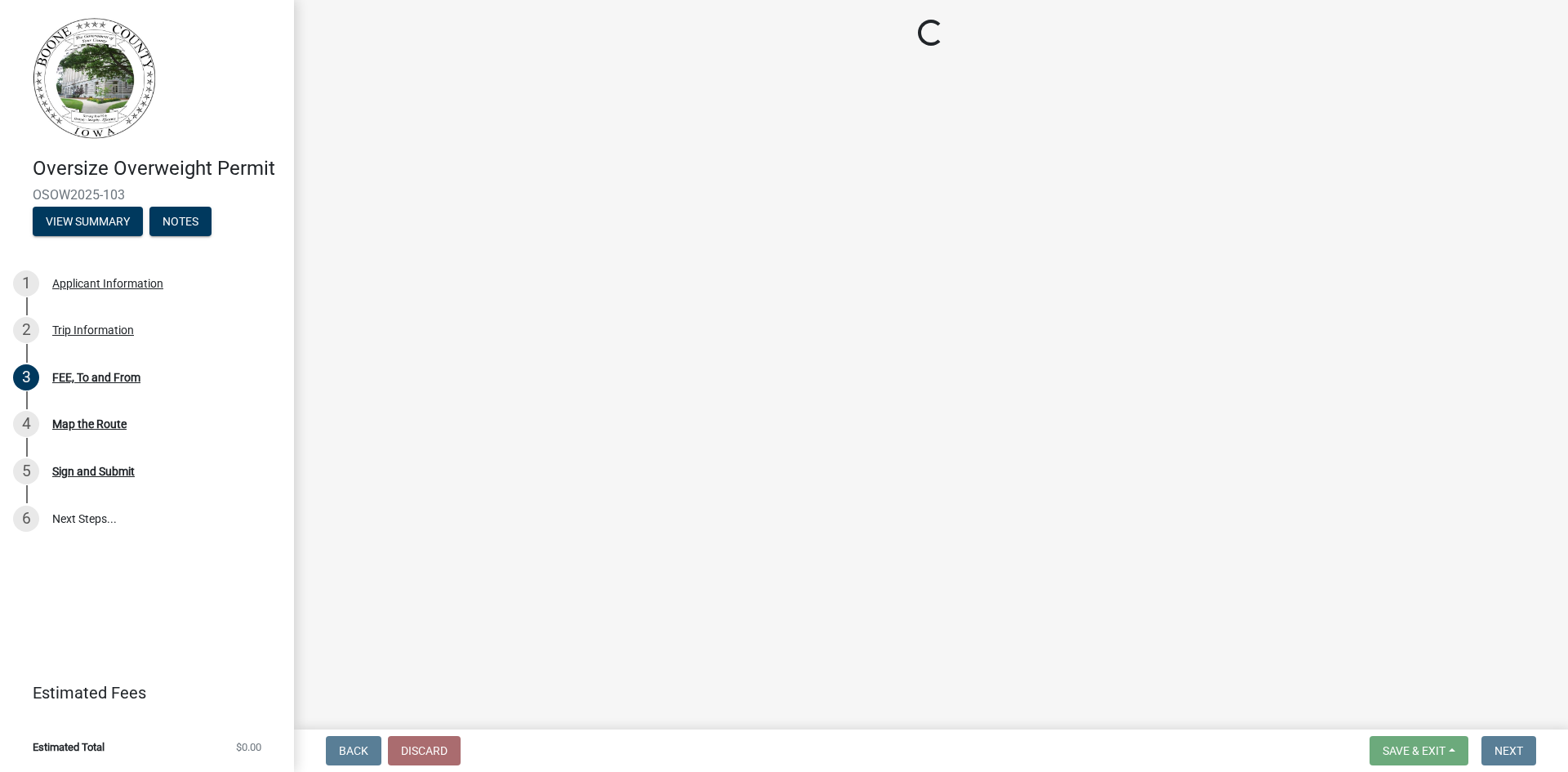
click at [1144, 339] on main "Loading..." at bounding box center [931, 361] width 1274 height 723
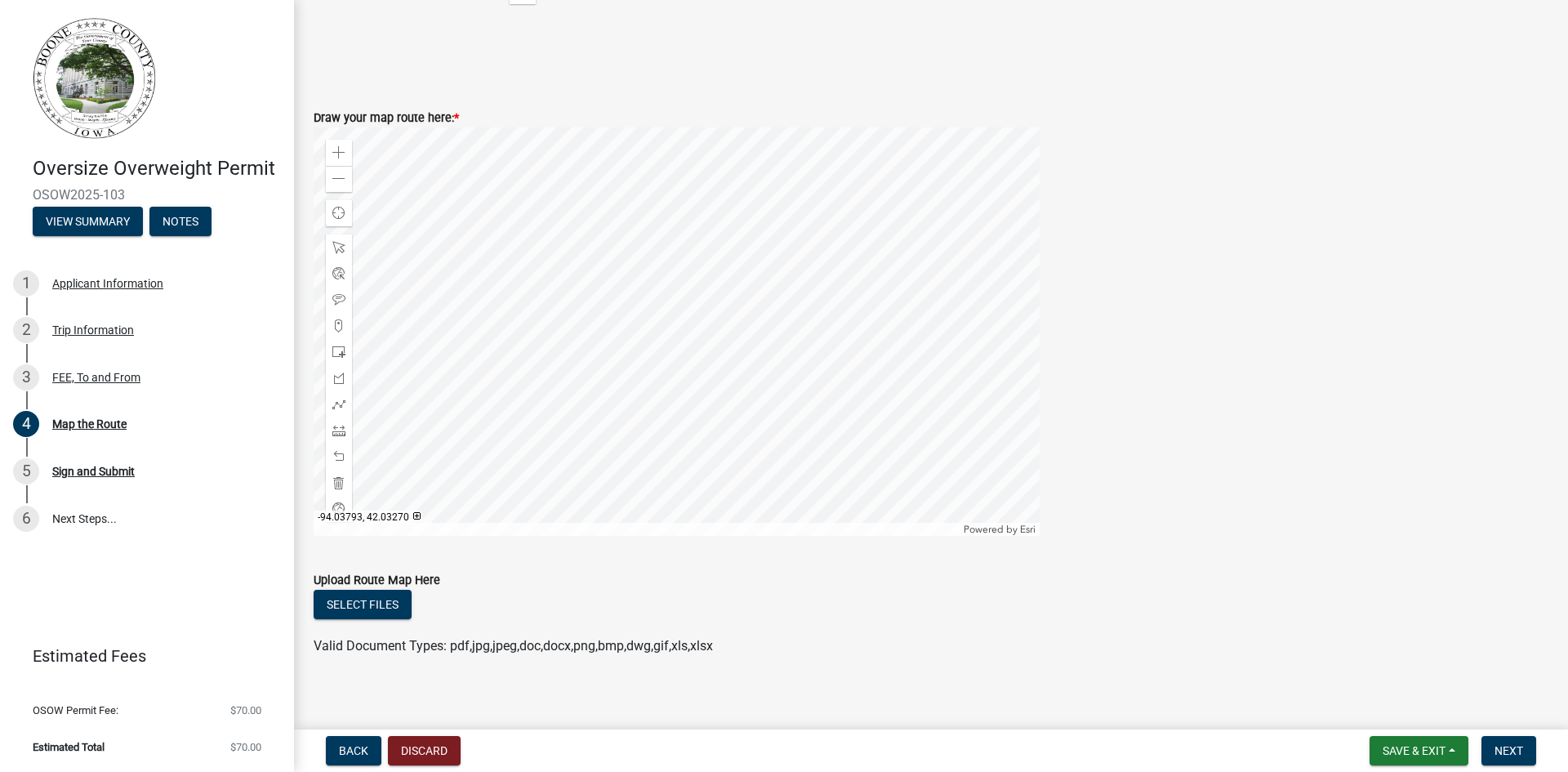
scroll to position [689, 0]
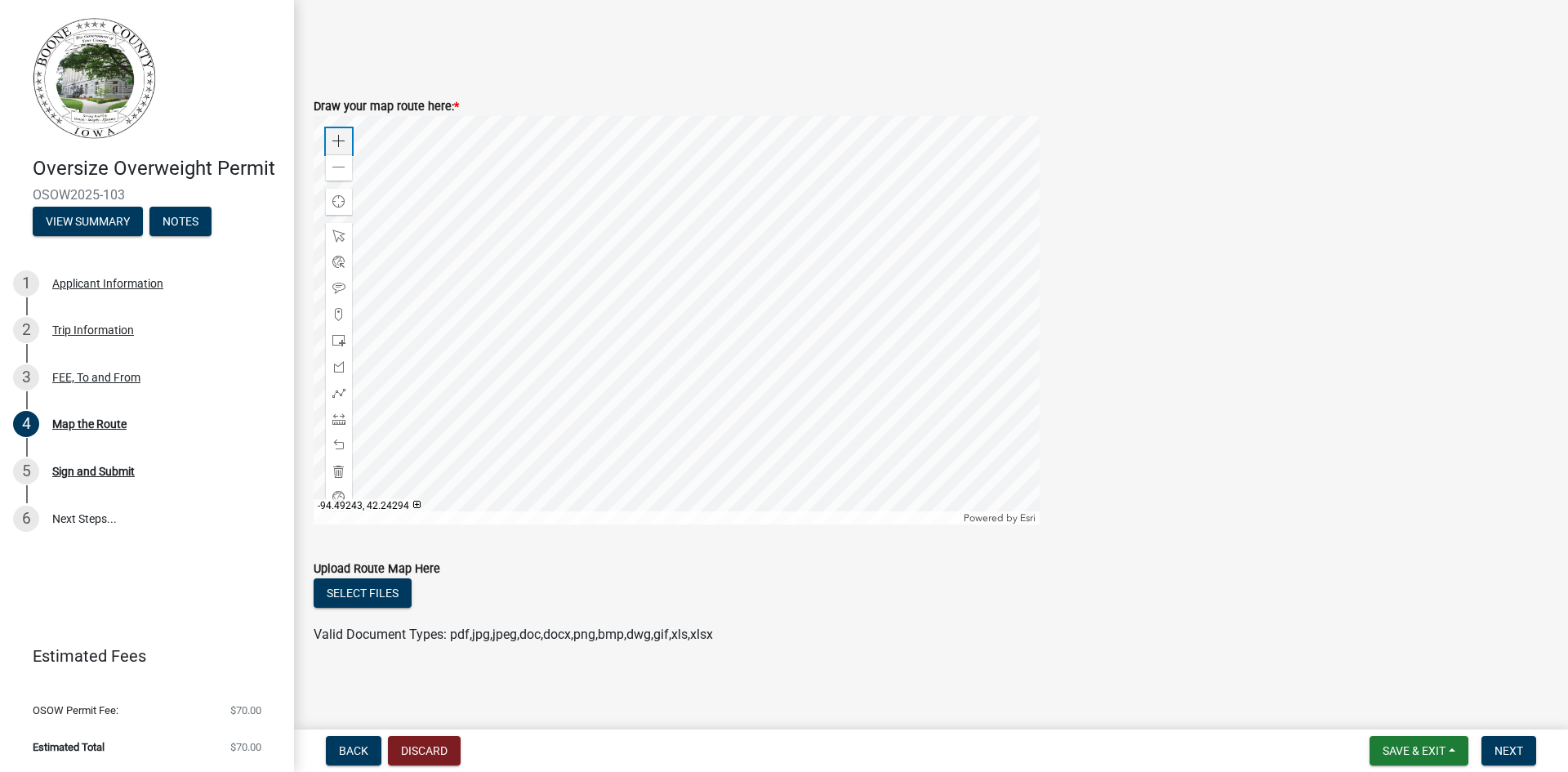
click at [338, 133] on div "Zoom in" at bounding box center [339, 141] width 26 height 26
click at [335, 136] on span at bounding box center [339, 141] width 13 height 13
click at [882, 284] on div at bounding box center [677, 320] width 726 height 408
click at [343, 144] on span at bounding box center [339, 141] width 13 height 13
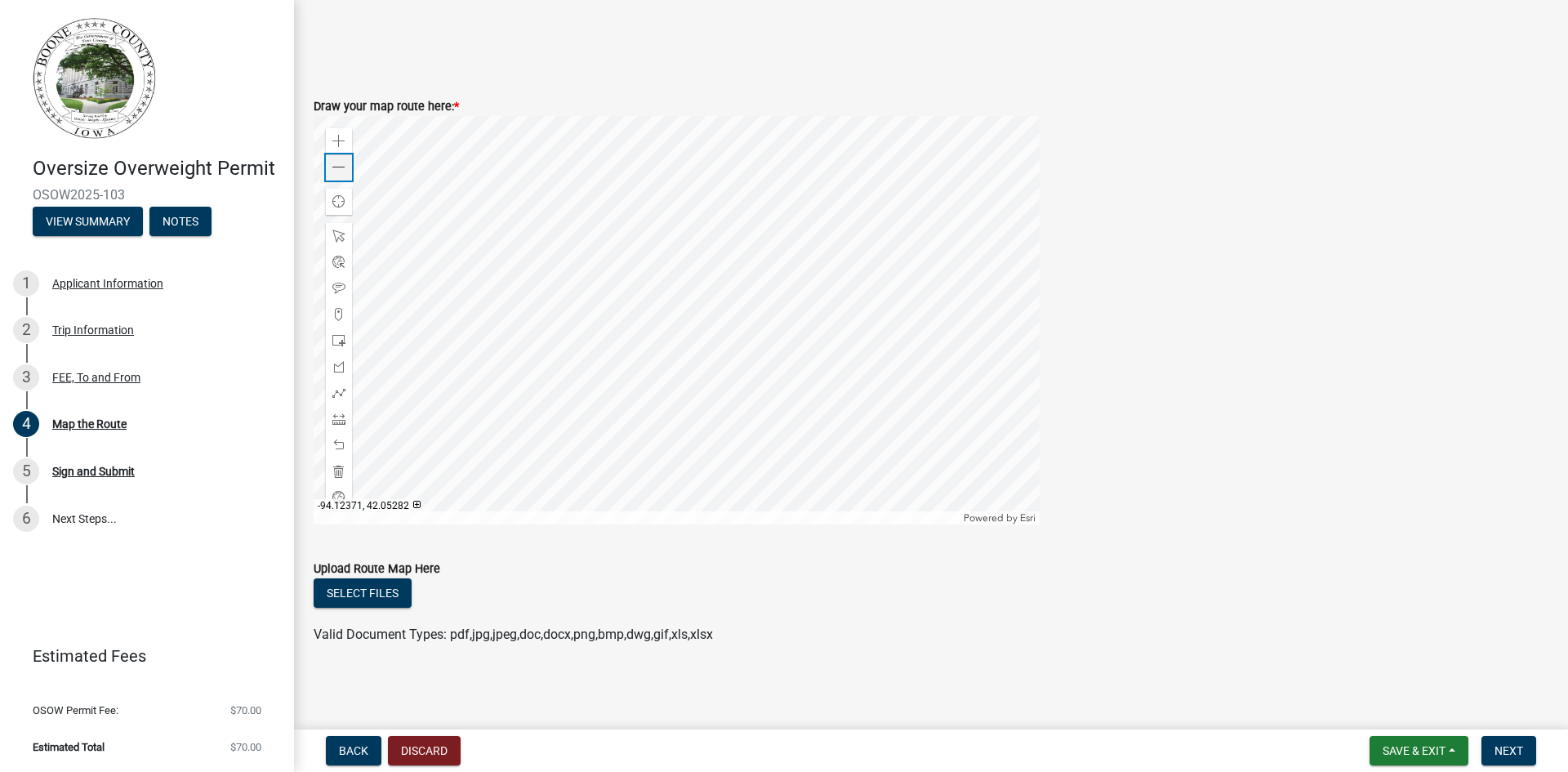
click at [342, 164] on span at bounding box center [339, 167] width 13 height 13
click at [590, 311] on div at bounding box center [677, 320] width 726 height 408
click at [340, 395] on span at bounding box center [339, 392] width 13 height 13
click at [663, 353] on div at bounding box center [677, 320] width 726 height 408
click at [678, 338] on div at bounding box center [677, 320] width 726 height 408
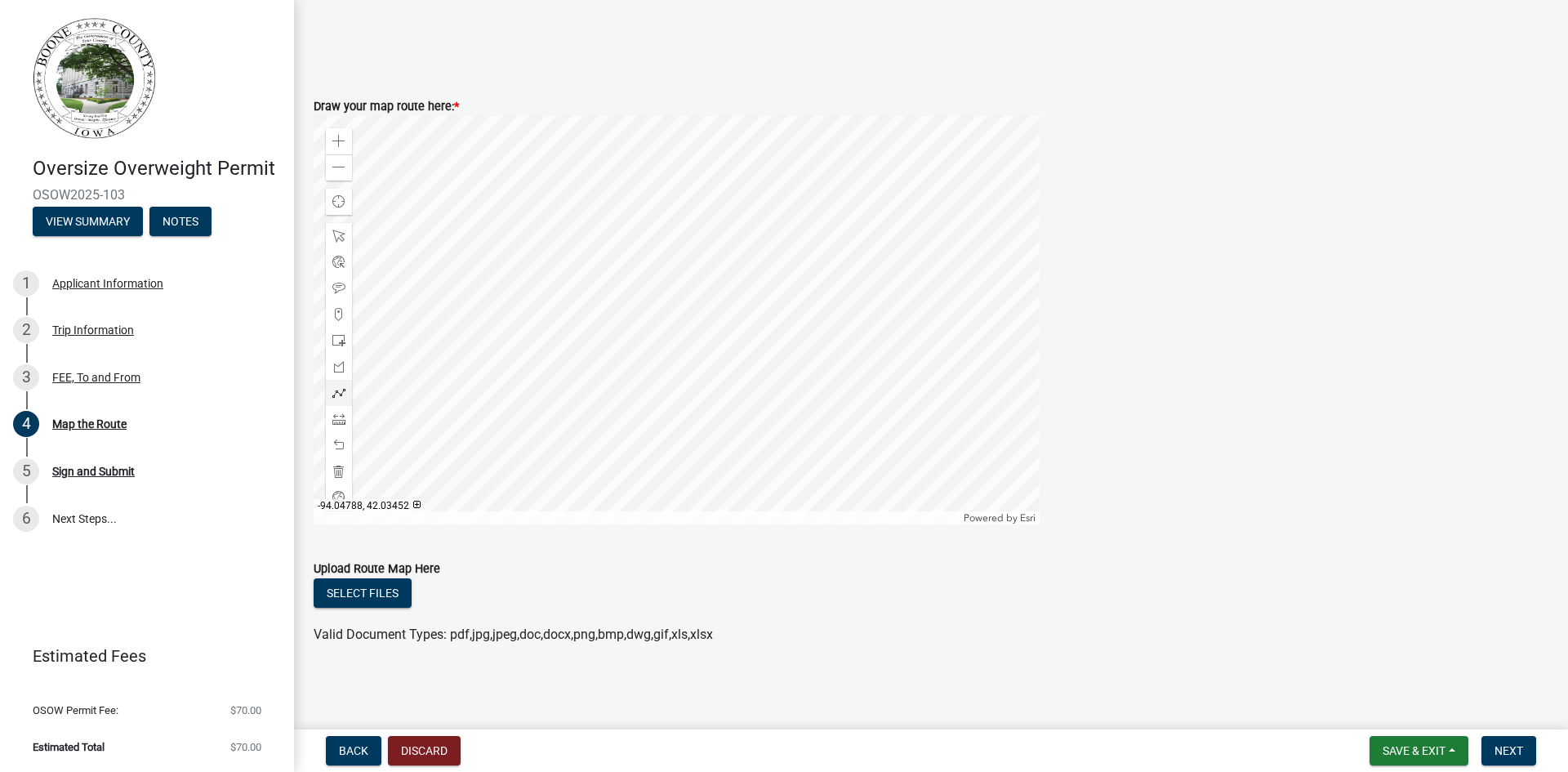
click at [660, 338] on div at bounding box center [677, 320] width 726 height 408
click at [660, 242] on div at bounding box center [677, 320] width 726 height 408
click at [685, 249] on div at bounding box center [677, 320] width 726 height 408
click at [685, 247] on div at bounding box center [677, 320] width 726 height 408
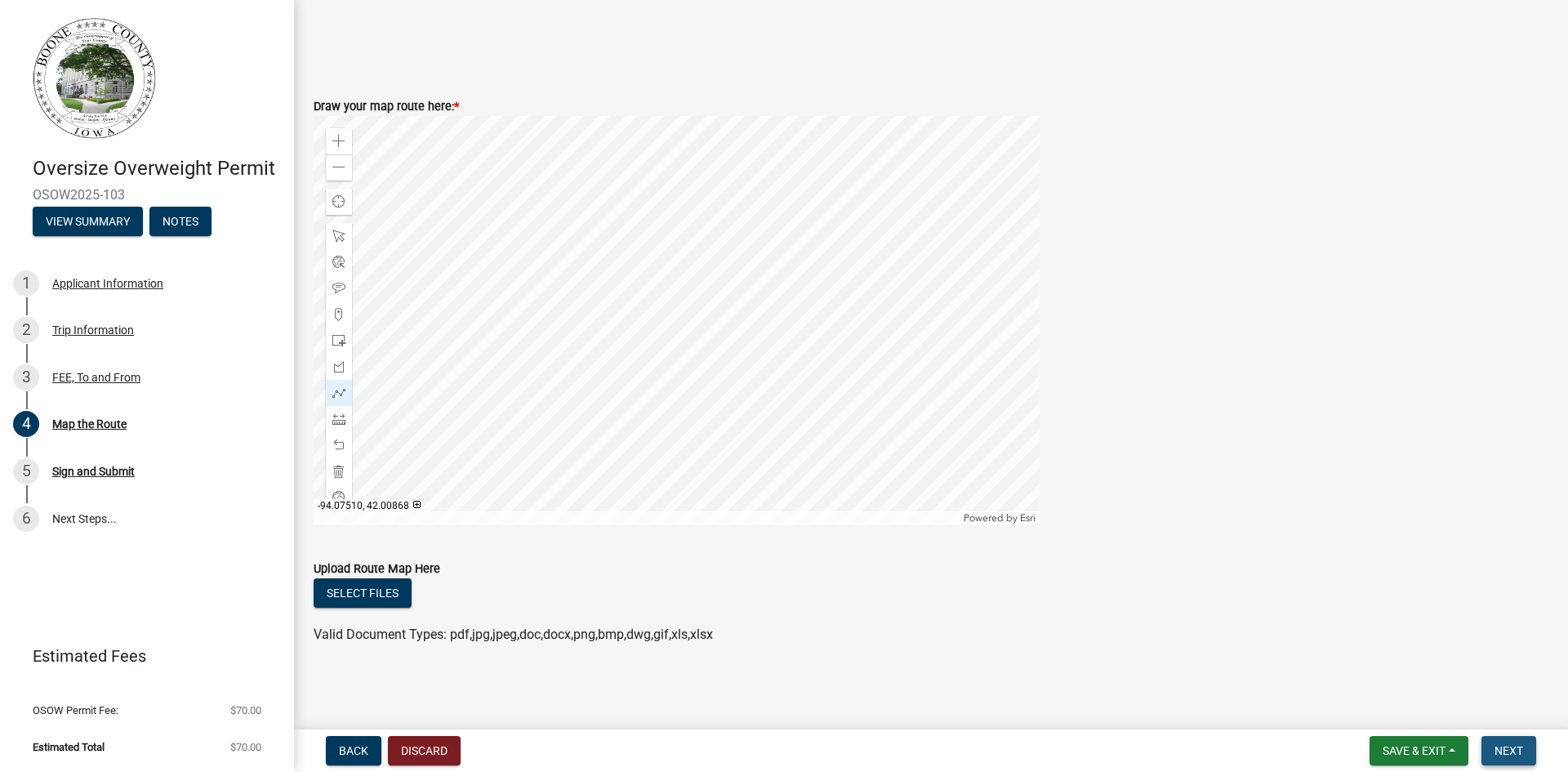
click at [1502, 745] on span "Next" at bounding box center [1508, 750] width 28 height 13
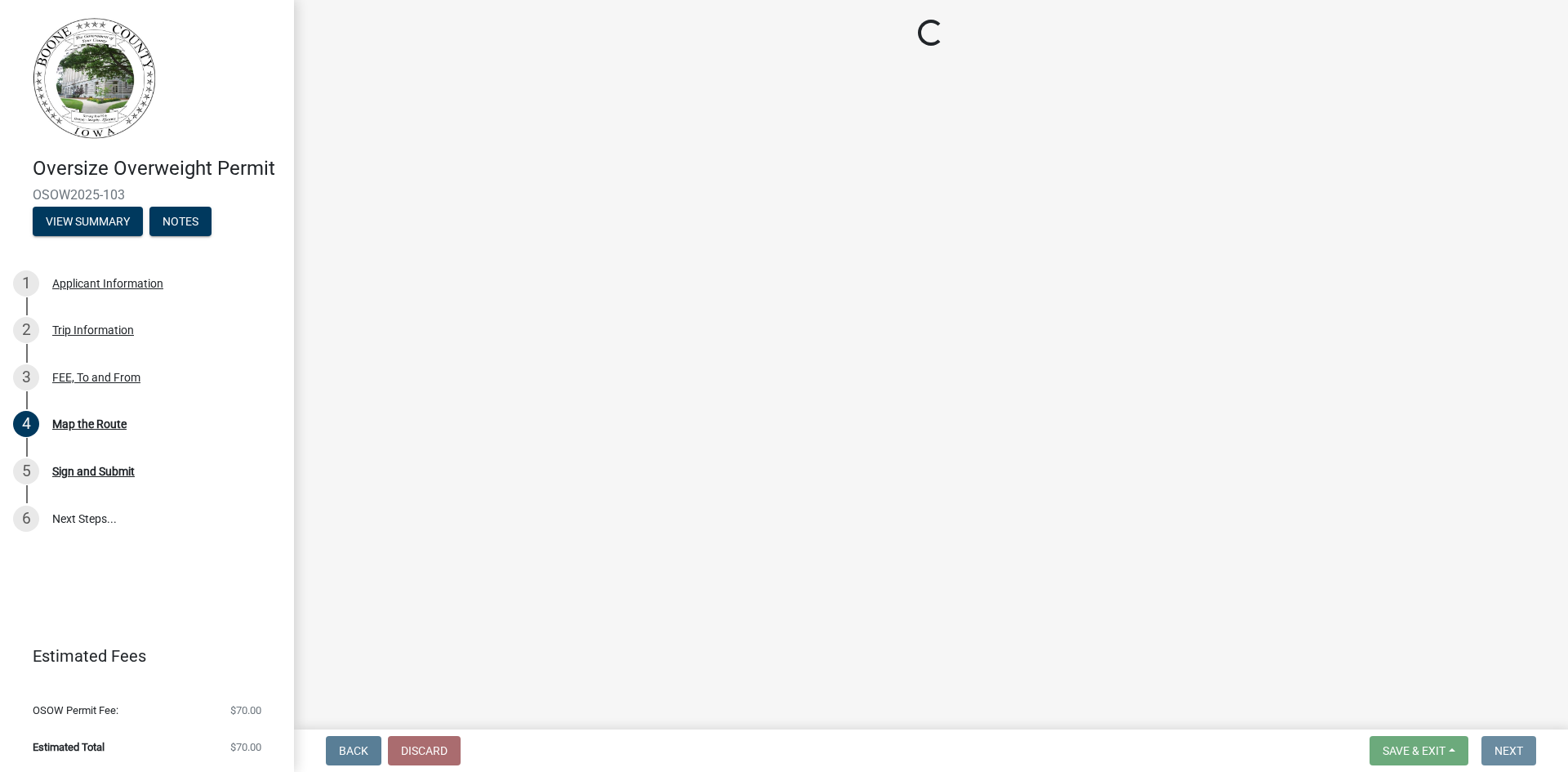
scroll to position [0, 0]
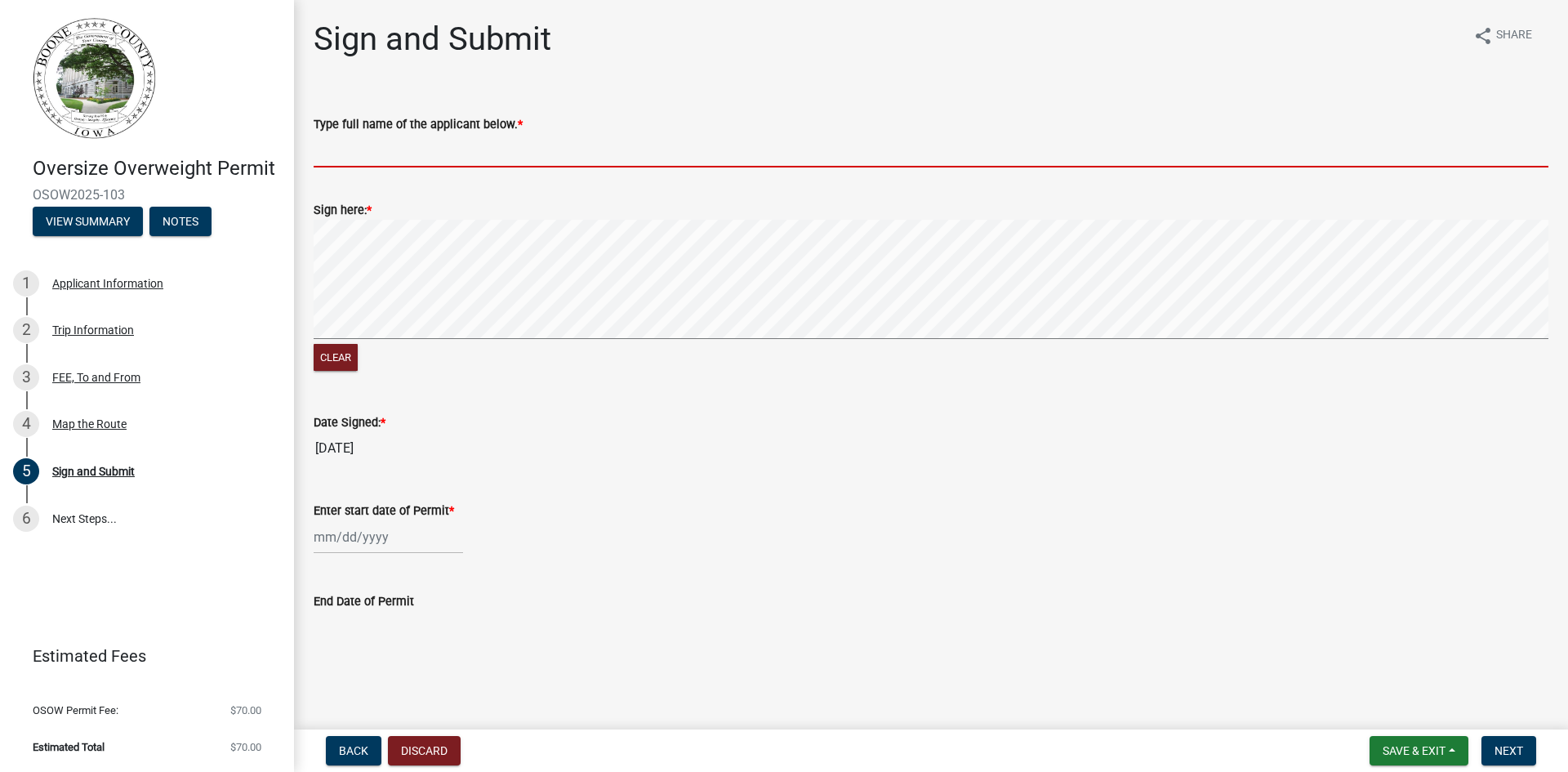
click at [434, 148] on input "Type full name of the applicant below. *" at bounding box center [932, 150] width 1235 height 33
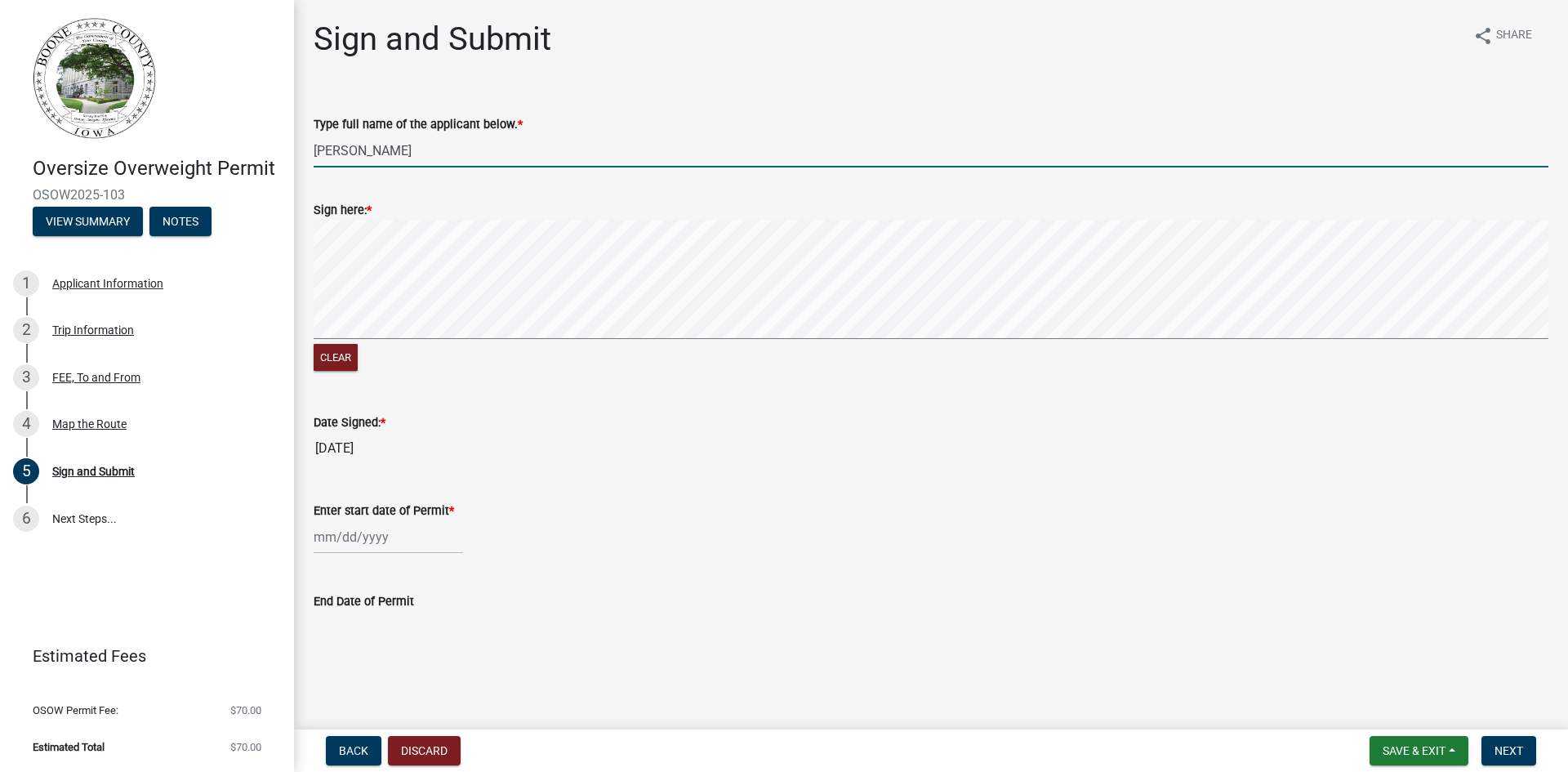
type input "[PERSON_NAME]"
select select "9"
select select "2025"
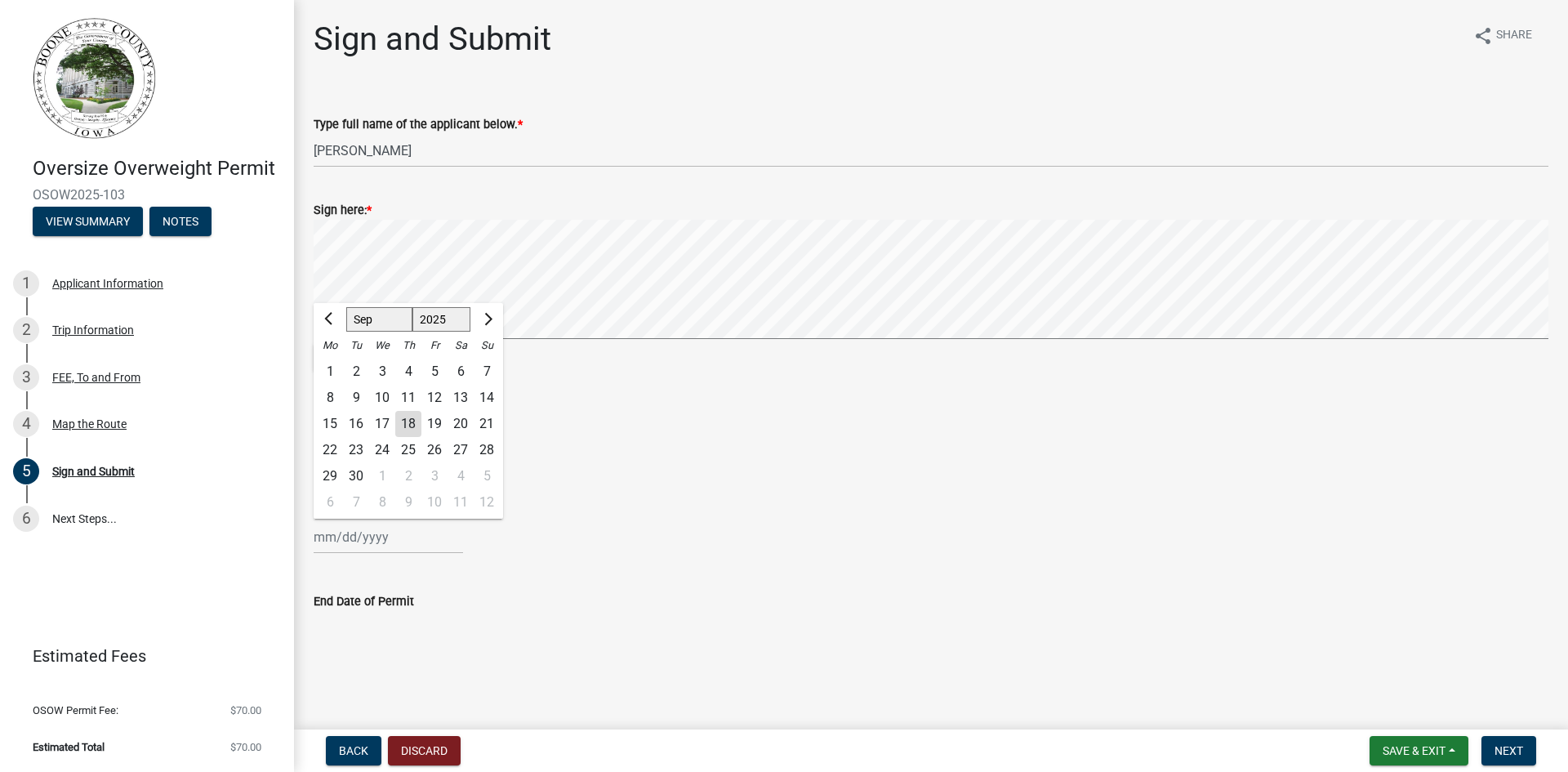
click at [356, 535] on div "[PERSON_NAME] Feb Mar Apr [PERSON_NAME][DATE] Oct Nov [DATE] 1526 1527 1528 152…" at bounding box center [389, 536] width 149 height 33
click at [436, 426] on div "19" at bounding box center [434, 424] width 26 height 26
type input "[DATE]"
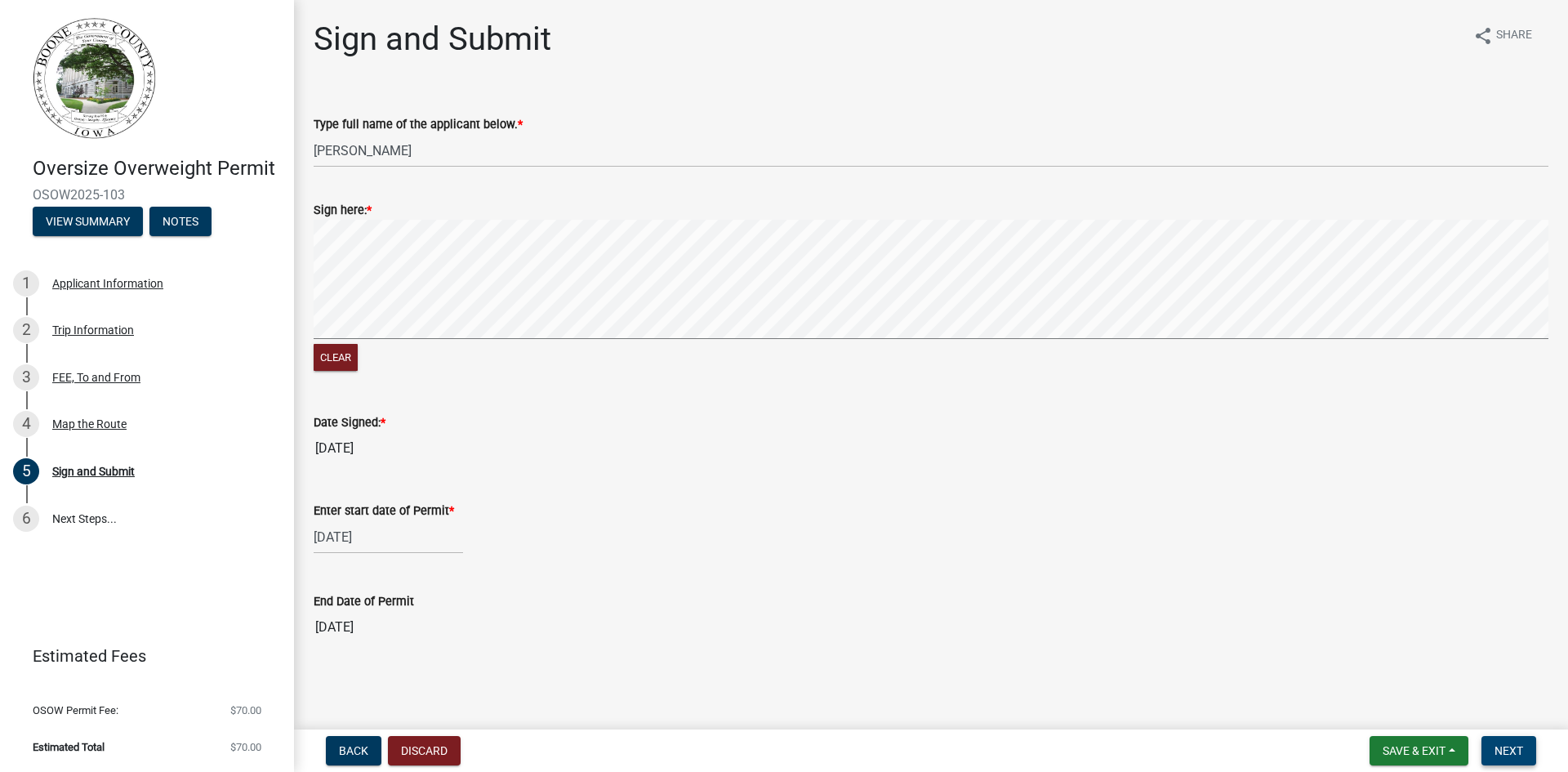
click at [1513, 749] on span "Next" at bounding box center [1508, 750] width 28 height 13
